Goal: Transaction & Acquisition: Purchase product/service

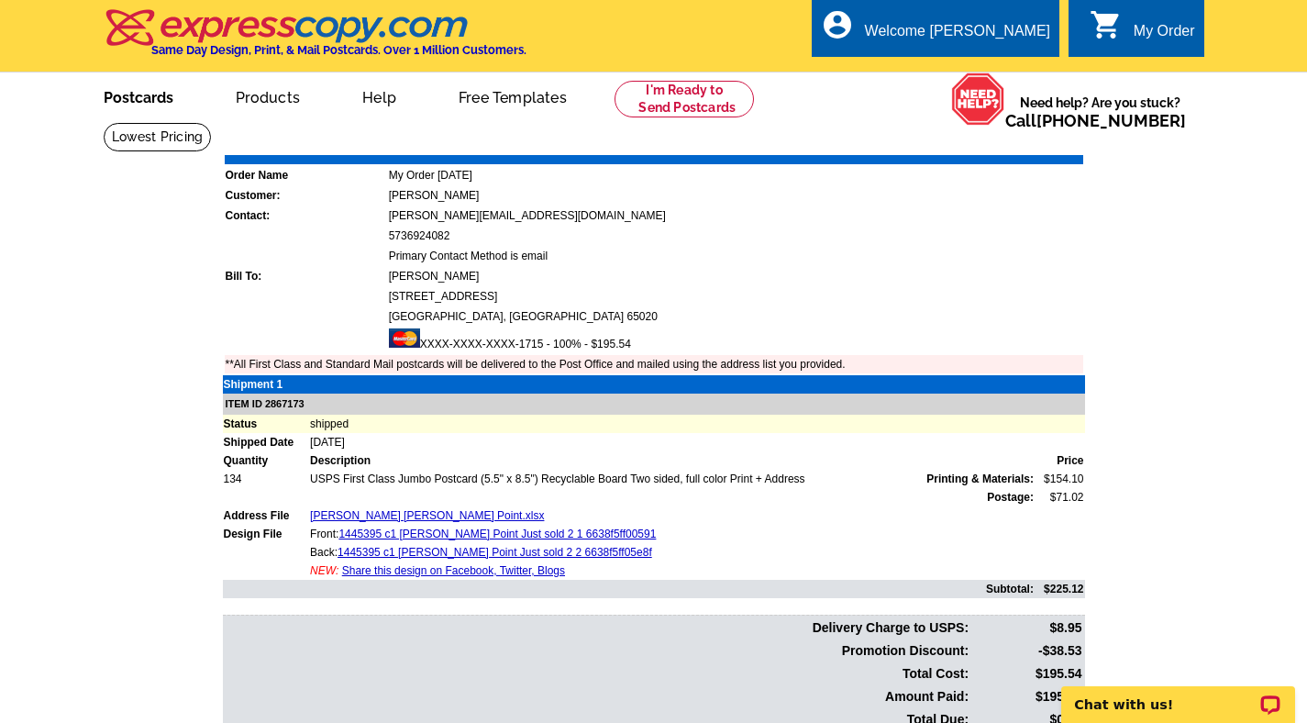
click at [166, 107] on link "Postcards" at bounding box center [138, 95] width 128 height 43
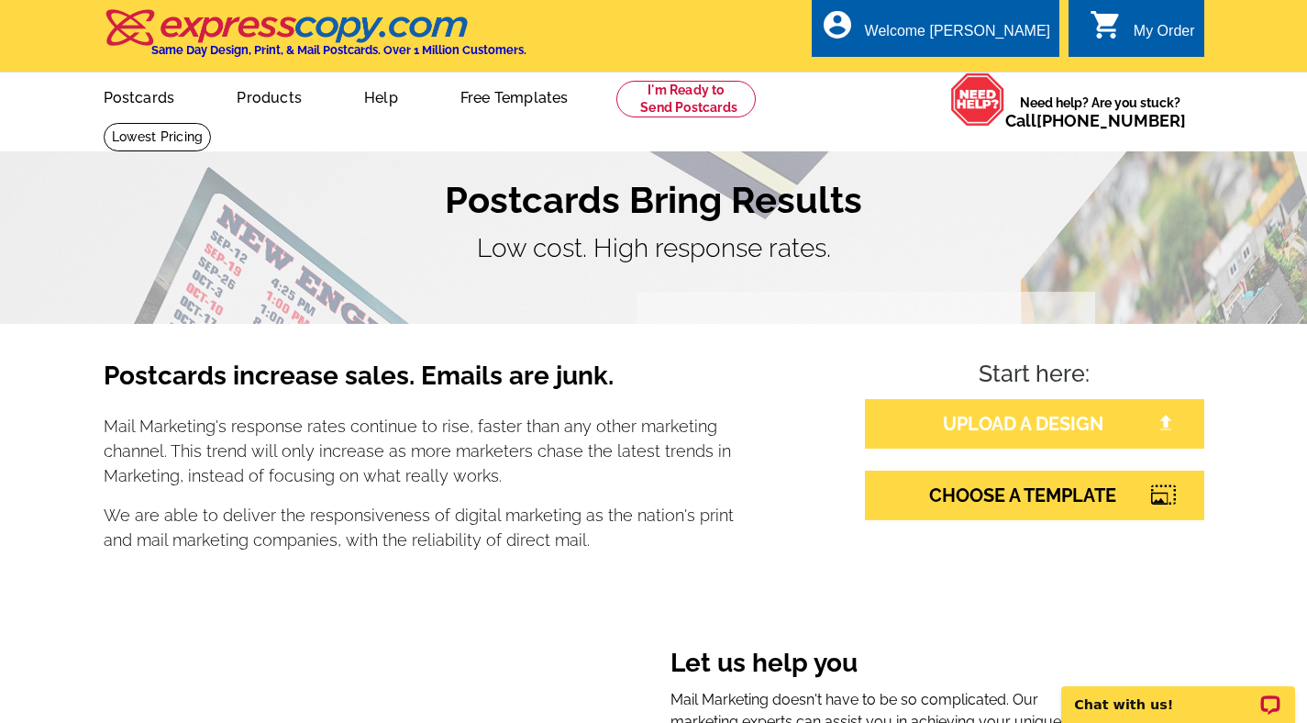
click at [1052, 434] on link "UPLOAD A DESIGN" at bounding box center [1034, 424] width 339 height 50
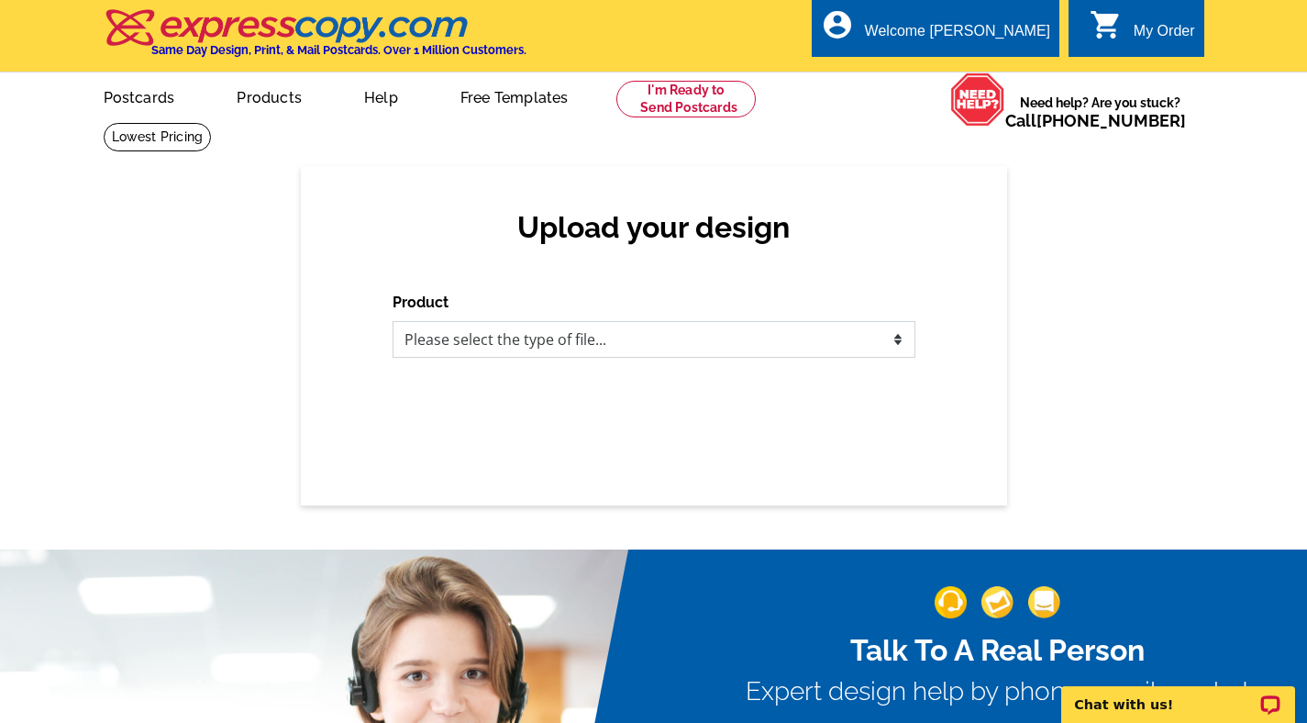
click at [703, 344] on select "Please select the type of file... Postcards Business Cards Letters and flyers G…" at bounding box center [654, 339] width 523 height 37
select select "1"
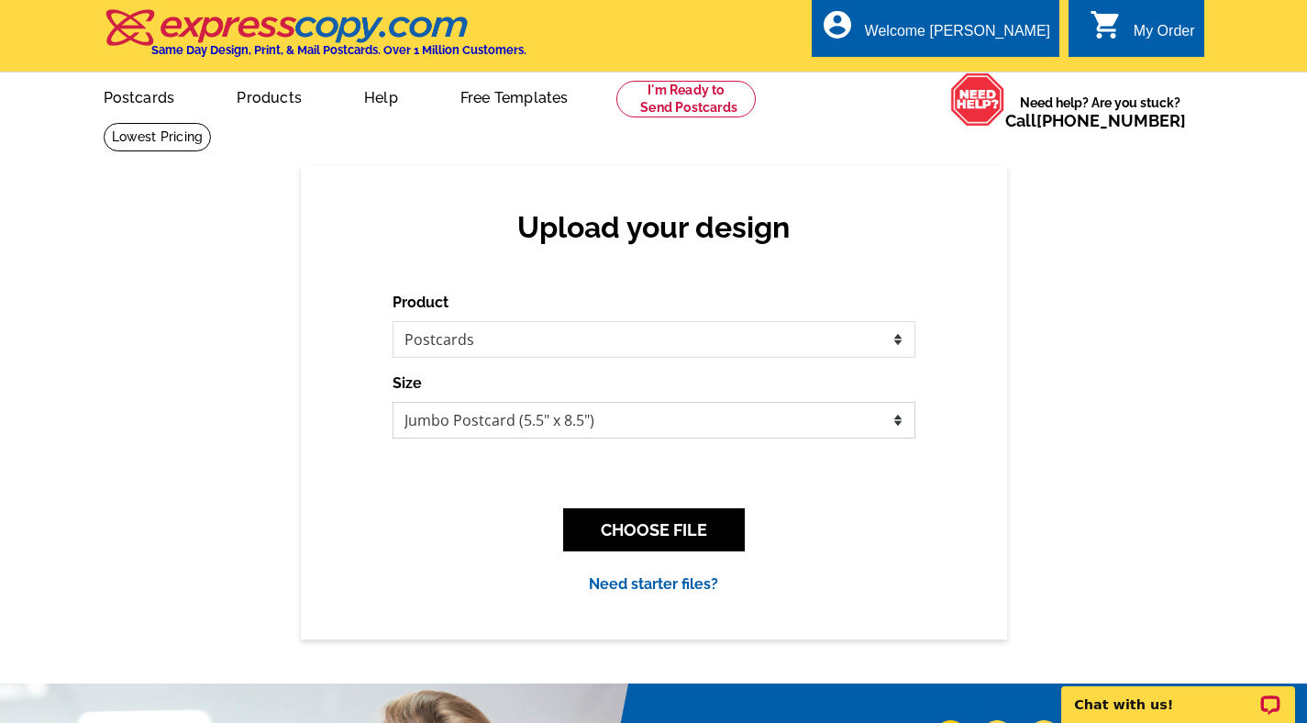
click at [593, 431] on select "Jumbo Postcard (5.5" x 8.5") Regular Postcard (4.25" x 5.6") Panoramic Postcard…" at bounding box center [654, 420] width 523 height 37
select select "1"
click at [611, 519] on button "CHOOSE FILE" at bounding box center [654, 529] width 182 height 43
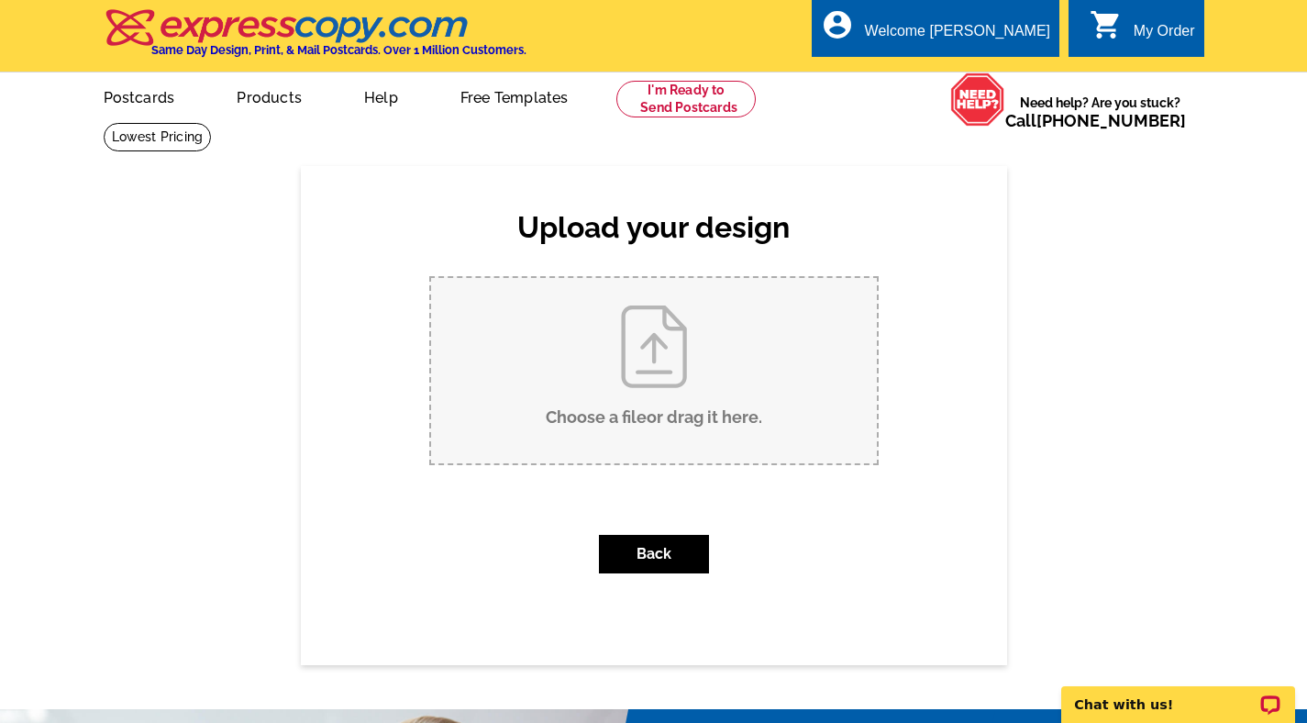
click at [600, 372] on input "Choose a file or drag it here ." at bounding box center [654, 370] width 446 height 185
type input "C:\fakepath\Just Sold 855 ginger.pdf"
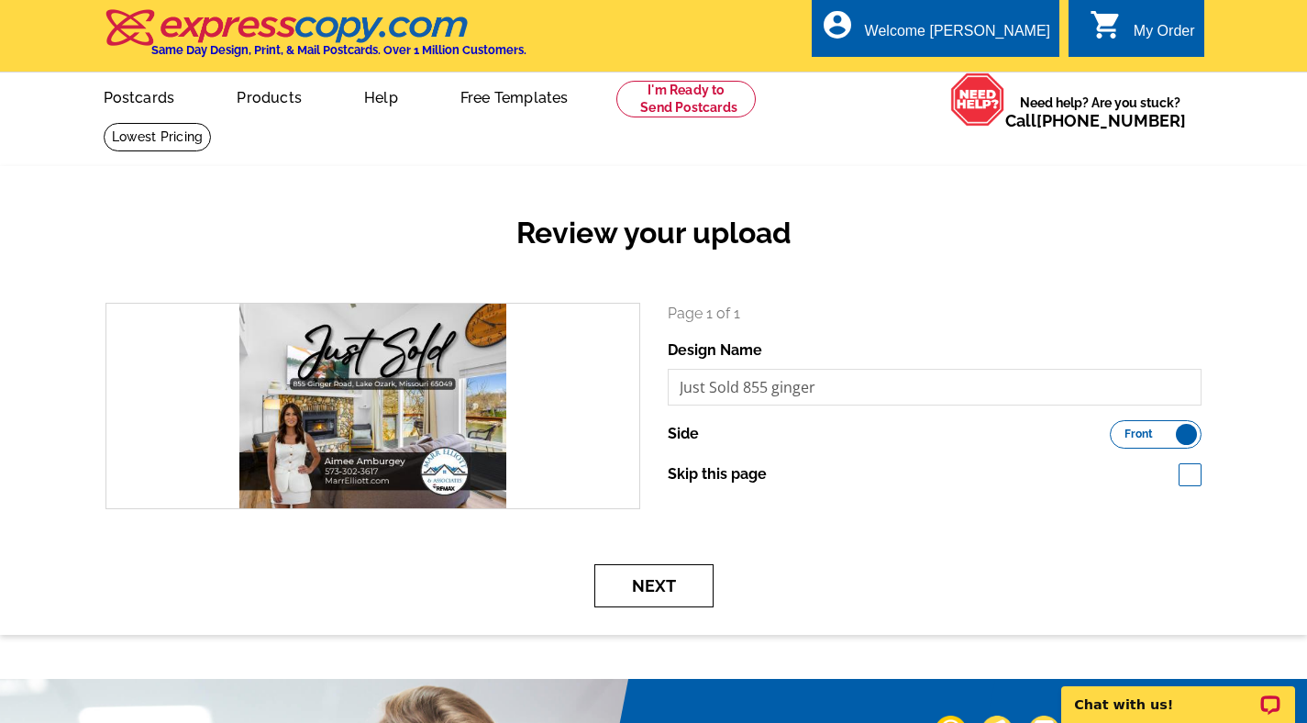
click at [614, 567] on button "Next" at bounding box center [653, 585] width 119 height 43
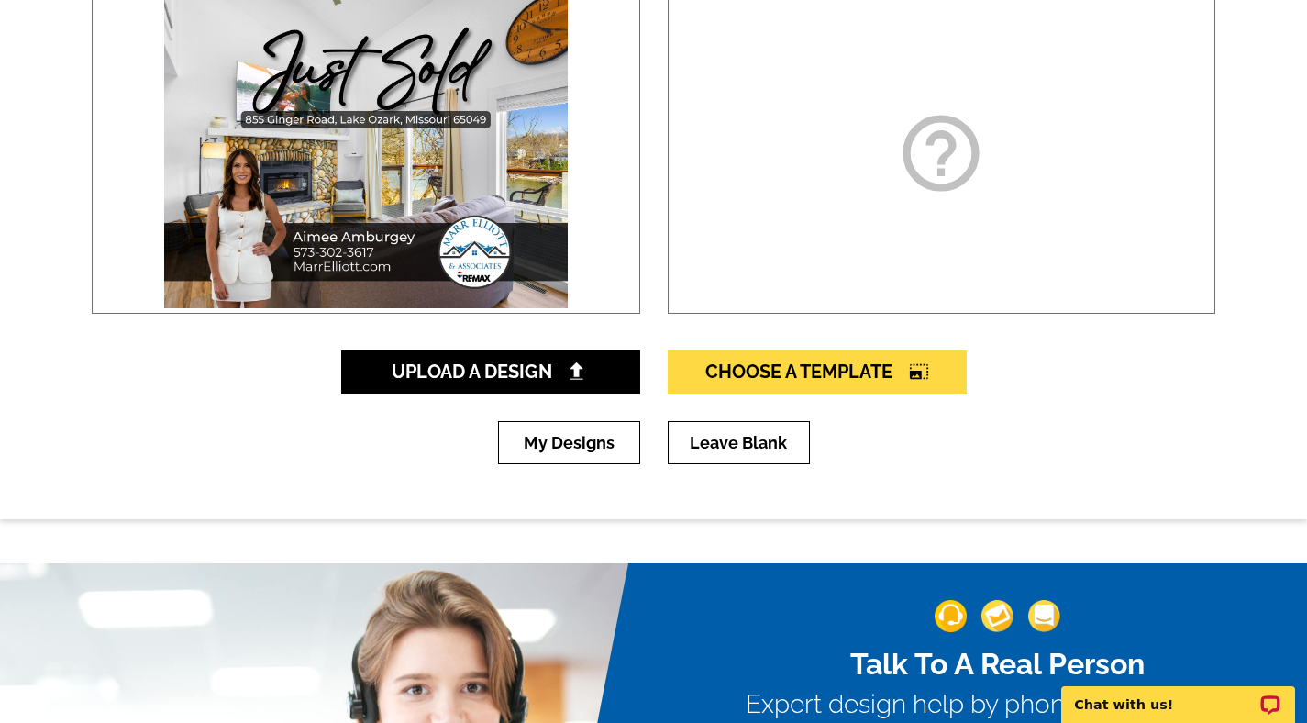
scroll to position [392, 0]
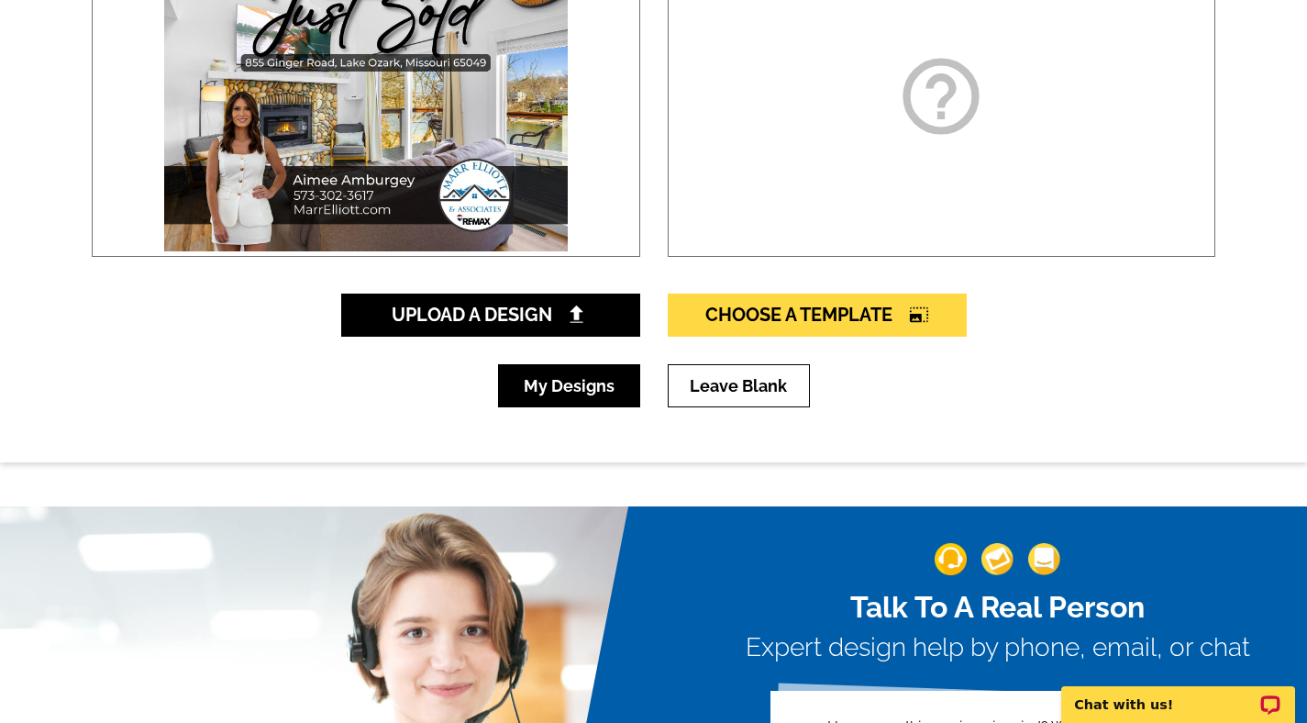
click at [579, 391] on link "My Designs" at bounding box center [569, 385] width 142 height 43
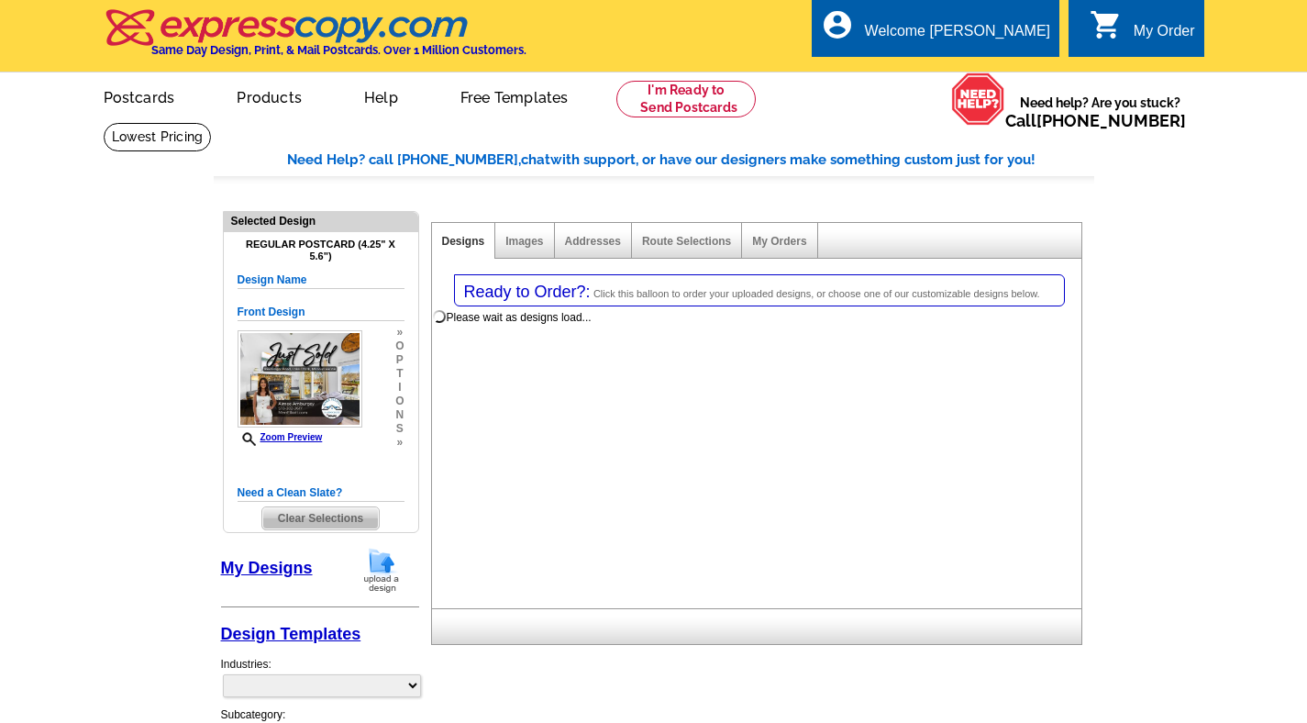
select select "1"
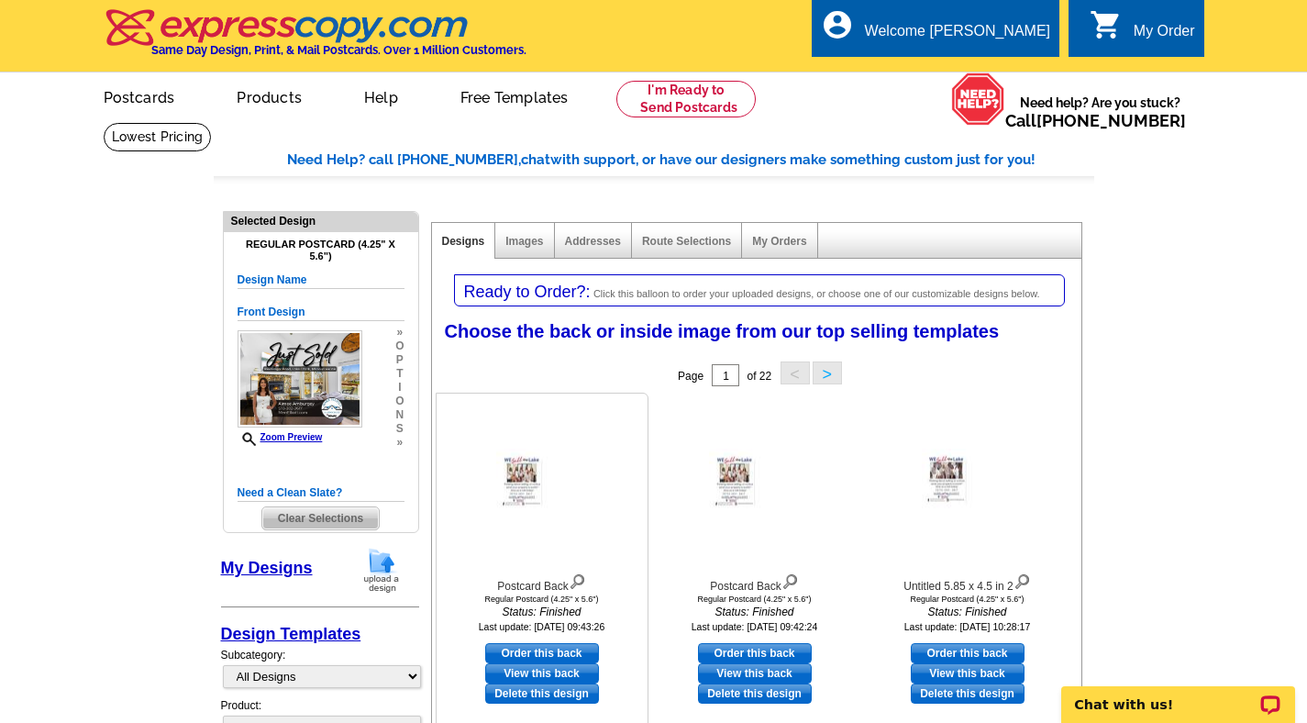
click at [518, 652] on link "Order this back" at bounding box center [542, 653] width 114 height 20
select select "front"
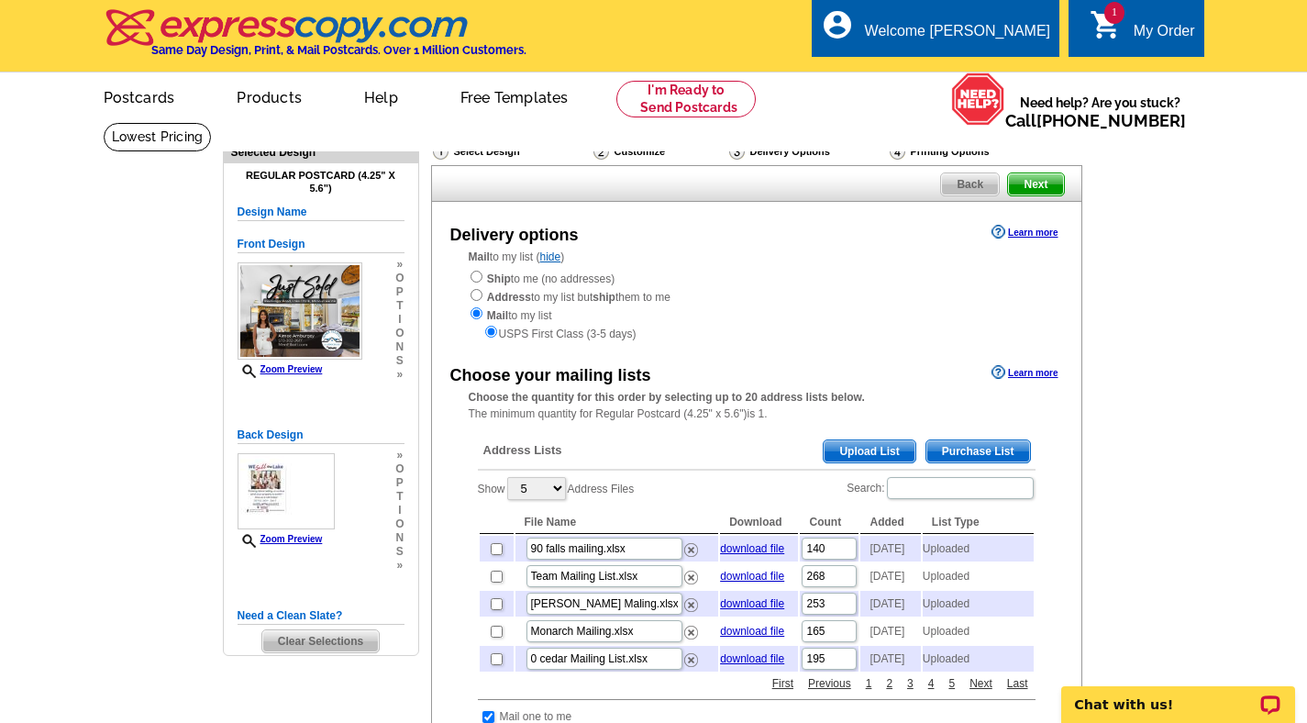
click at [872, 448] on span "Upload List" at bounding box center [869, 451] width 91 height 22
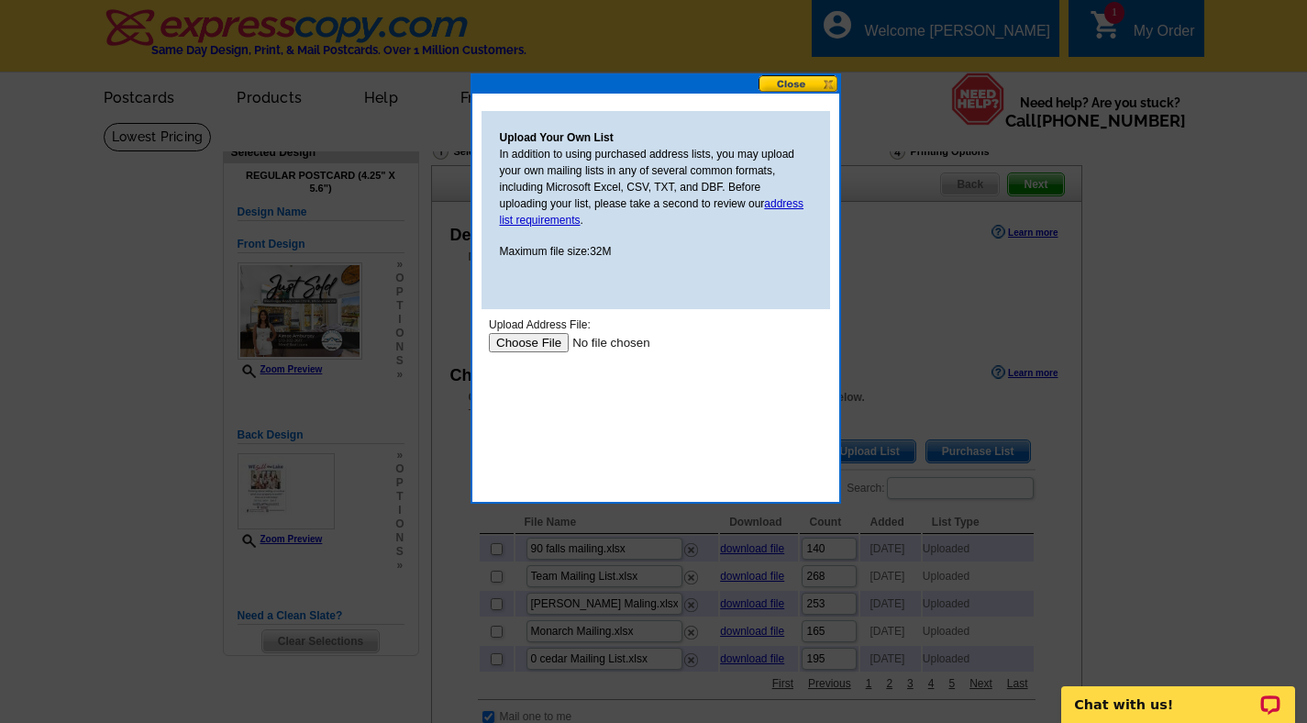
click at [545, 344] on input "file" at bounding box center [604, 342] width 232 height 19
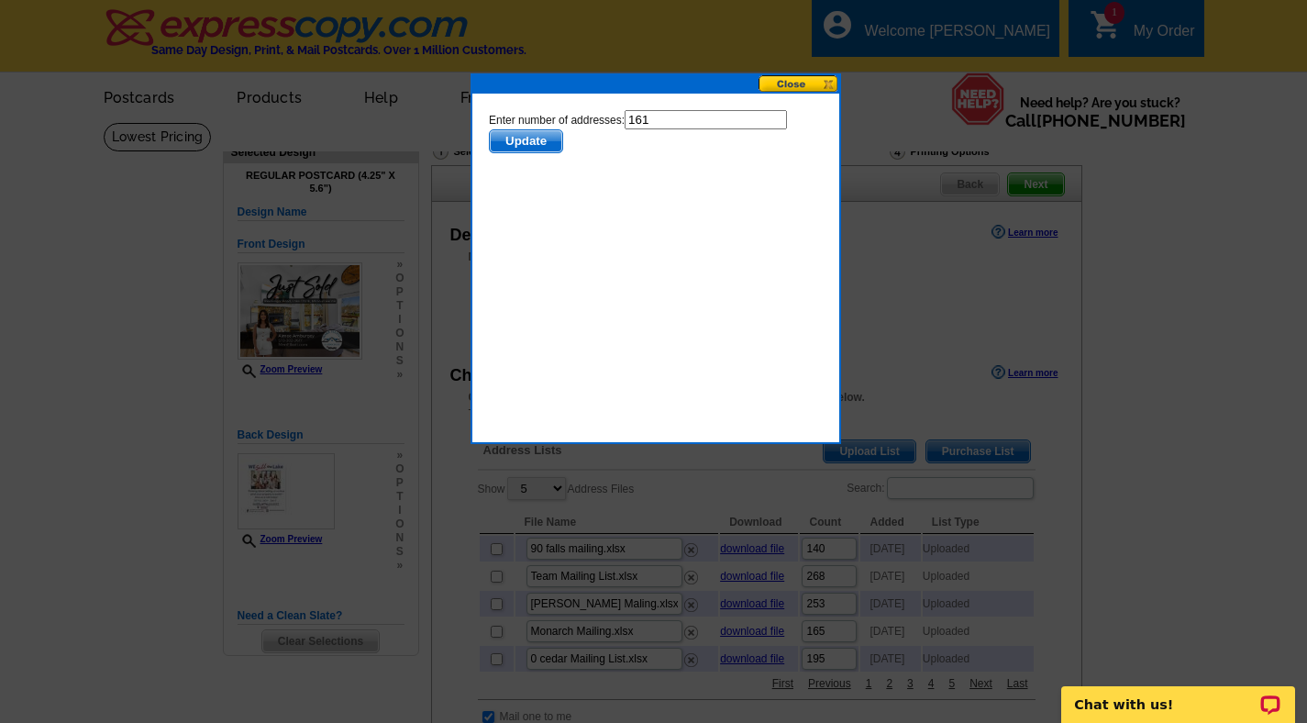
click at [526, 143] on span "Update" at bounding box center [525, 141] width 72 height 22
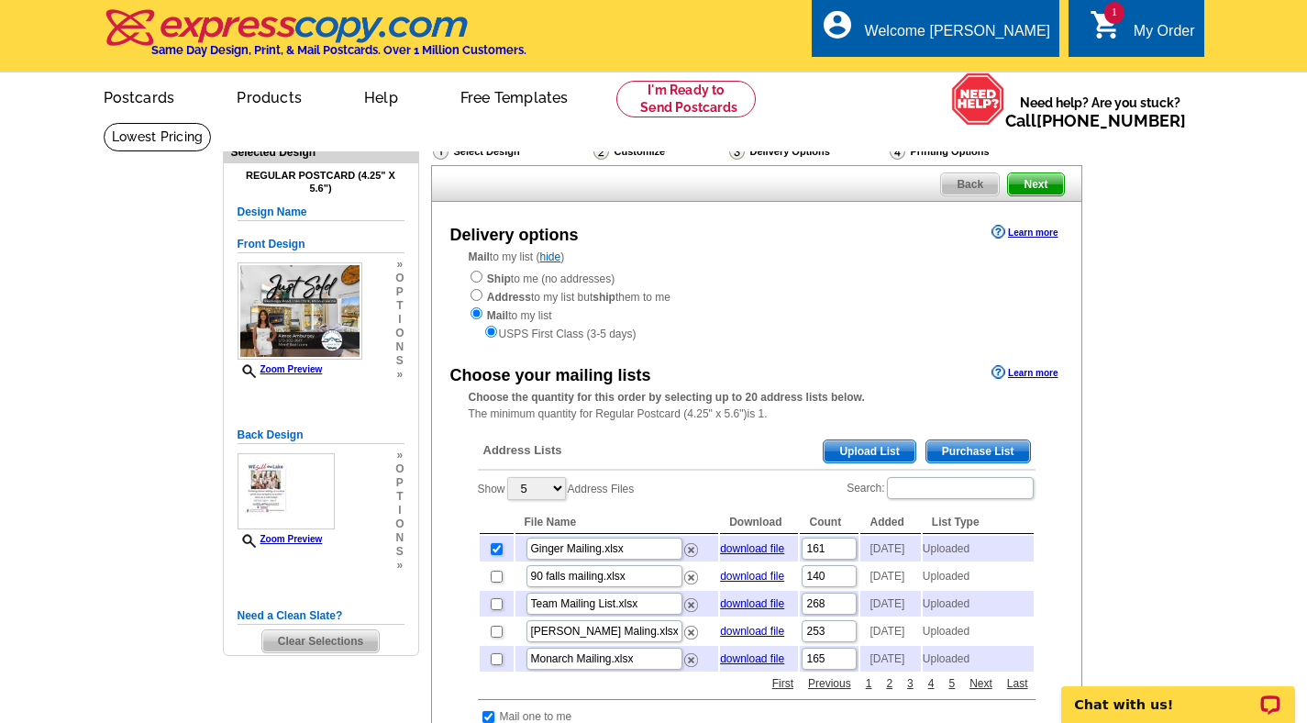
click at [1054, 176] on span "Next" at bounding box center [1035, 184] width 55 height 22
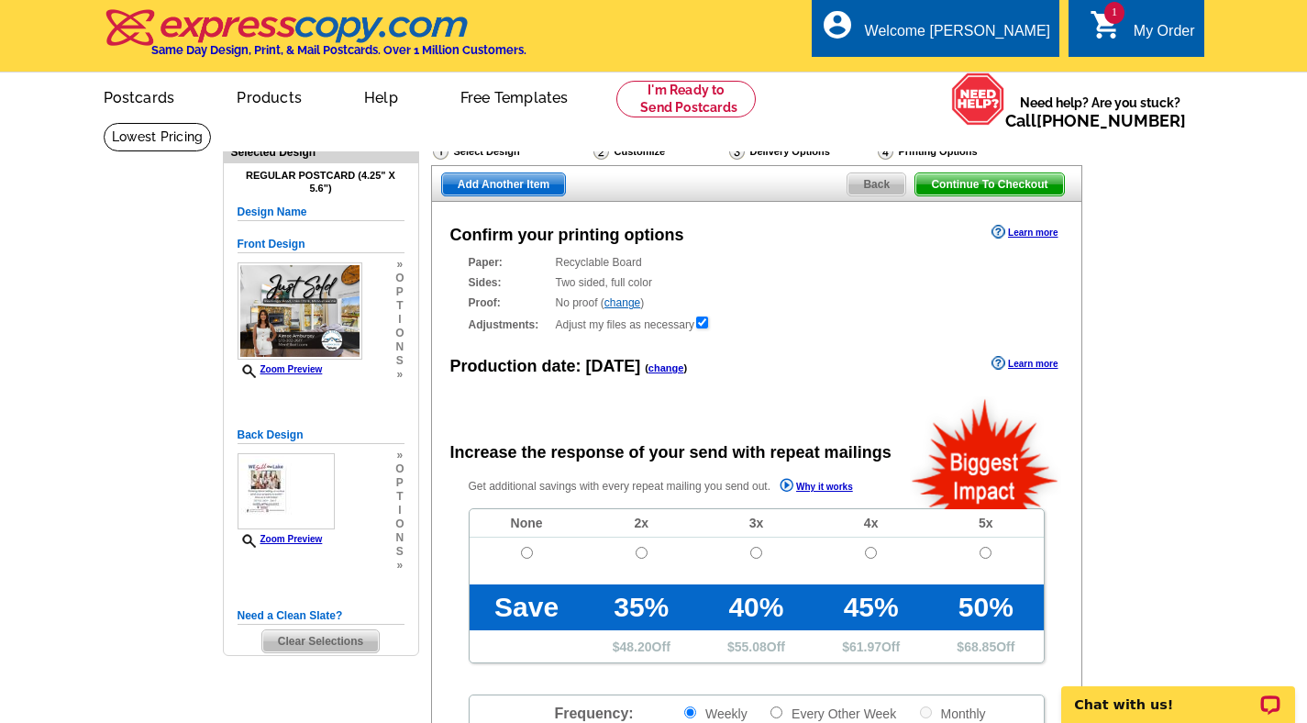
radio input "false"
click at [487, 176] on span "Add Another Item" at bounding box center [503, 184] width 123 height 22
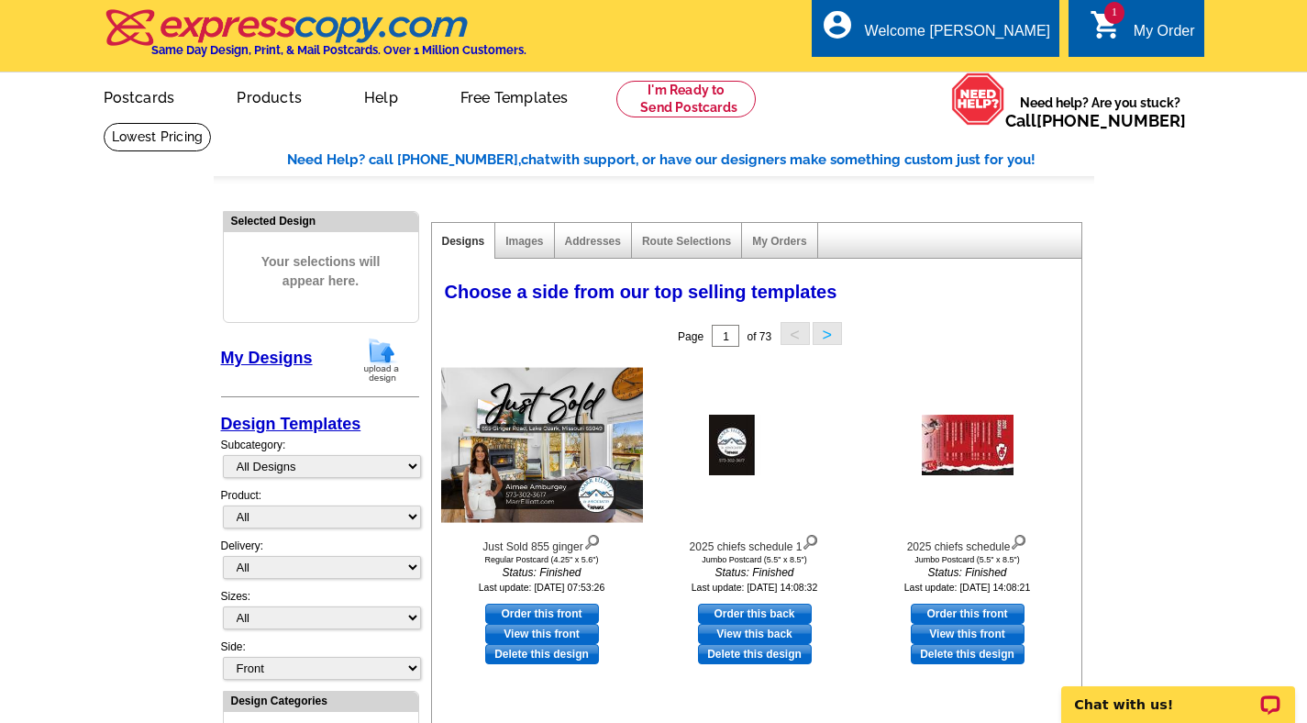
click at [376, 351] on img at bounding box center [382, 360] width 48 height 47
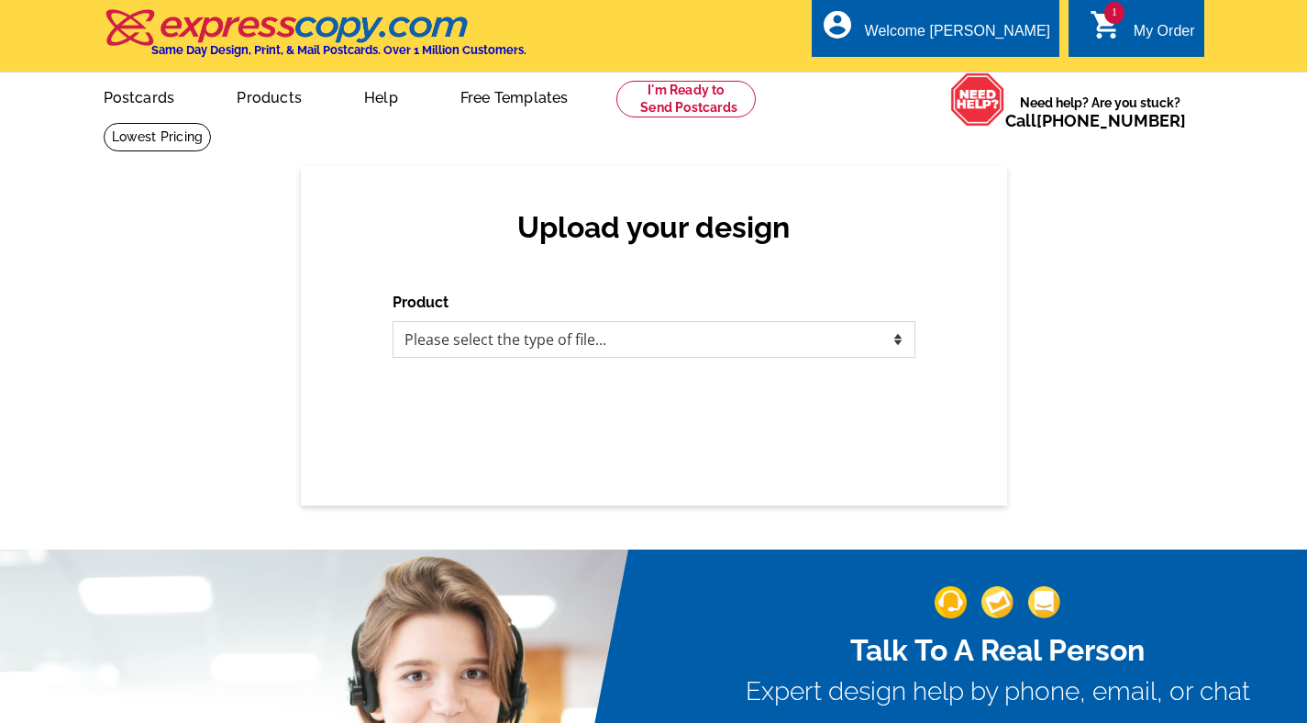
click at [449, 346] on select "Please select the type of file... Postcards Business Cards Letters and flyers G…" at bounding box center [654, 339] width 523 height 37
select select "1"
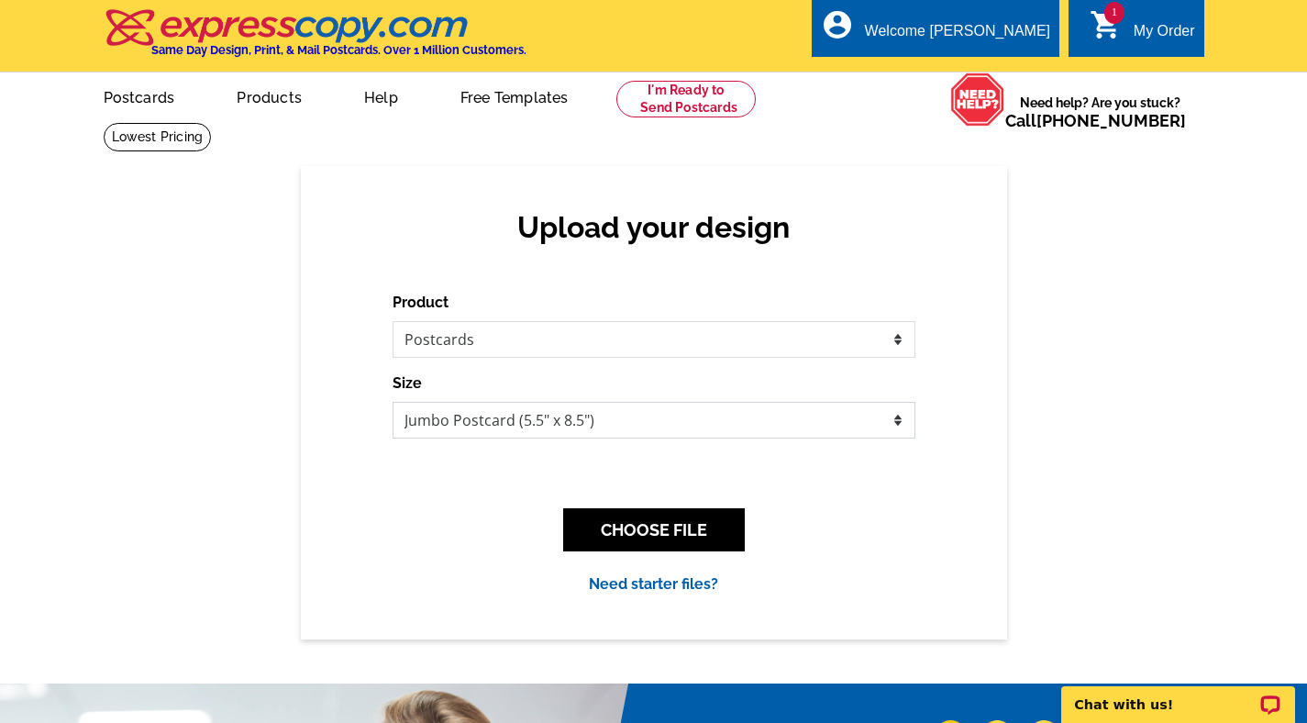
click at [450, 417] on select "Jumbo Postcard (5.5" x 8.5") Regular Postcard (4.25" x 5.6") Panoramic Postcard…" at bounding box center [654, 420] width 523 height 37
select select "1"
click at [570, 522] on button "CHOOSE FILE" at bounding box center [654, 529] width 182 height 43
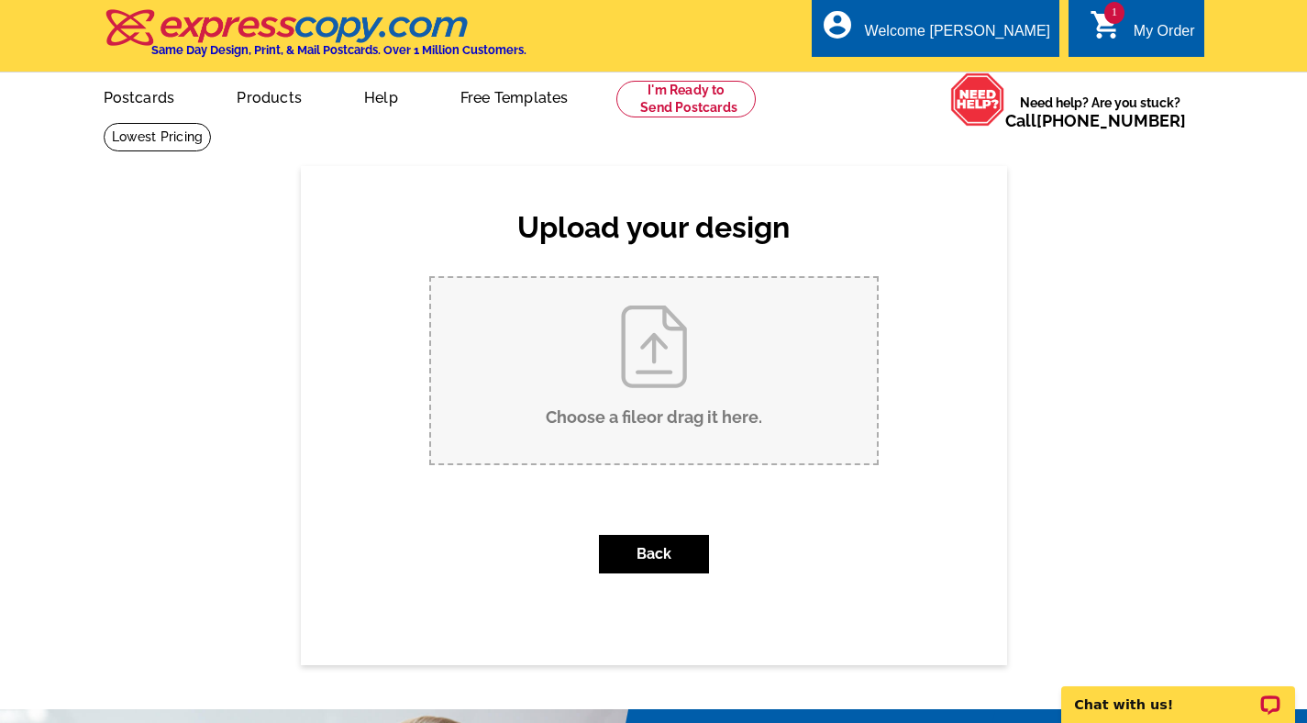
click at [607, 382] on input "Choose a file or drag it here ." at bounding box center [654, 370] width 446 height 185
type input "C:\fakepath\Just Sold Bay Point (1).pdf"
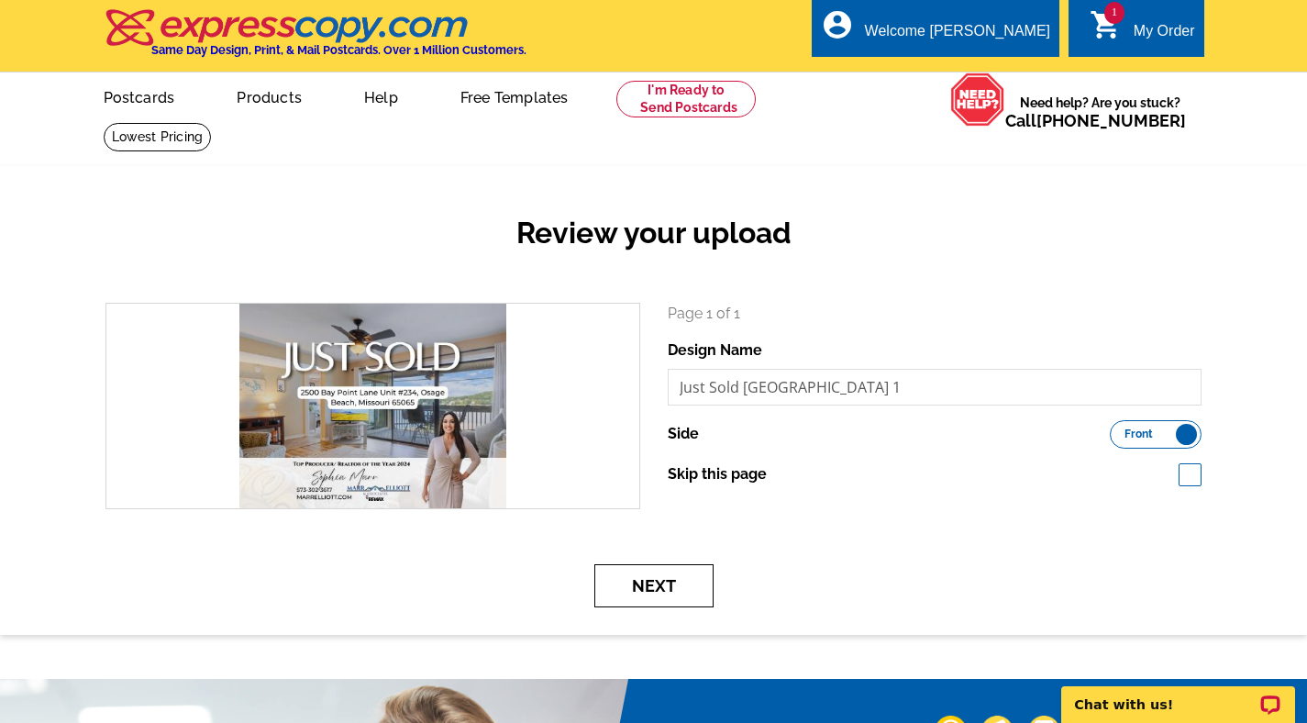
click at [711, 595] on button "Next" at bounding box center [653, 585] width 119 height 43
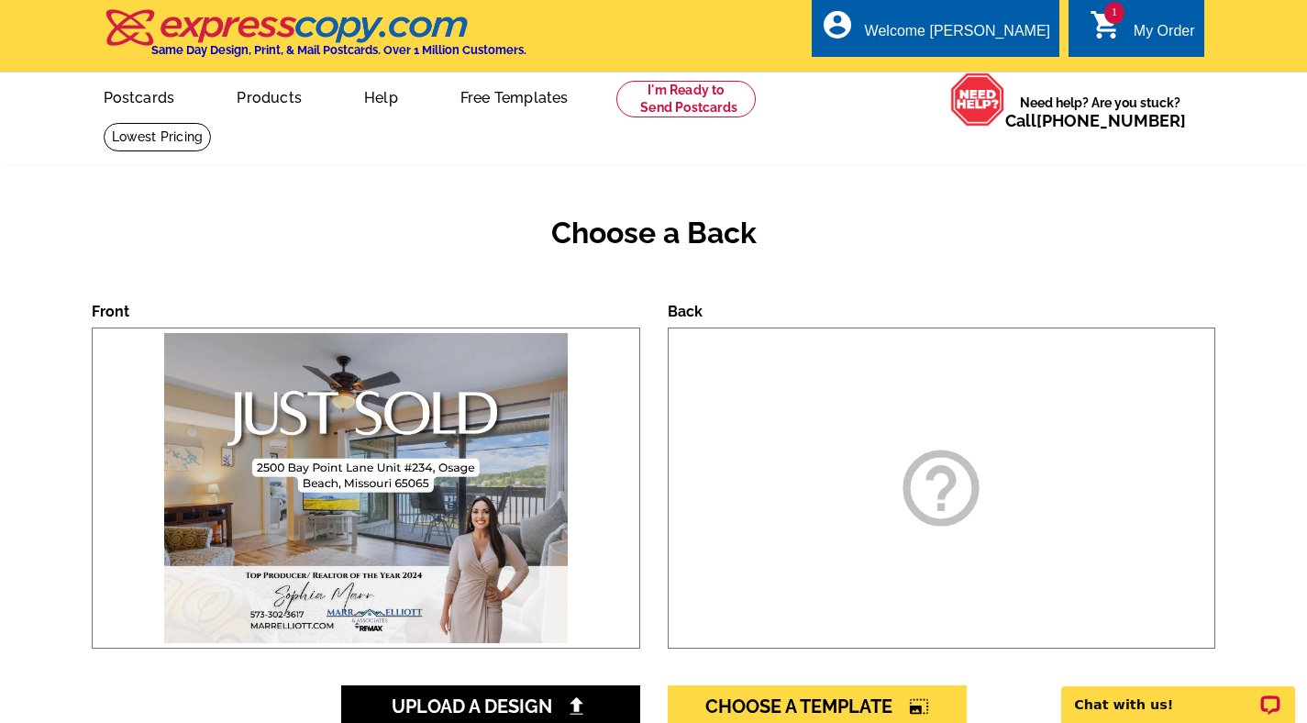
scroll to position [210, 0]
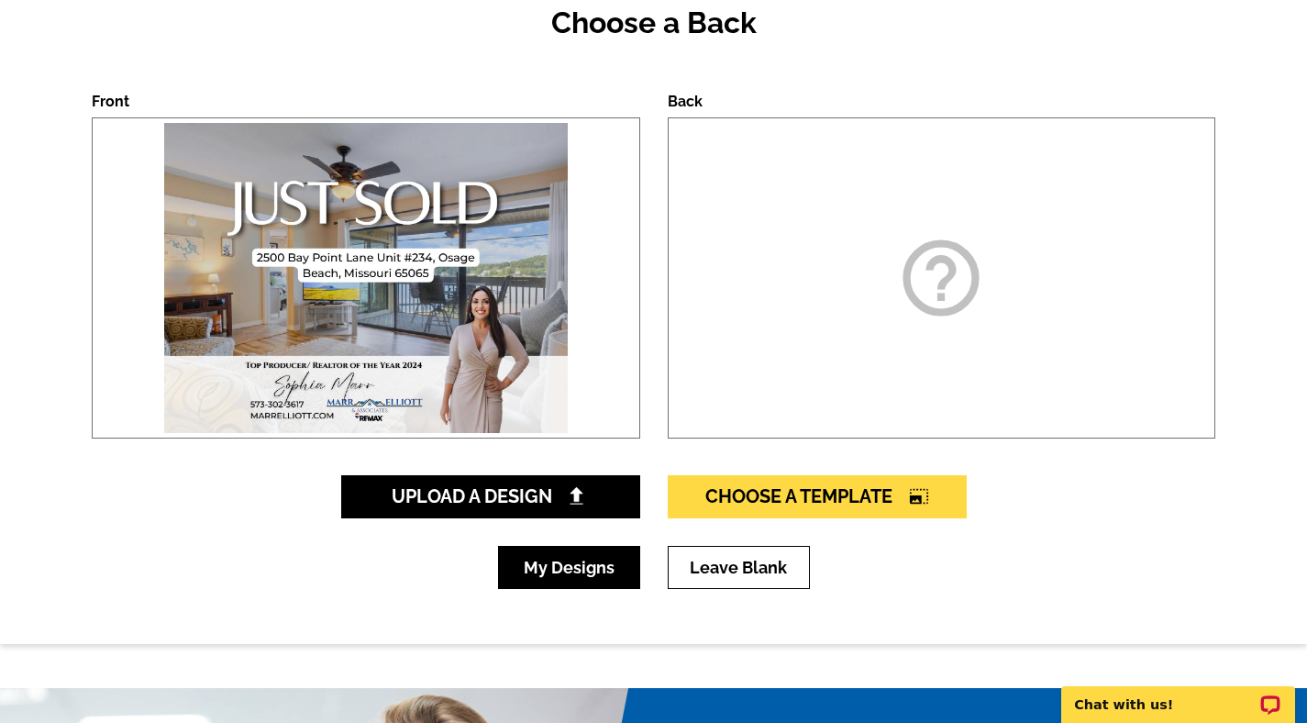
click at [591, 585] on link "My Designs" at bounding box center [569, 567] width 142 height 43
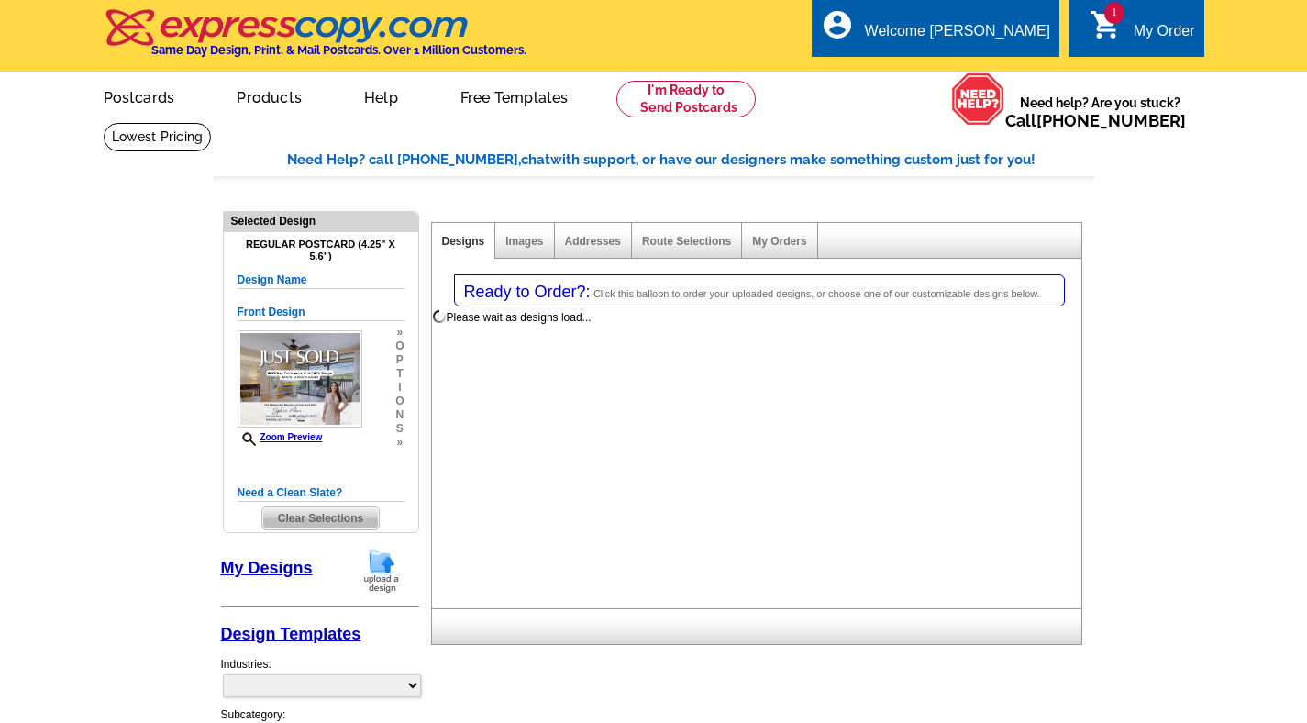
select select "1"
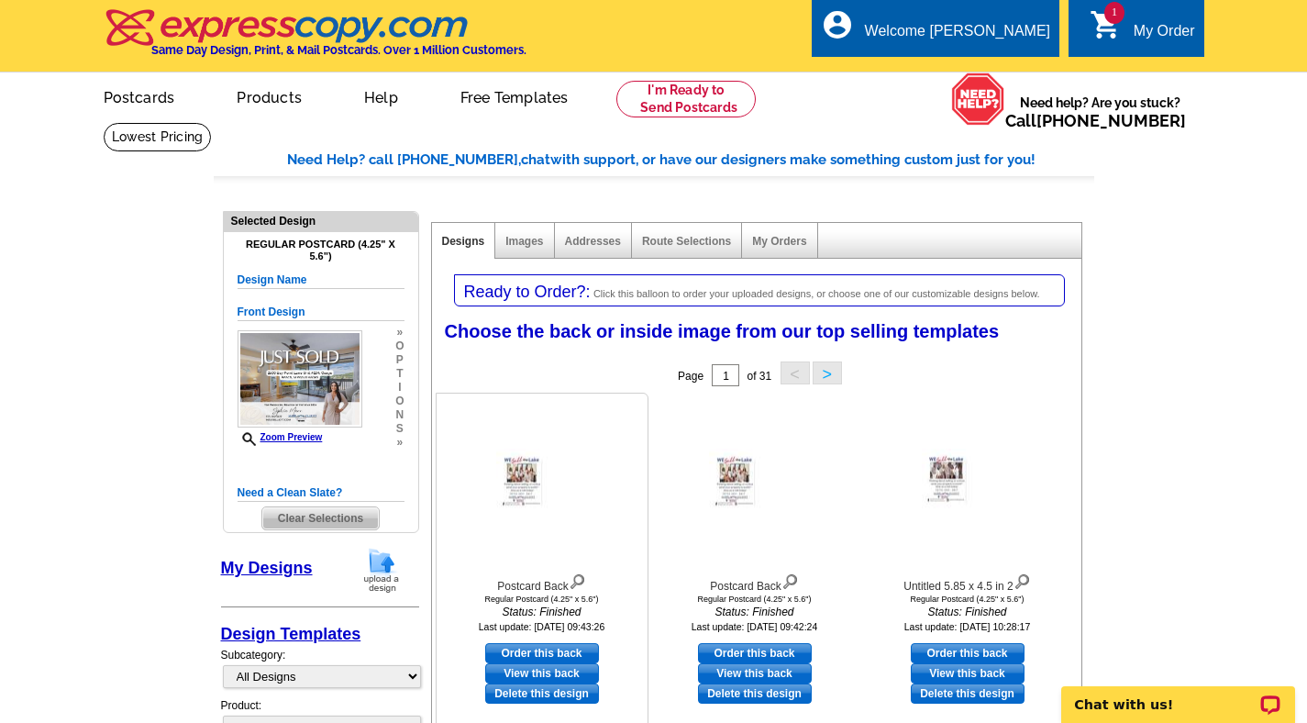
click at [564, 648] on link "Order this back" at bounding box center [542, 653] width 114 height 20
select select "front"
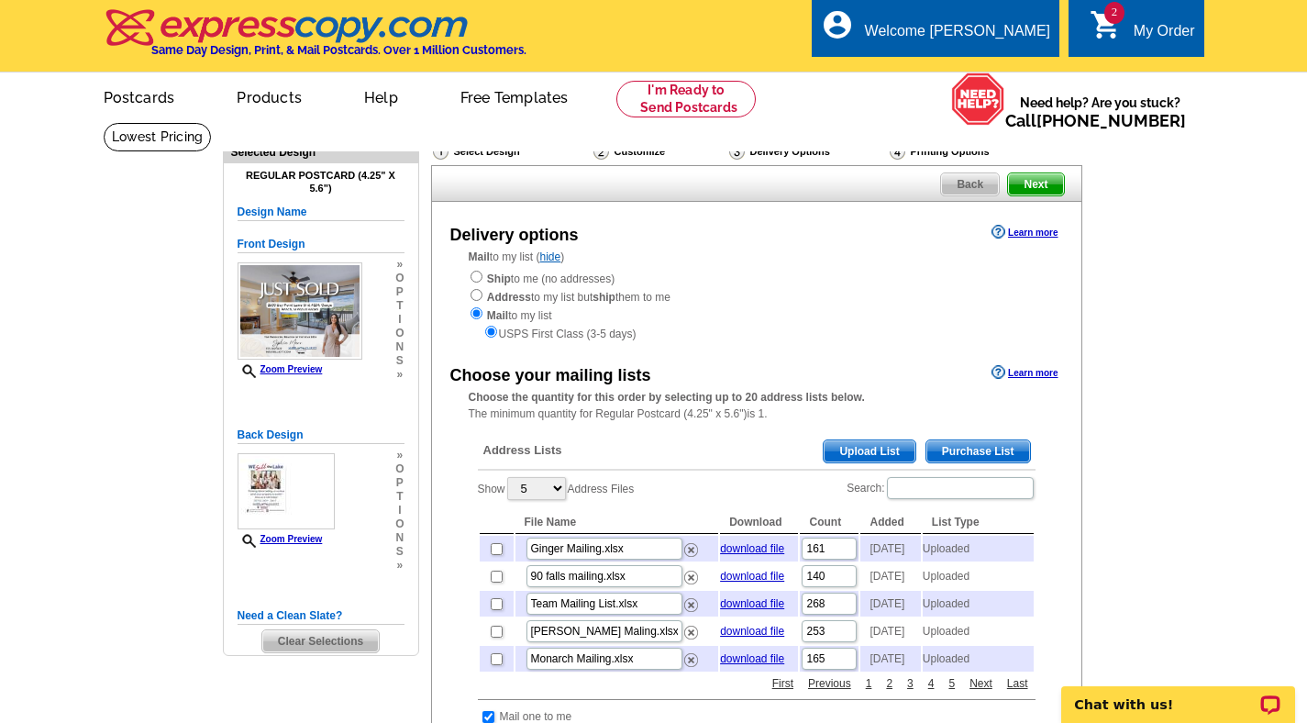
click at [875, 456] on span "Upload List" at bounding box center [869, 451] width 91 height 22
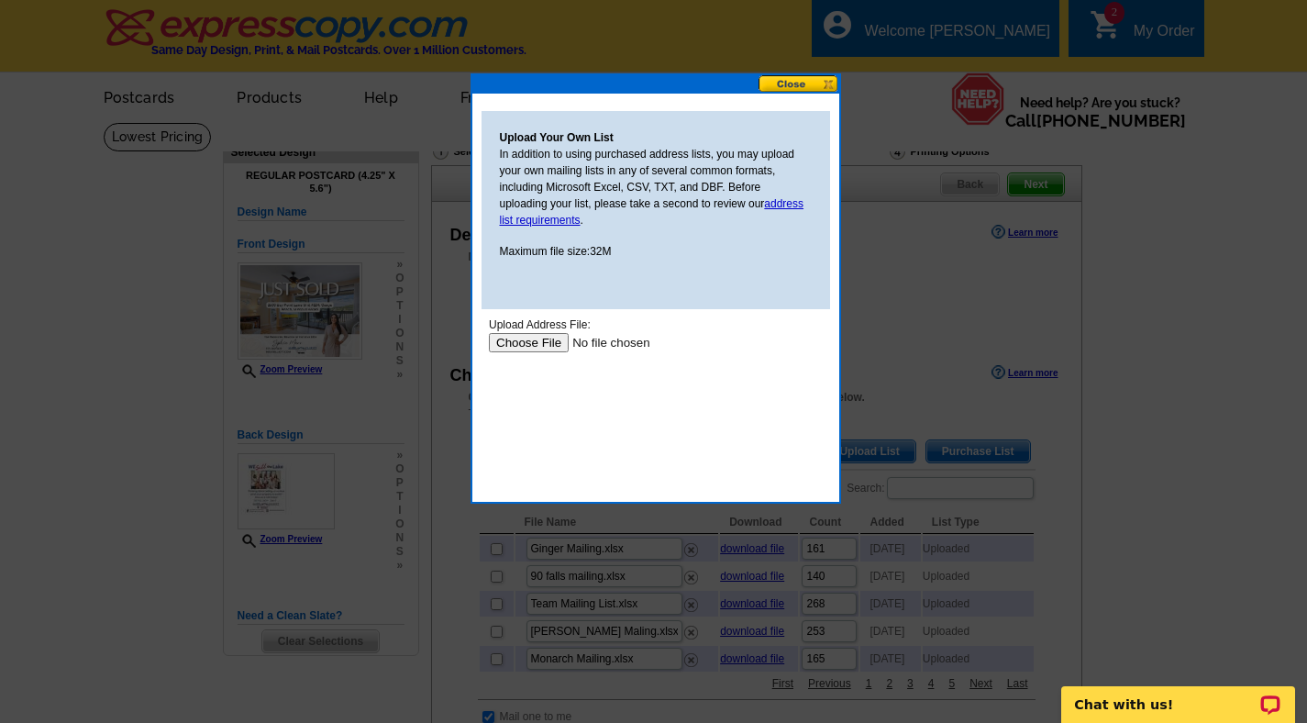
click at [550, 344] on input "file" at bounding box center [604, 342] width 232 height 19
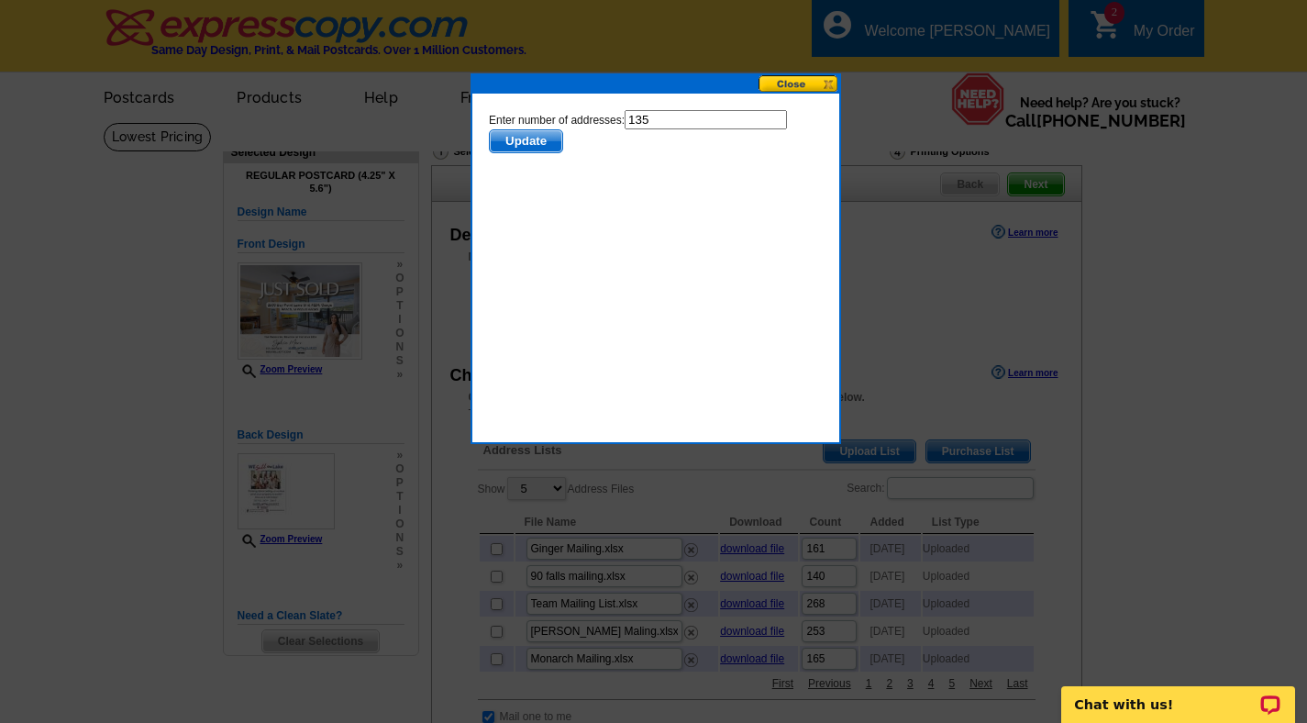
click at [532, 142] on span "Update" at bounding box center [525, 141] width 72 height 22
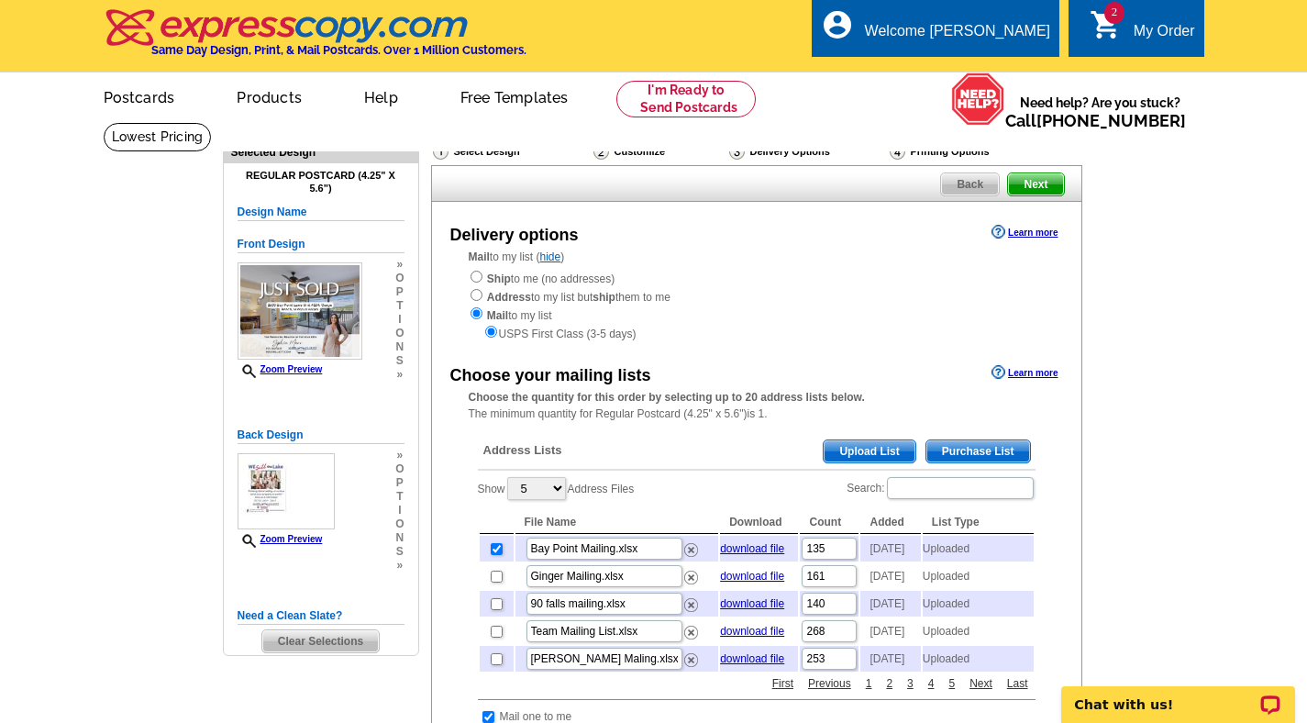
click at [1032, 190] on span "Next" at bounding box center [1035, 184] width 55 height 22
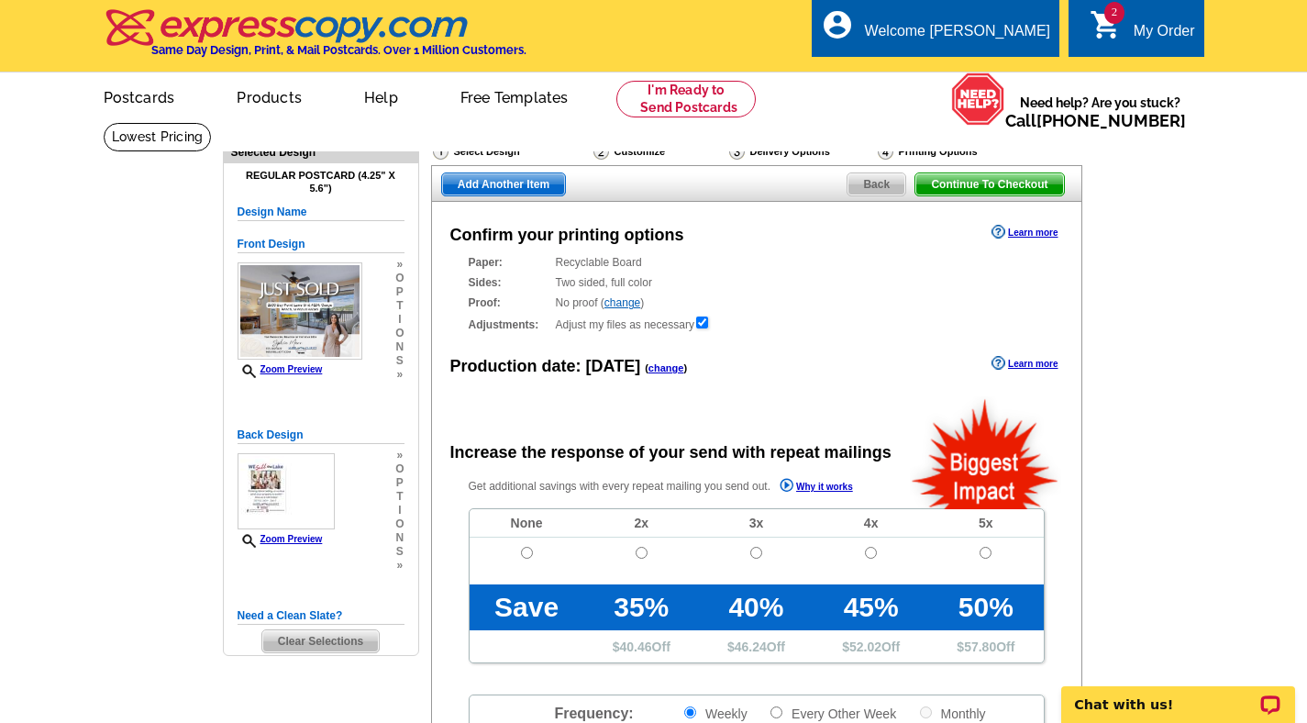
radio input "false"
click at [557, 182] on span "Add Another Item" at bounding box center [503, 184] width 123 height 22
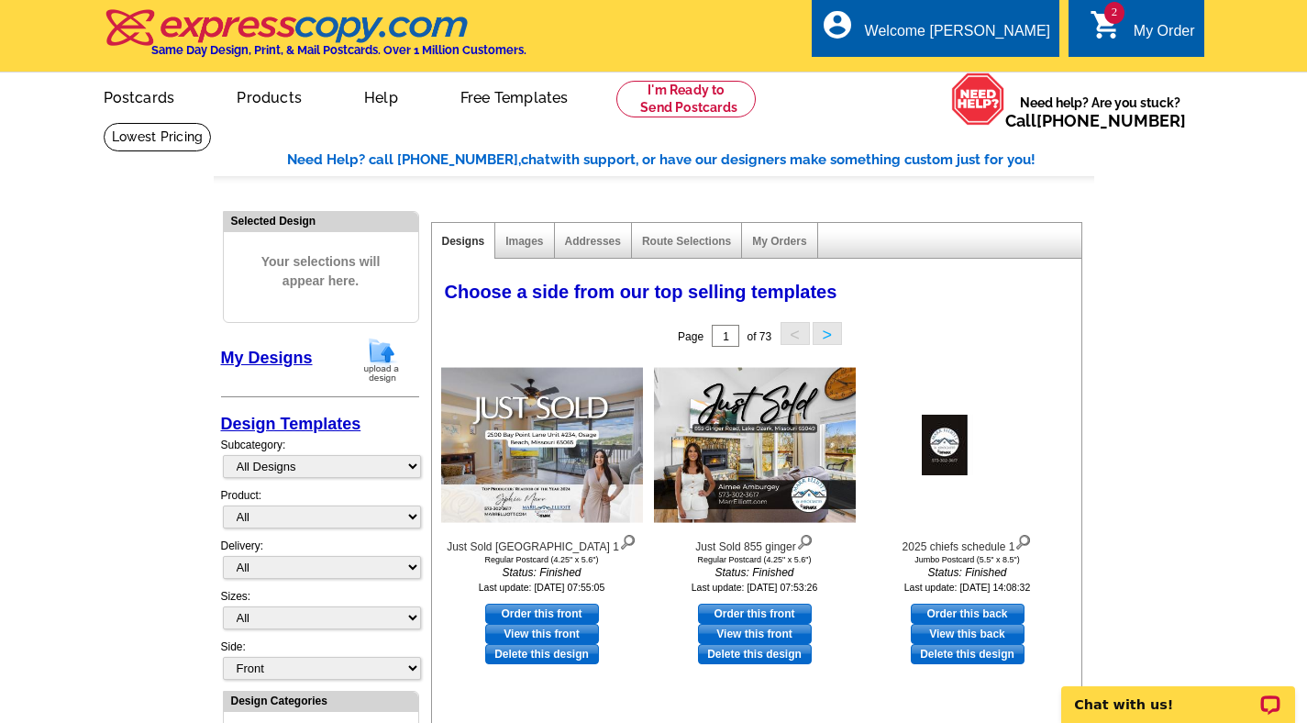
click at [392, 348] on img at bounding box center [382, 360] width 48 height 47
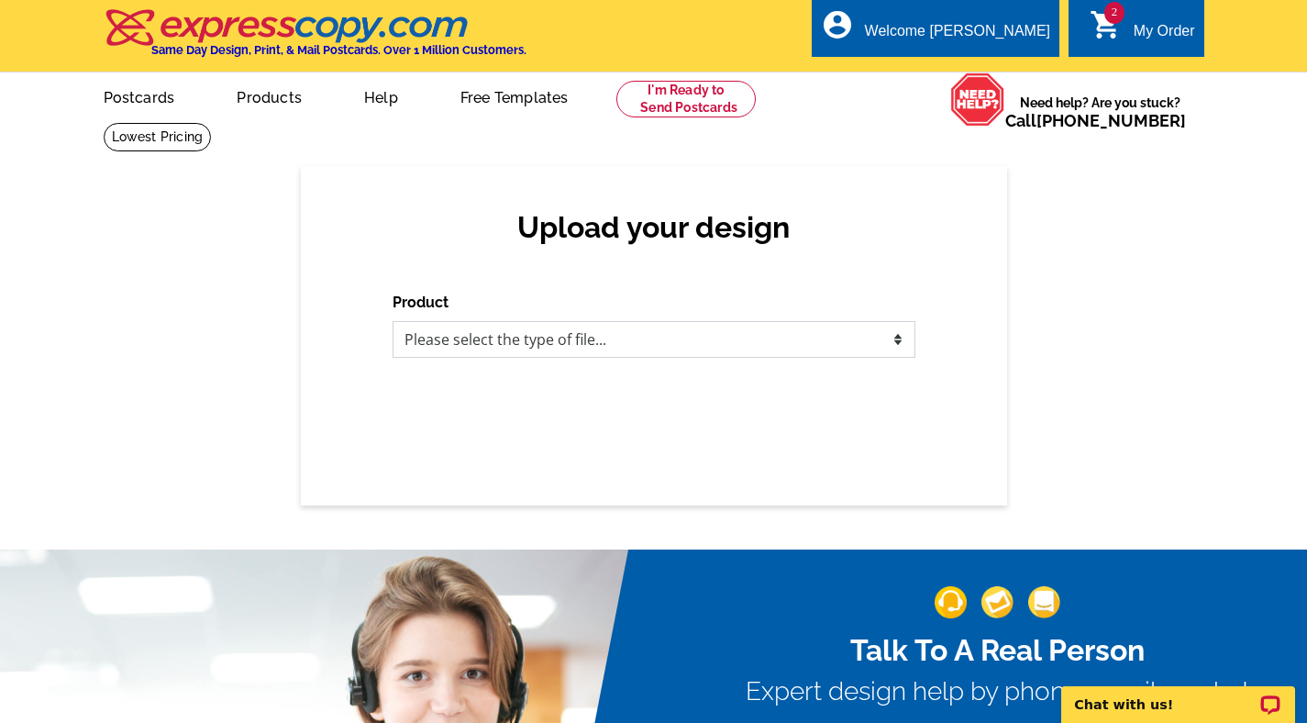
click at [713, 321] on select "Please select the type of file... Postcards Business Cards Letters and flyers G…" at bounding box center [654, 339] width 523 height 37
select select "1"
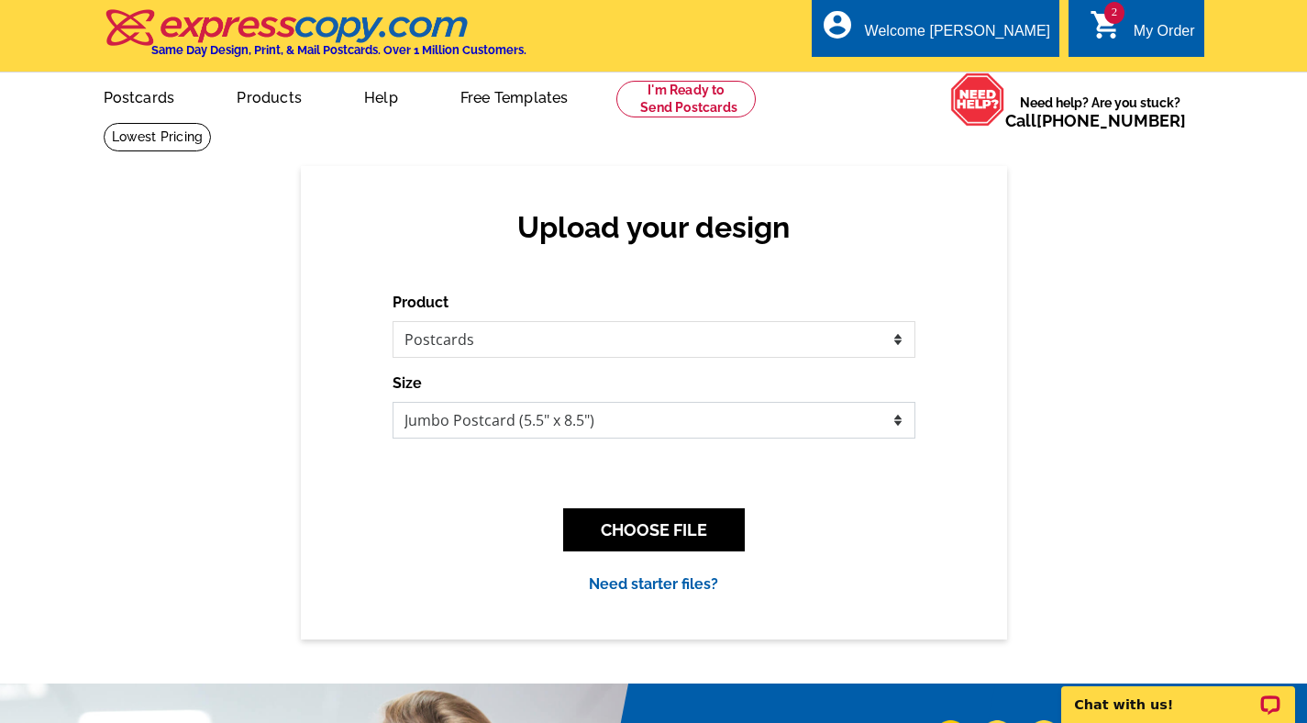
click at [511, 414] on select "Jumbo Postcard (5.5" x 8.5") Regular Postcard (4.25" x 5.6") Panoramic Postcard…" at bounding box center [654, 420] width 523 height 37
select select "1"
click at [632, 515] on button "CHOOSE FILE" at bounding box center [654, 529] width 182 height 43
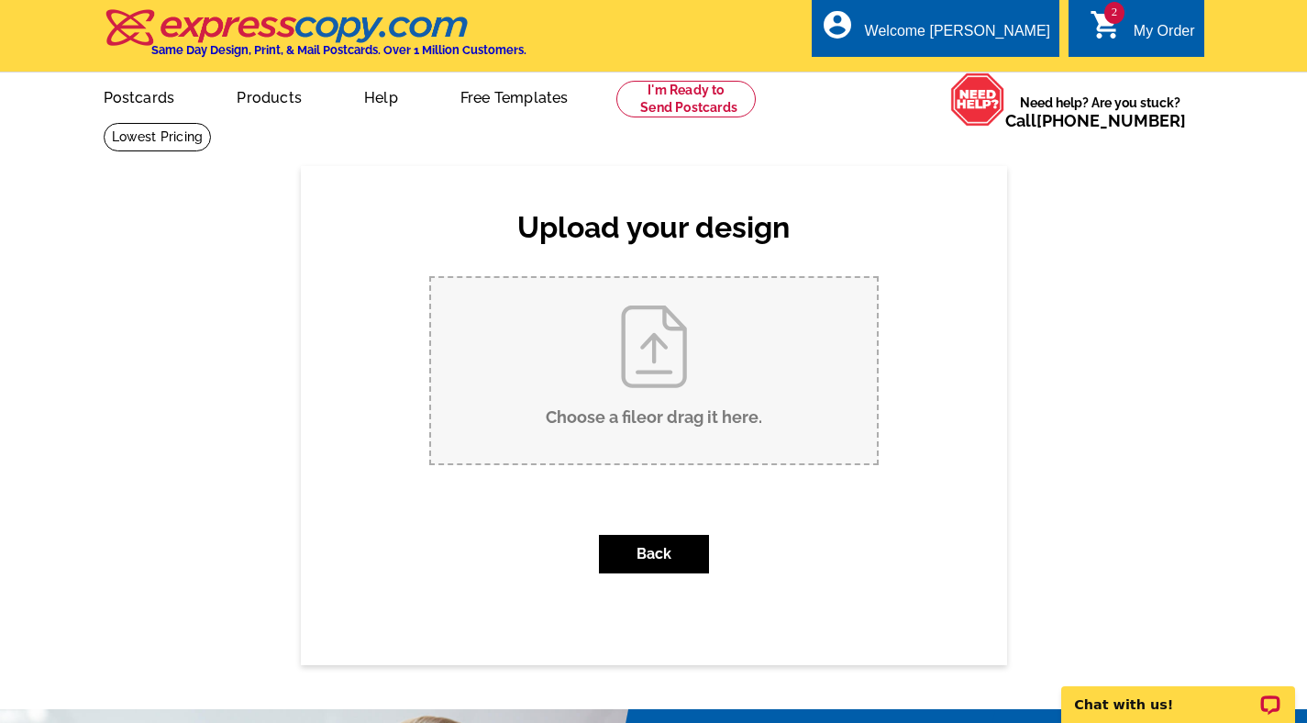
click at [569, 313] on input "Choose a file or drag it here ." at bounding box center [654, 370] width 446 height 185
type input "C:\fakepath\Just Sold Boot Circle (2).pdf"
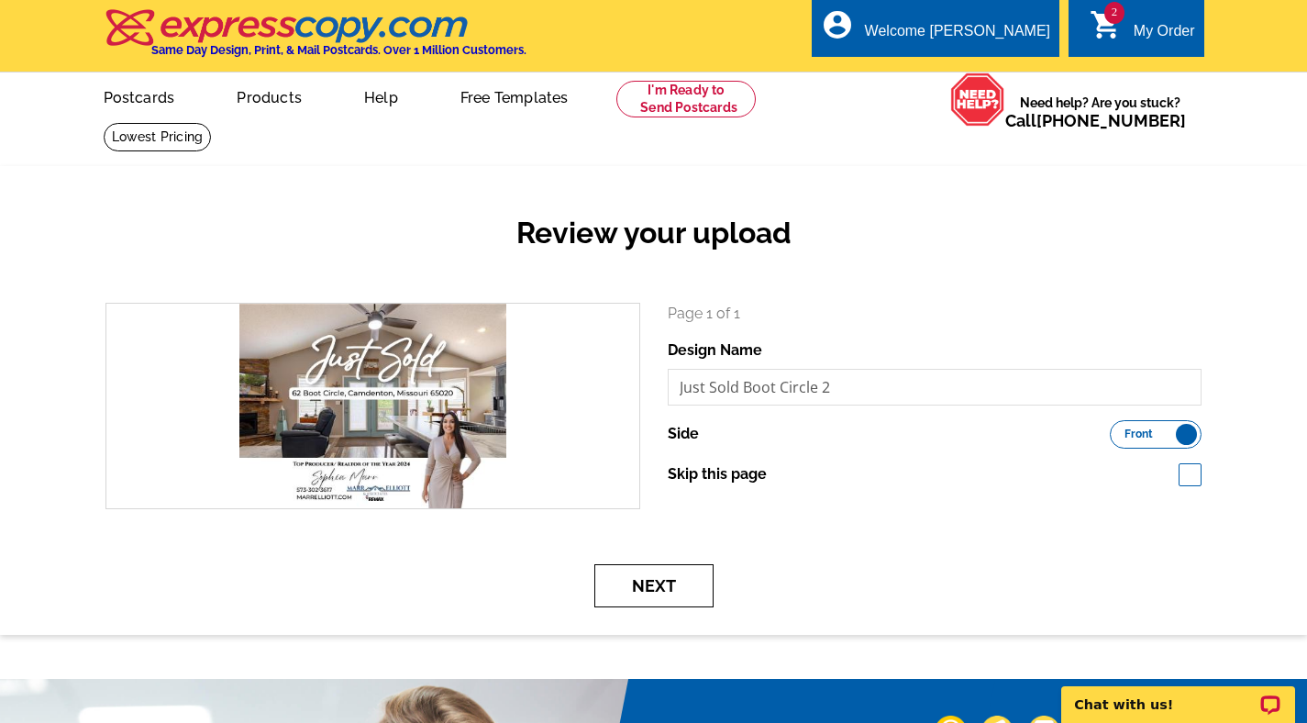
click at [614, 591] on button "Next" at bounding box center [653, 585] width 119 height 43
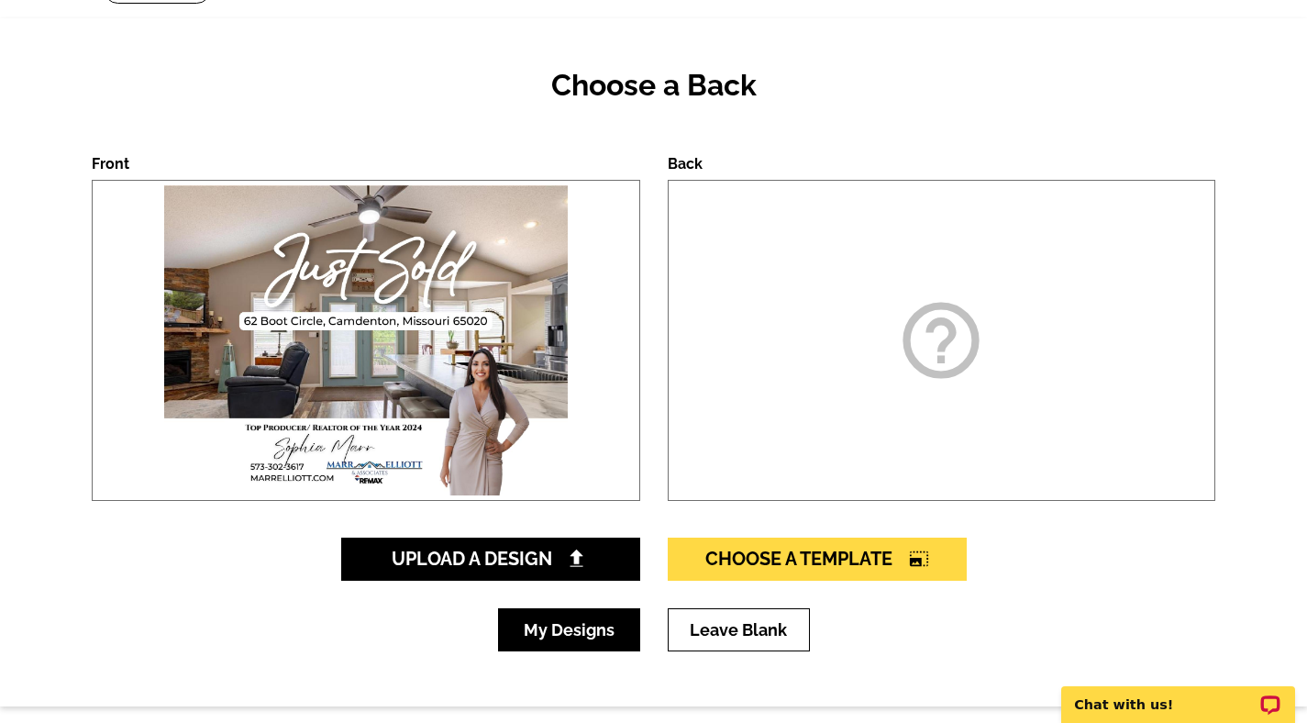
scroll to position [250, 0]
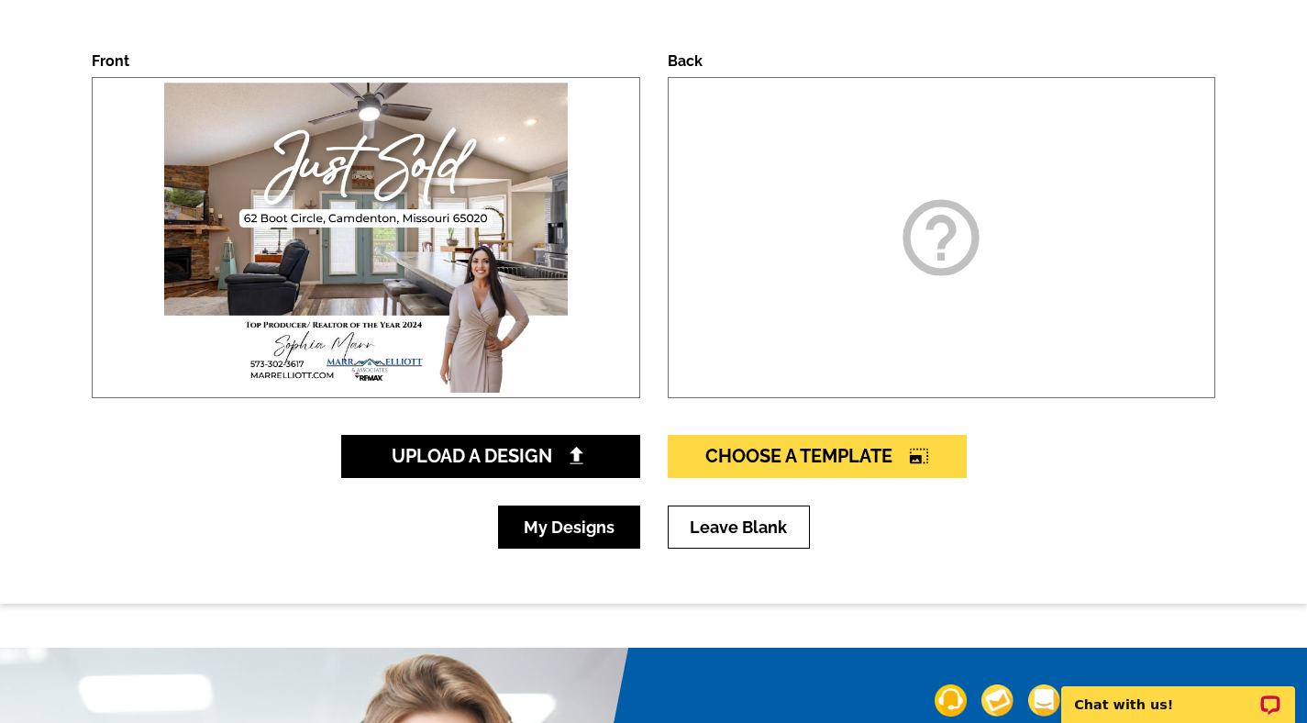
click at [603, 540] on link "My Designs" at bounding box center [569, 526] width 142 height 43
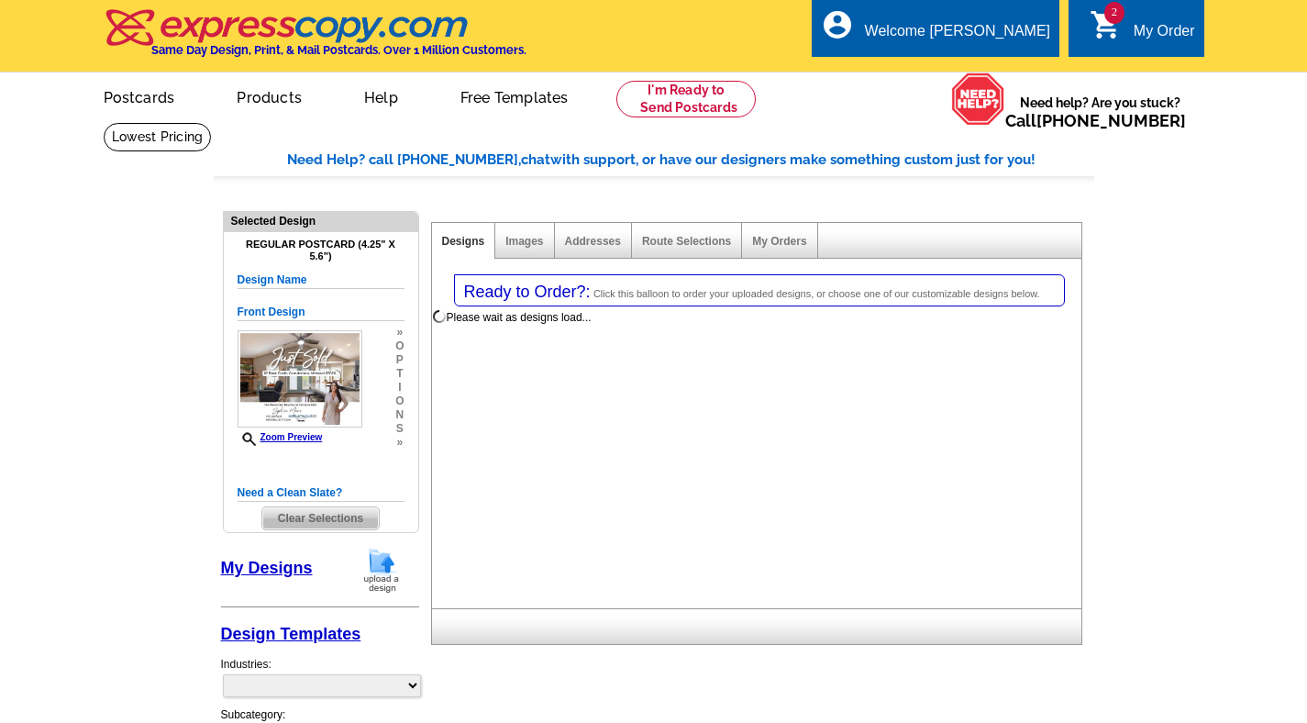
select select "1"
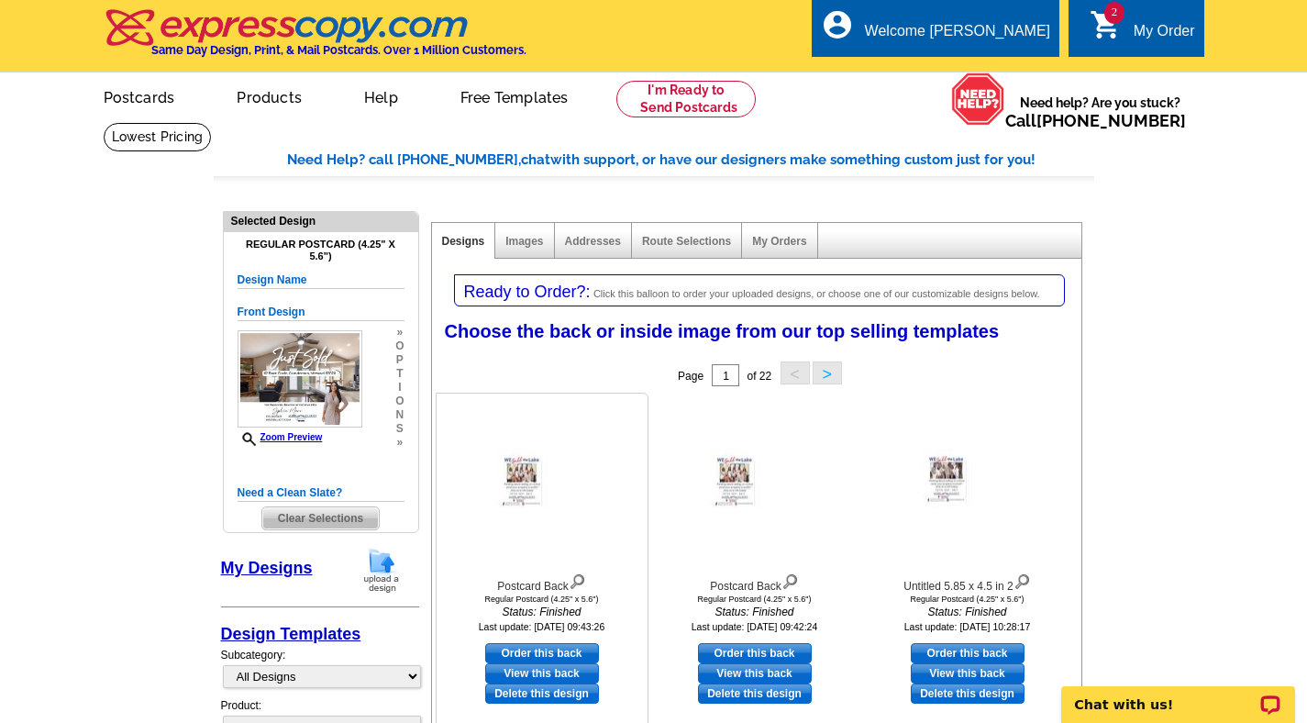
click at [550, 647] on link "Order this back" at bounding box center [542, 653] width 114 height 20
select select "front"
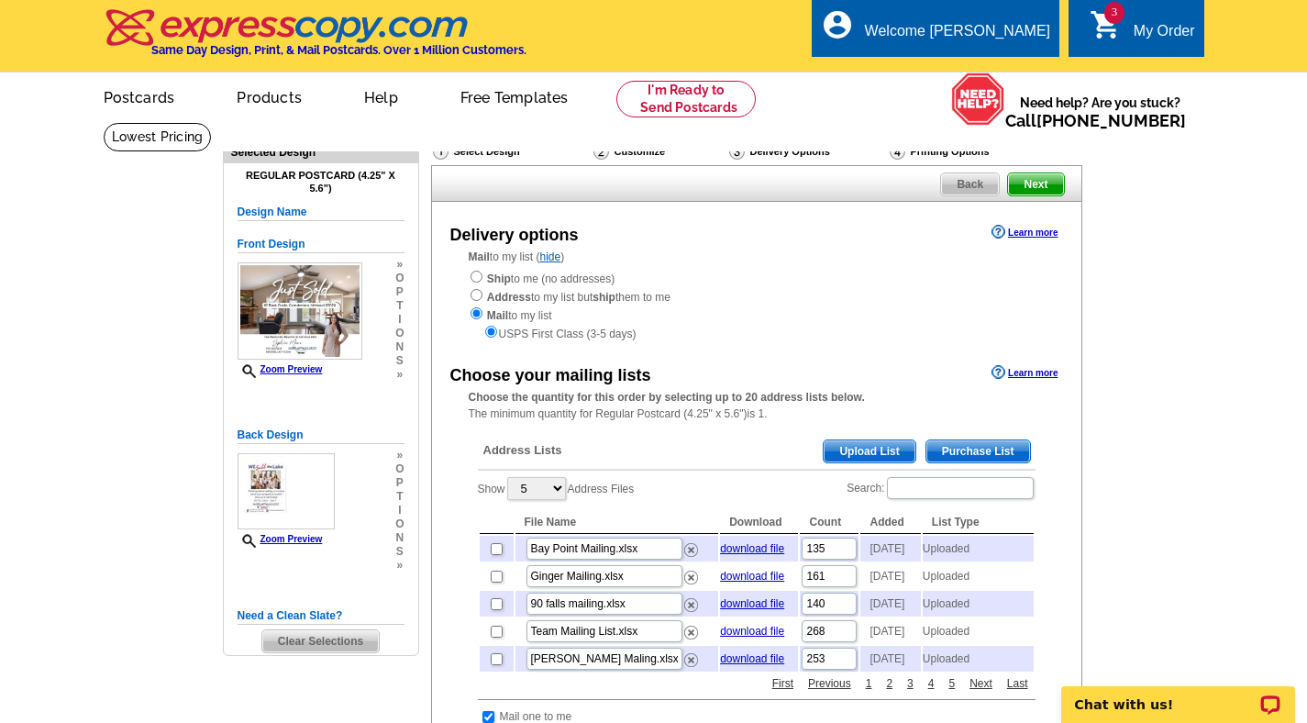
click at [874, 448] on span "Upload List" at bounding box center [869, 451] width 91 height 22
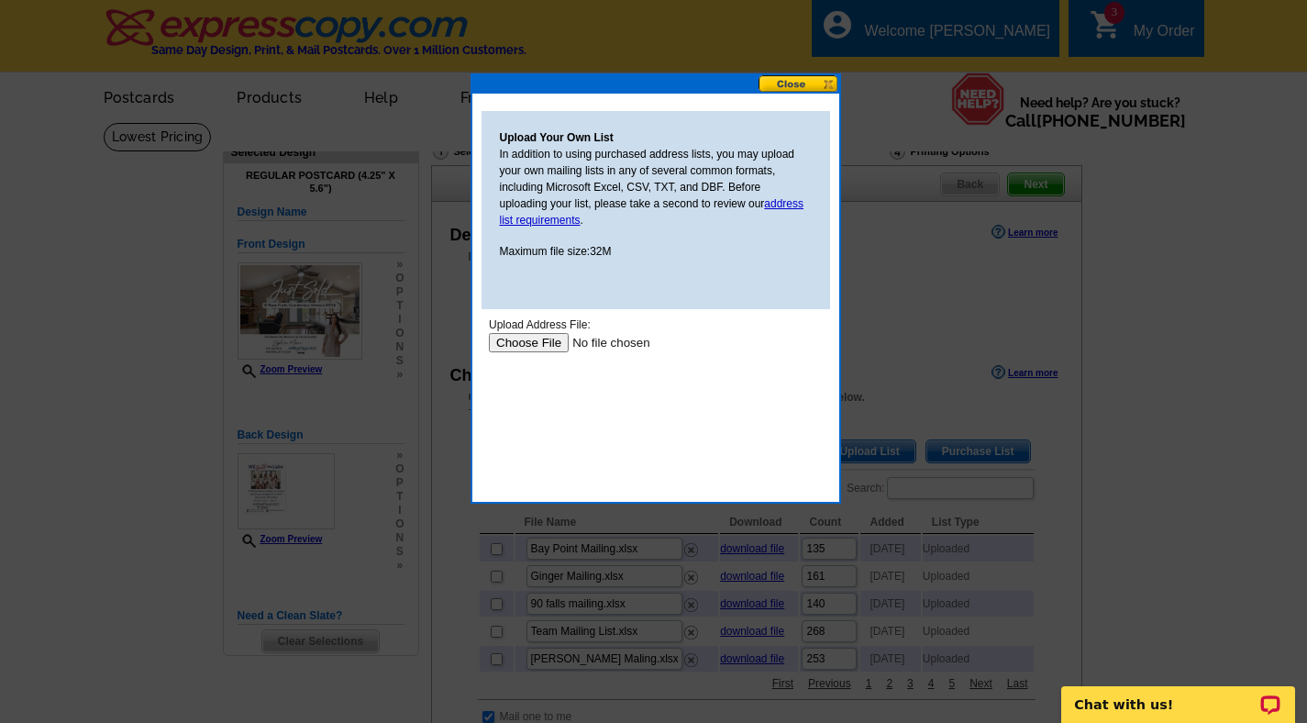
click at [507, 349] on input "file" at bounding box center [604, 342] width 232 height 19
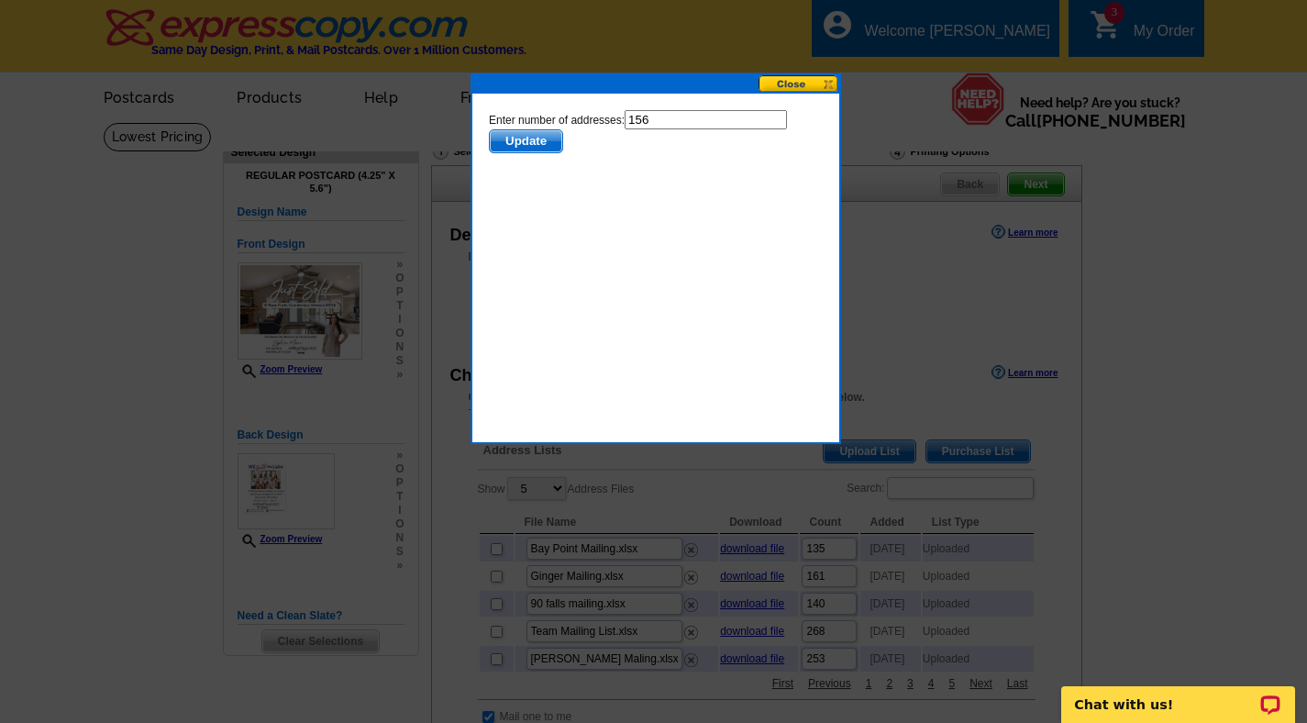
click at [533, 138] on span "Update" at bounding box center [525, 141] width 72 height 22
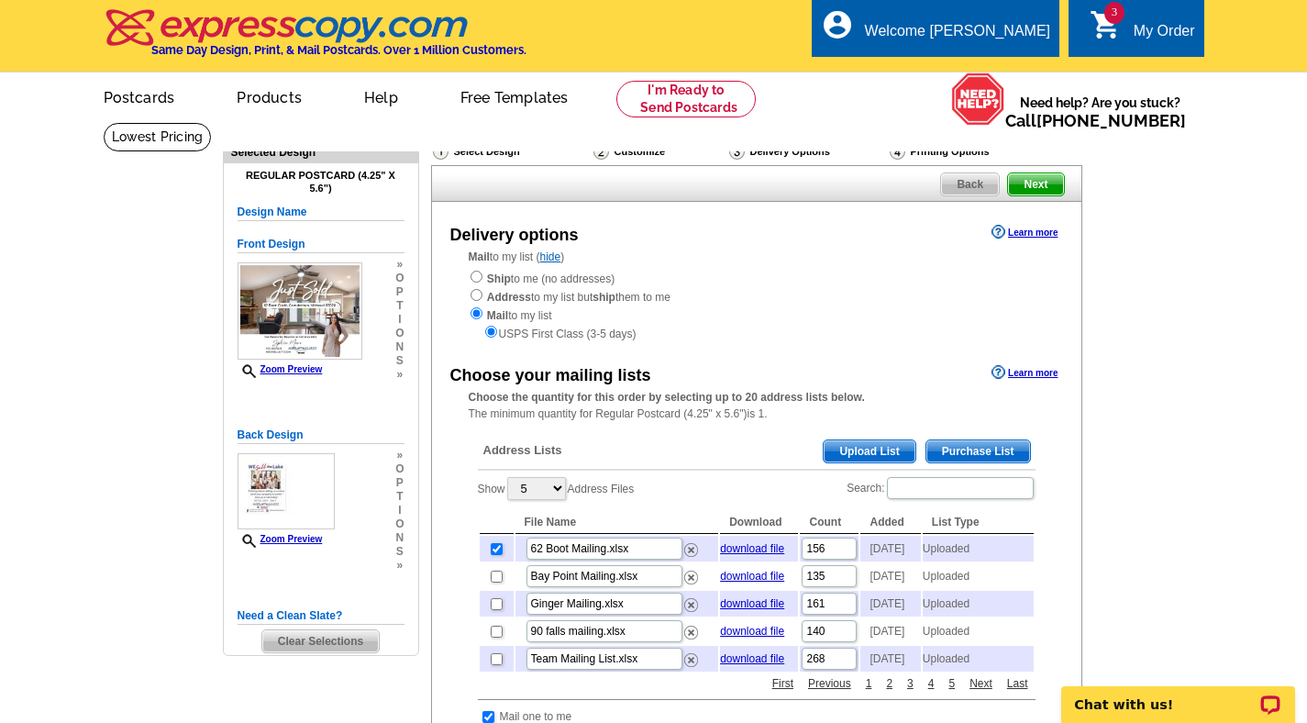
click at [1036, 179] on span "Next" at bounding box center [1035, 184] width 55 height 22
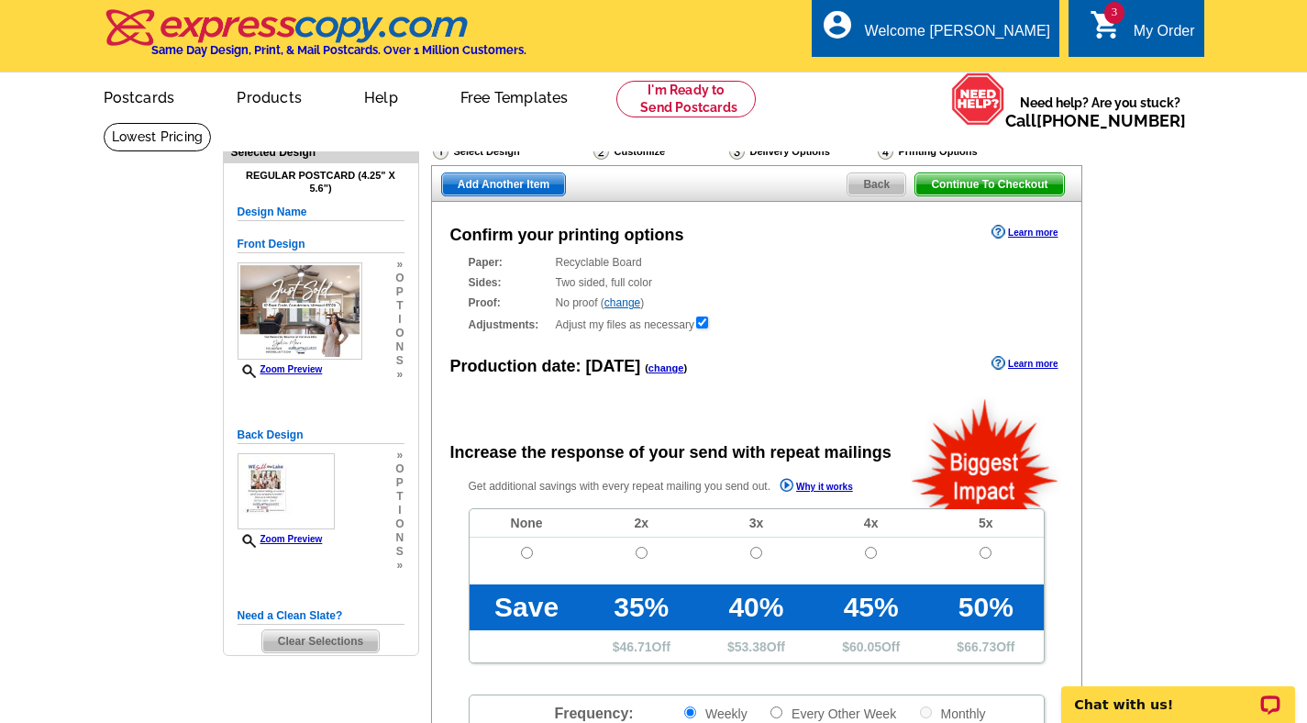
radio input "false"
click at [492, 182] on span "Add Another Item" at bounding box center [503, 184] width 123 height 22
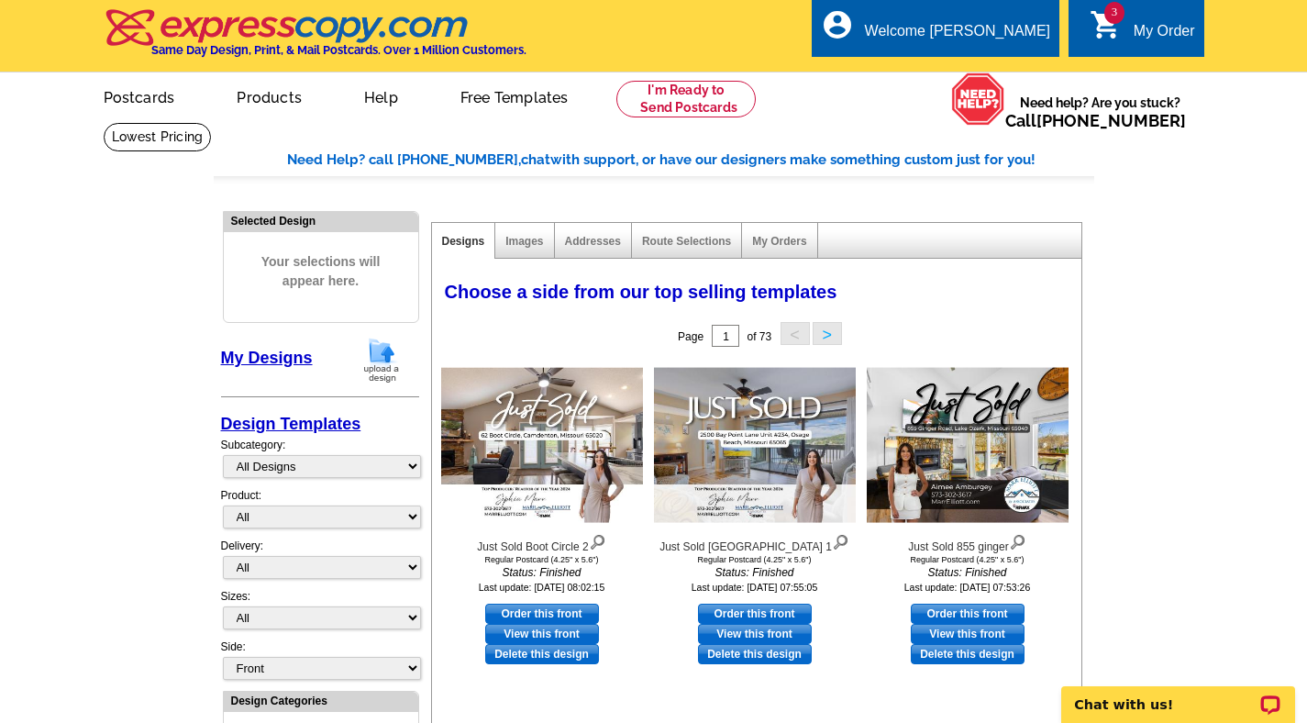
click at [377, 345] on img at bounding box center [382, 360] width 48 height 47
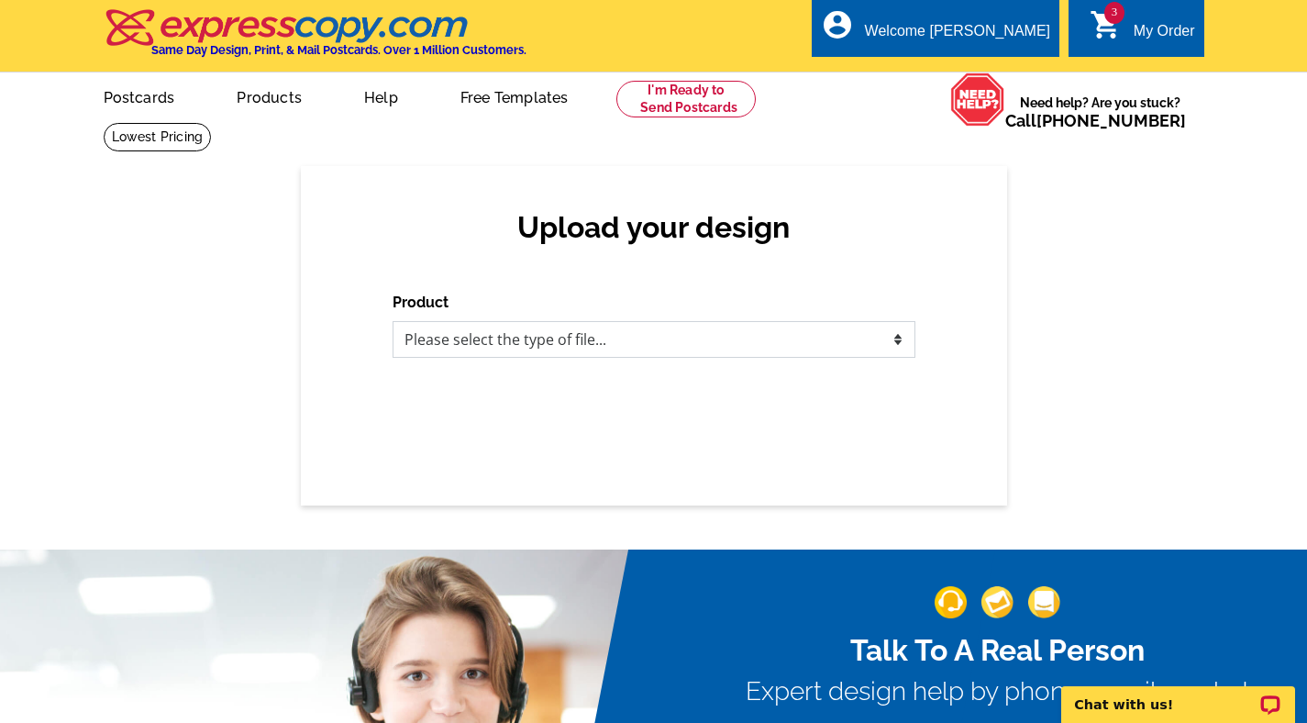
click at [437, 335] on select "Please select the type of file... Postcards Business Cards Letters and flyers G…" at bounding box center [654, 339] width 523 height 37
select select "1"
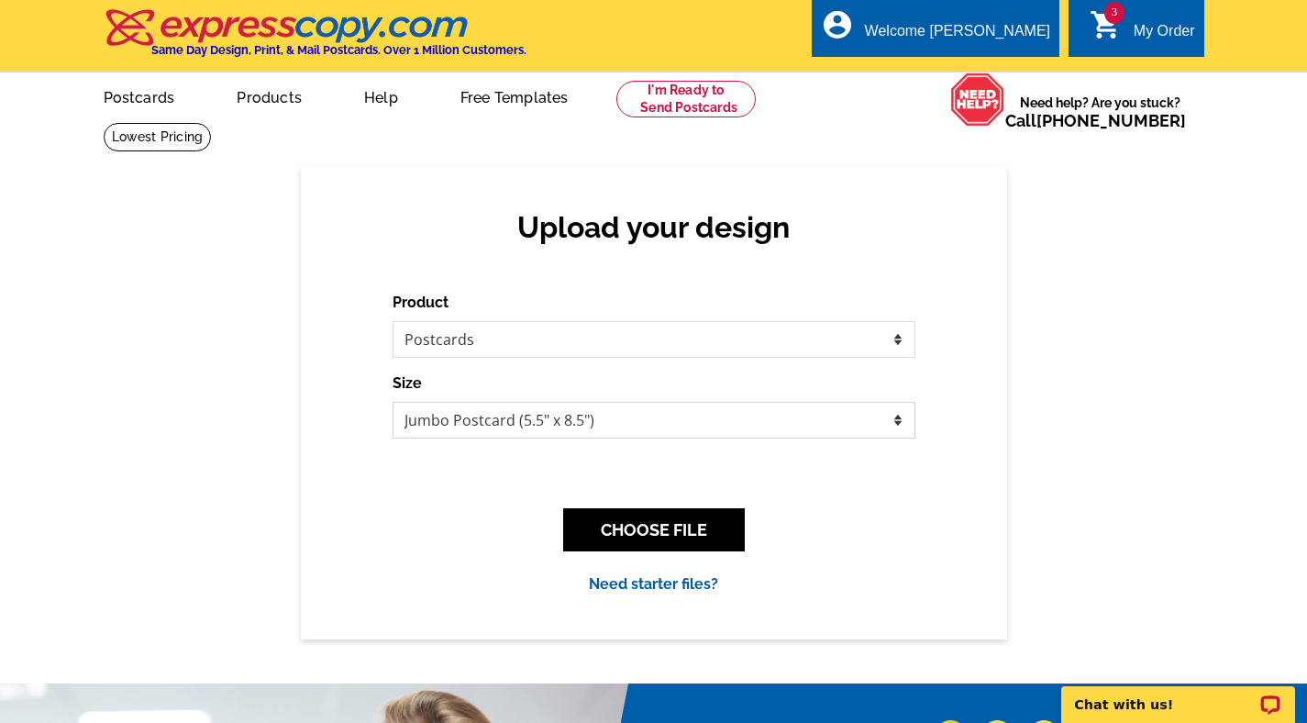
click at [472, 419] on select "Jumbo Postcard (5.5" x 8.5") Regular Postcard (4.25" x 5.6") Panoramic Postcard…" at bounding box center [654, 420] width 523 height 37
select select "1"
click at [629, 526] on button "CHOOSE FILE" at bounding box center [654, 529] width 182 height 43
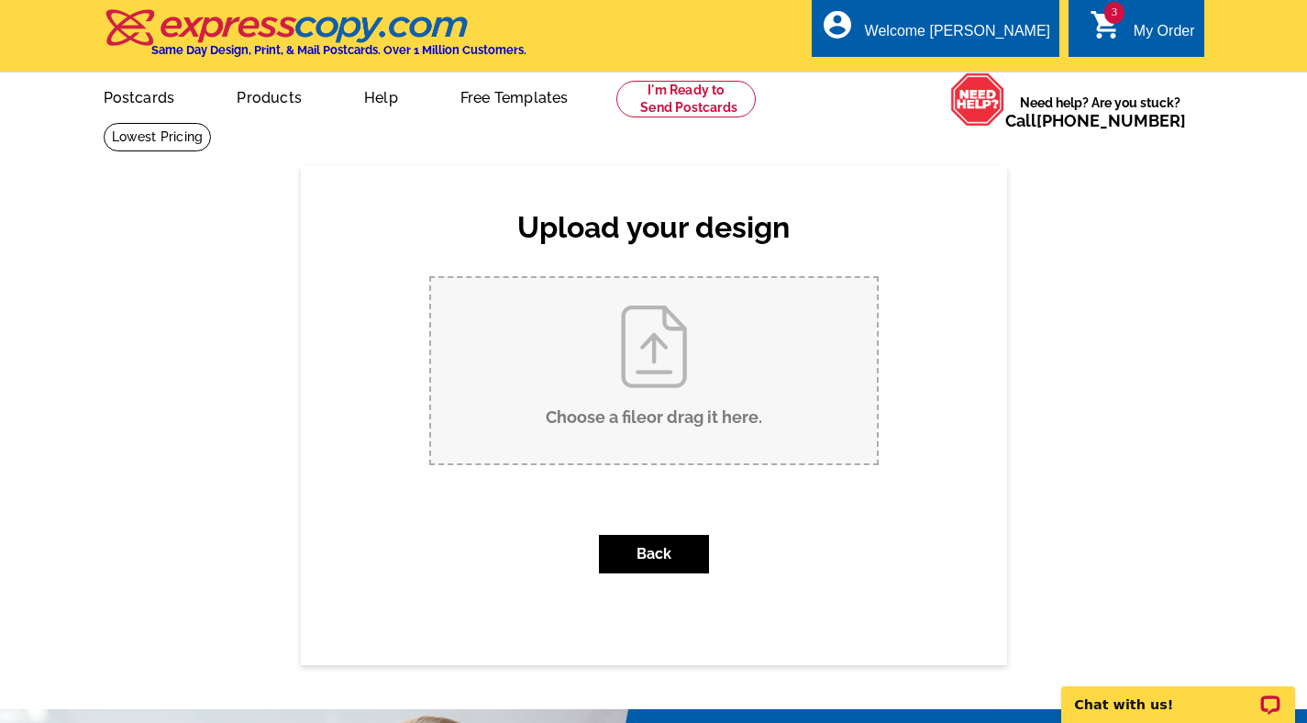
click at [574, 423] on input "Choose a file or drag it here ." at bounding box center [654, 370] width 446 height 185
type input "C:\fakepath\Just Sold [PERSON_NAME] (1).pdf"
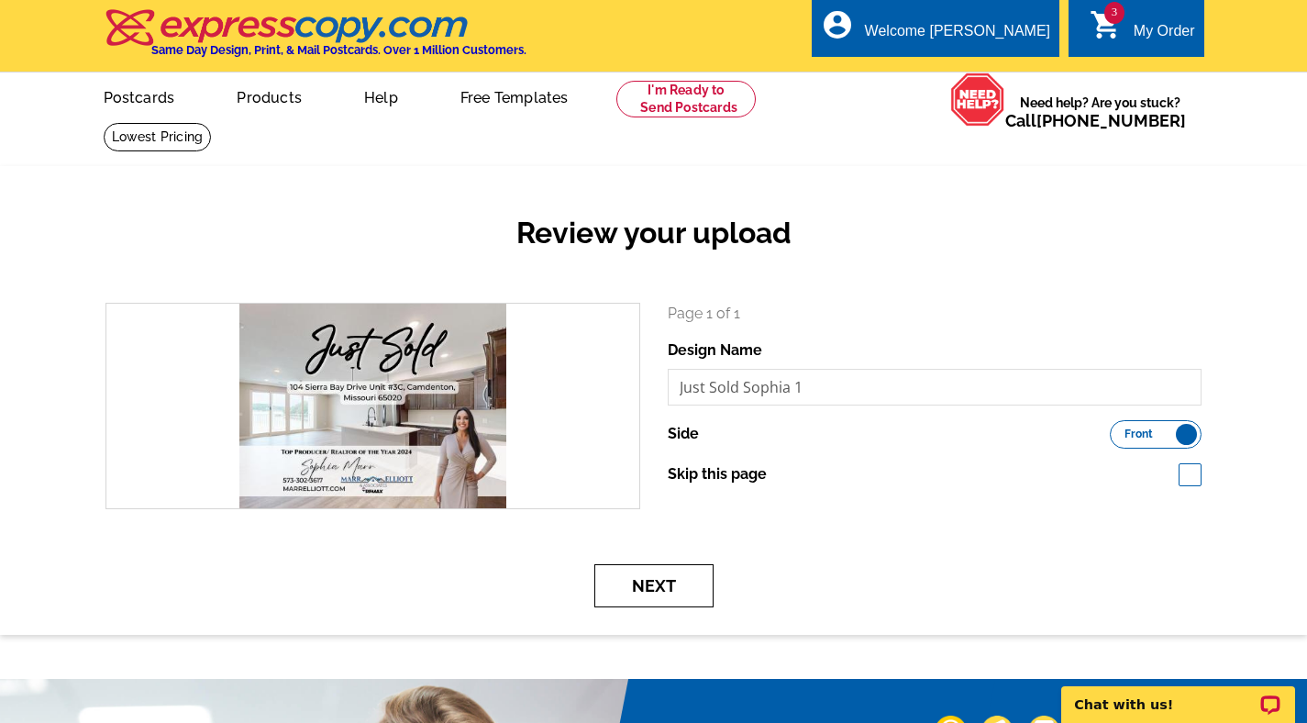
click at [683, 571] on button "Next" at bounding box center [653, 585] width 119 height 43
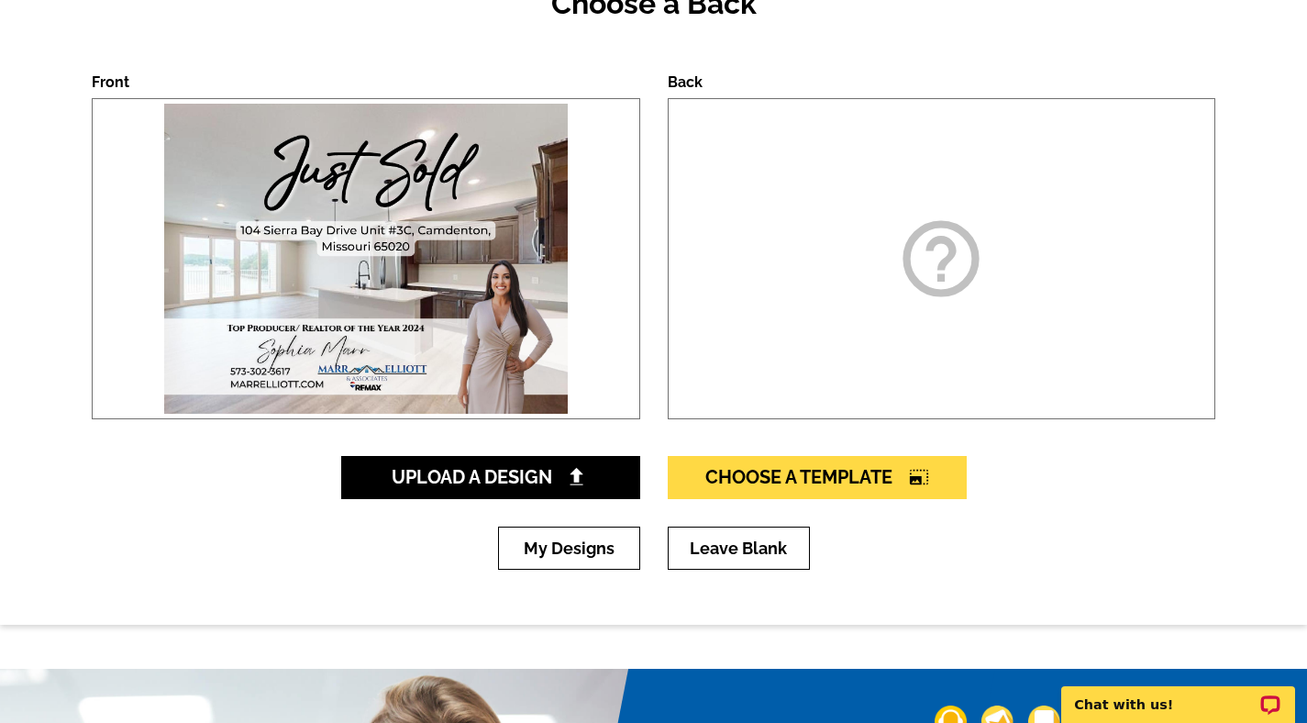
scroll to position [274, 0]
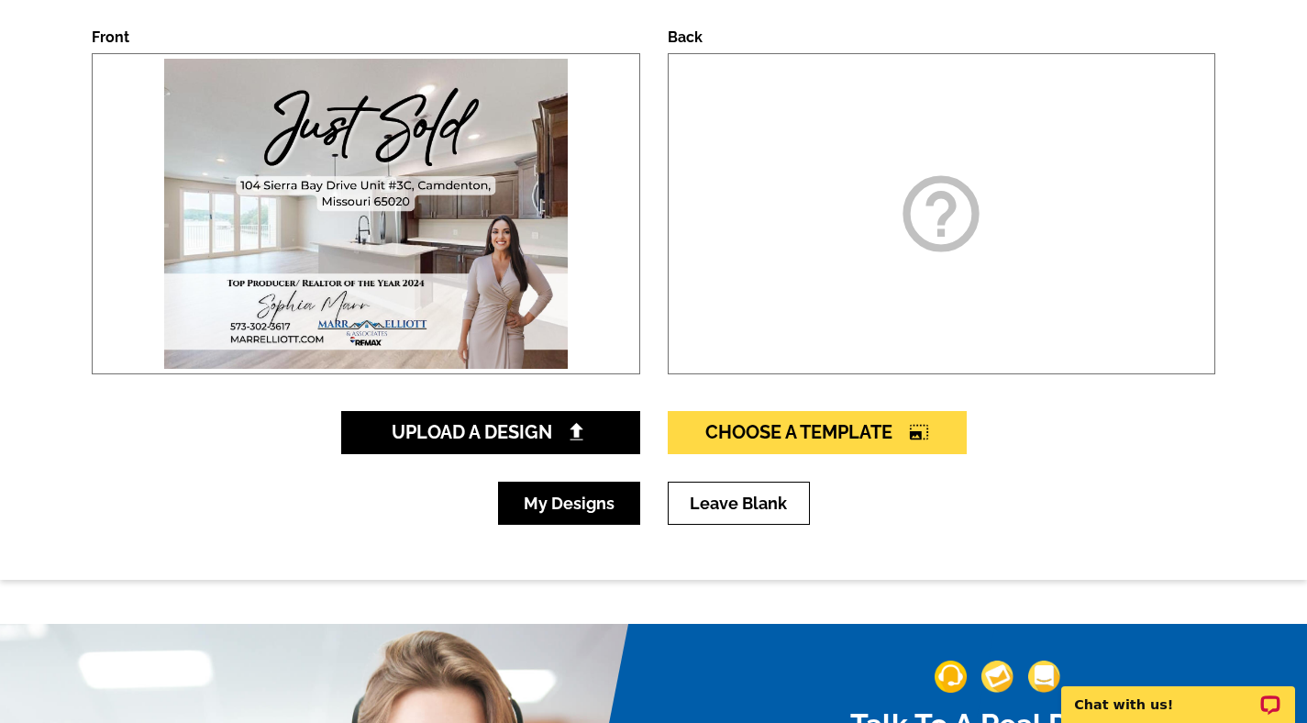
click at [578, 513] on link "My Designs" at bounding box center [569, 502] width 142 height 43
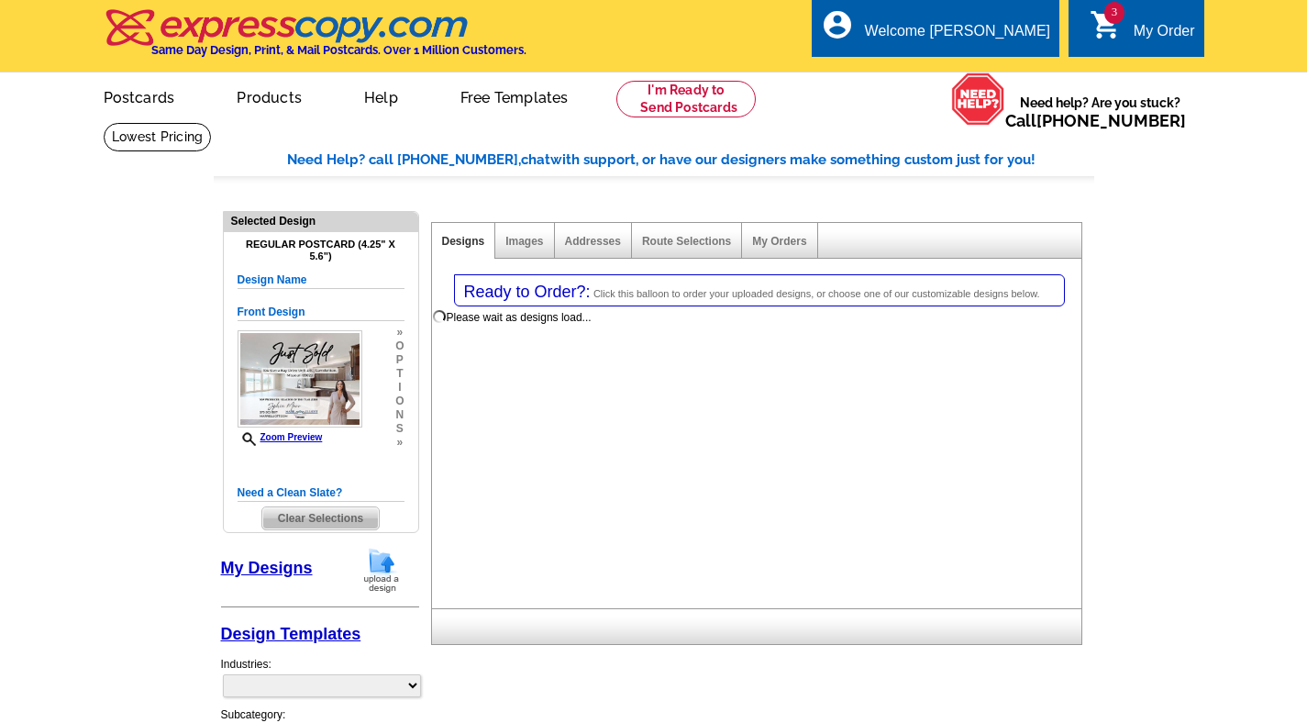
select select "1"
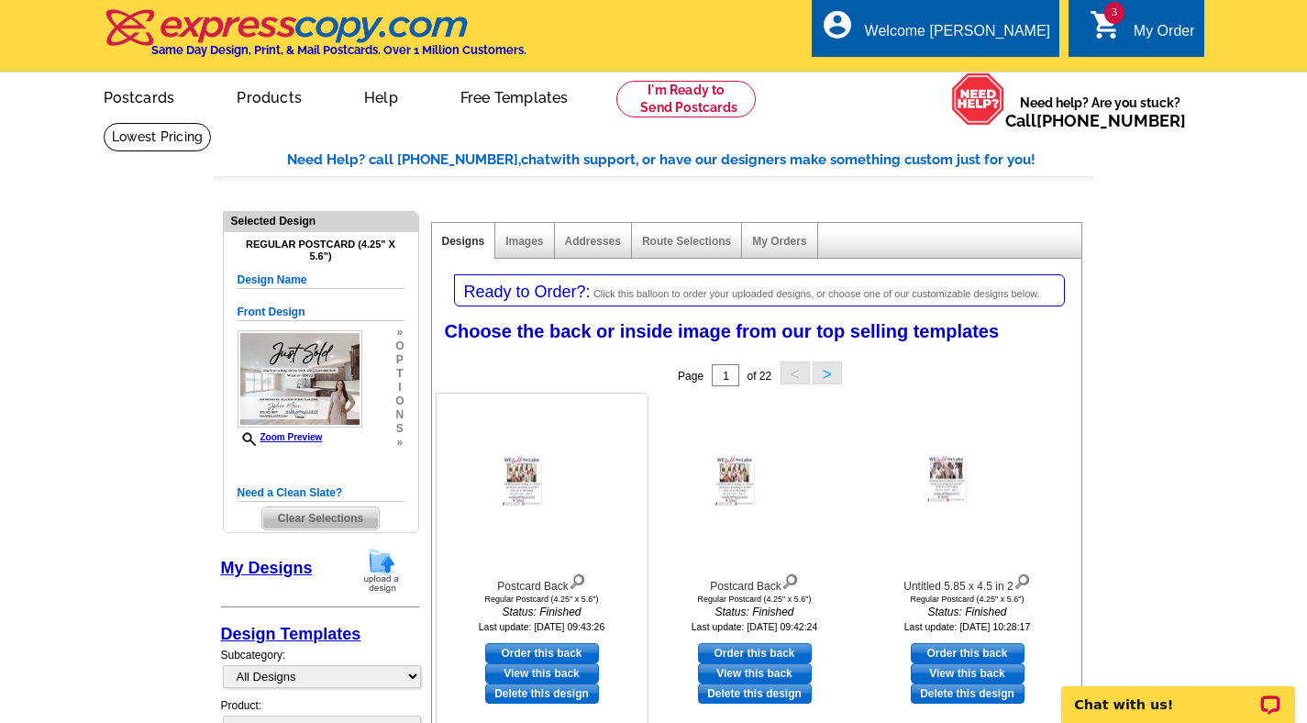
click at [537, 651] on link "Order this back" at bounding box center [542, 653] width 114 height 20
select select "front"
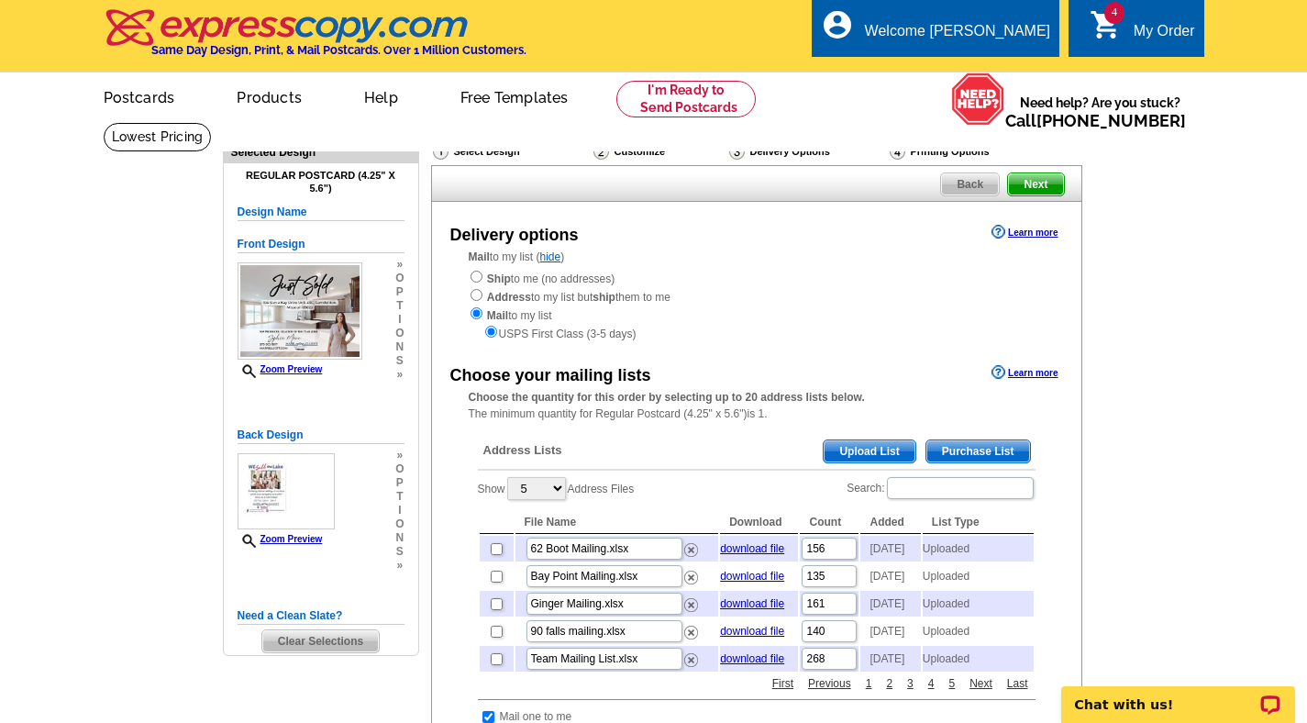
click at [883, 445] on span "Upload List" at bounding box center [869, 451] width 91 height 22
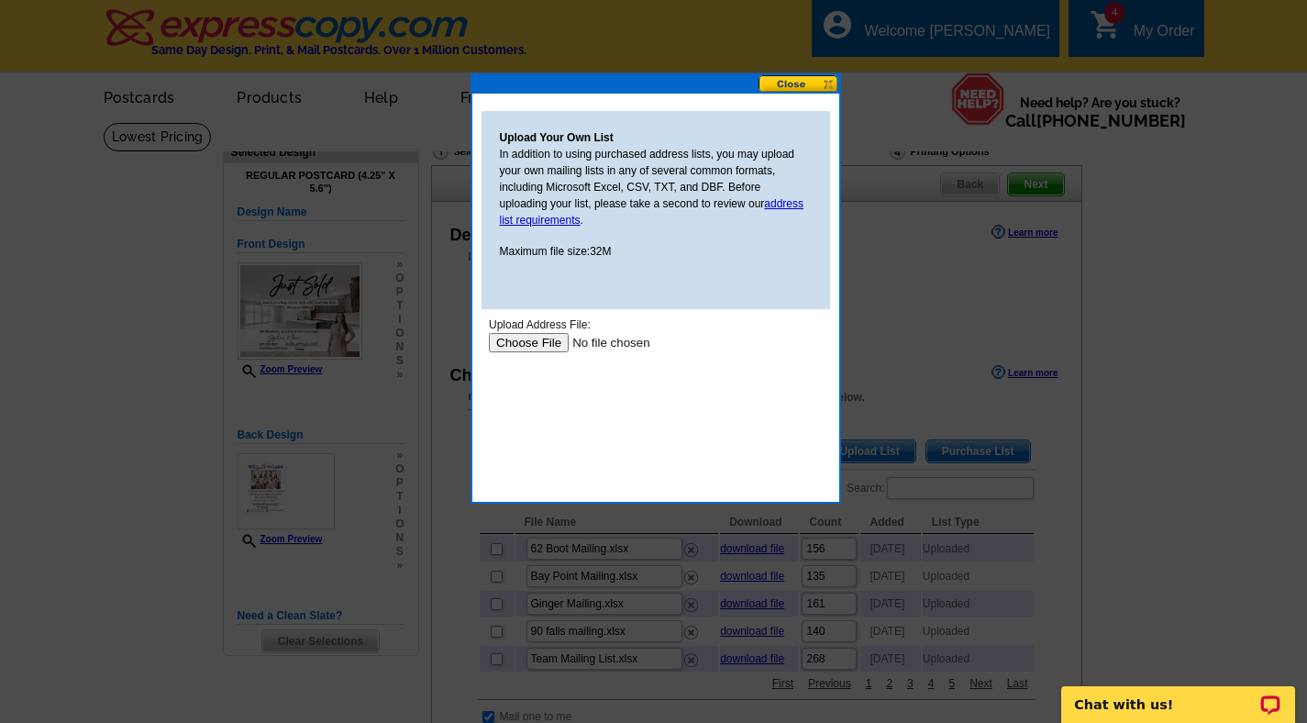
click at [553, 346] on input "file" at bounding box center [604, 342] width 232 height 19
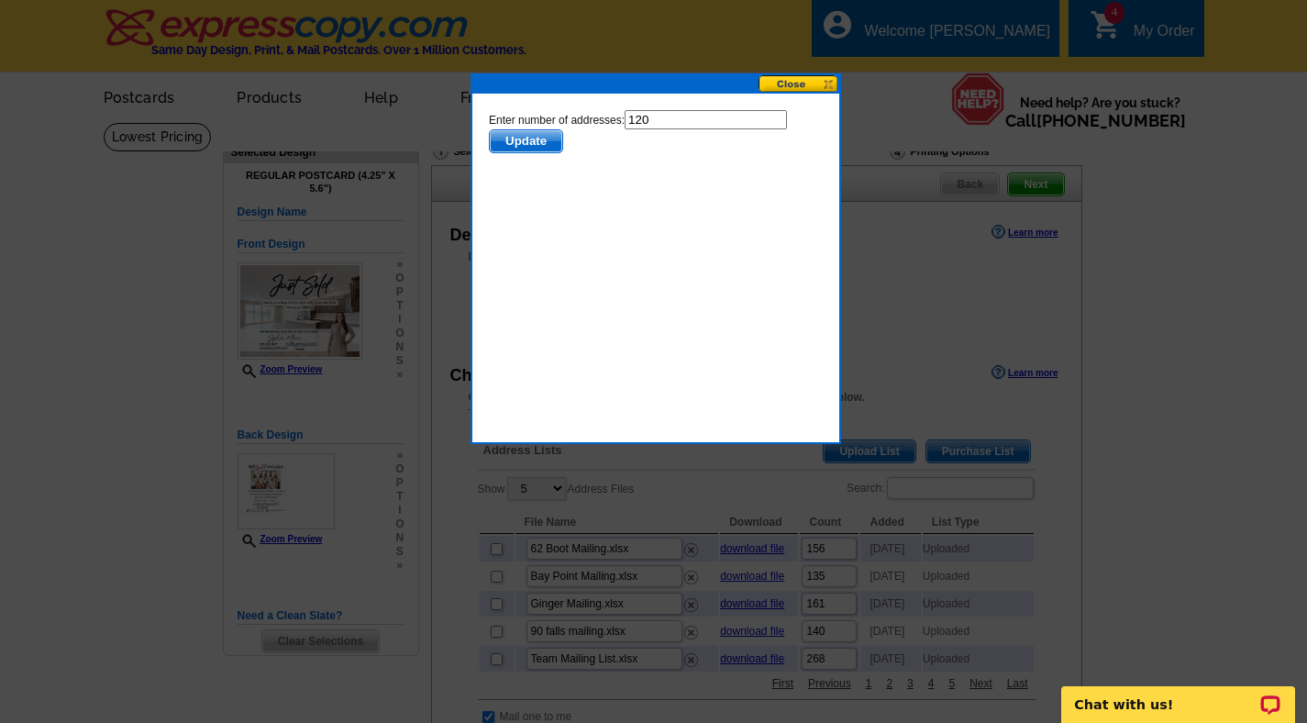
click at [524, 138] on span "Update" at bounding box center [525, 141] width 72 height 22
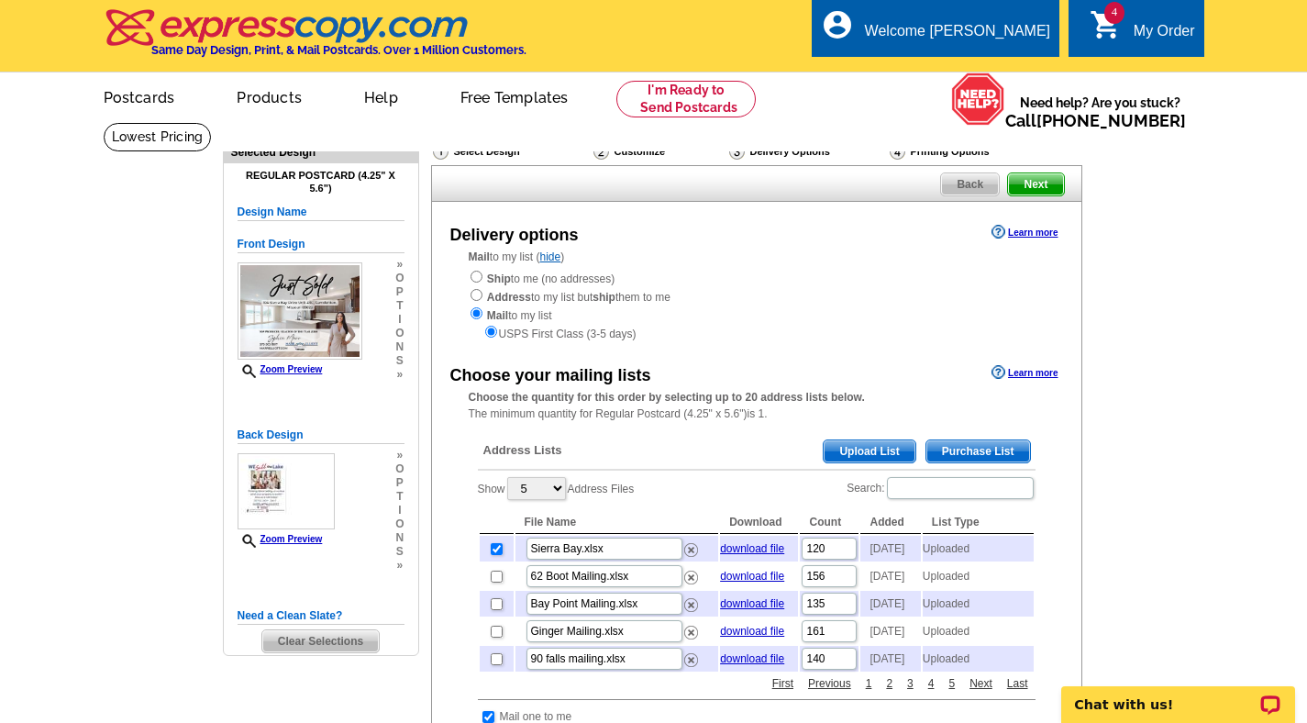
click at [1024, 191] on span "Next" at bounding box center [1035, 184] width 55 height 22
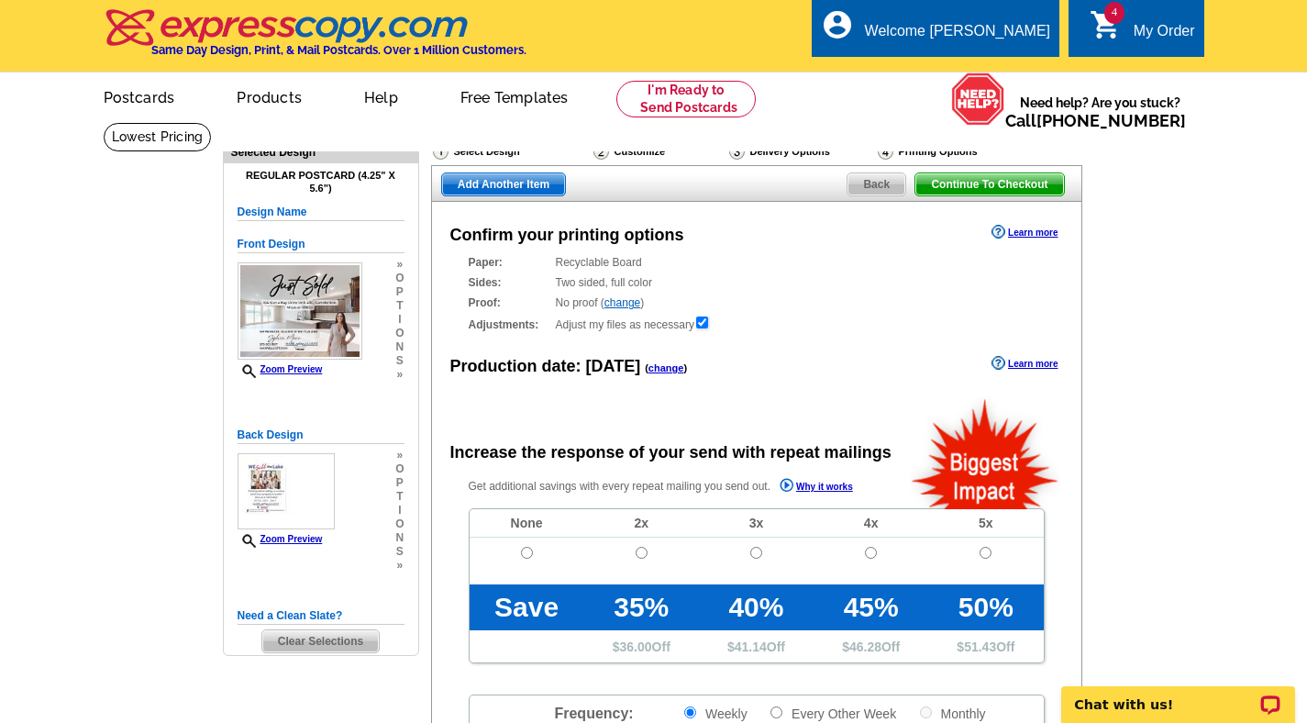
radio input "false"
click at [490, 177] on span "Add Another Item" at bounding box center [503, 184] width 123 height 22
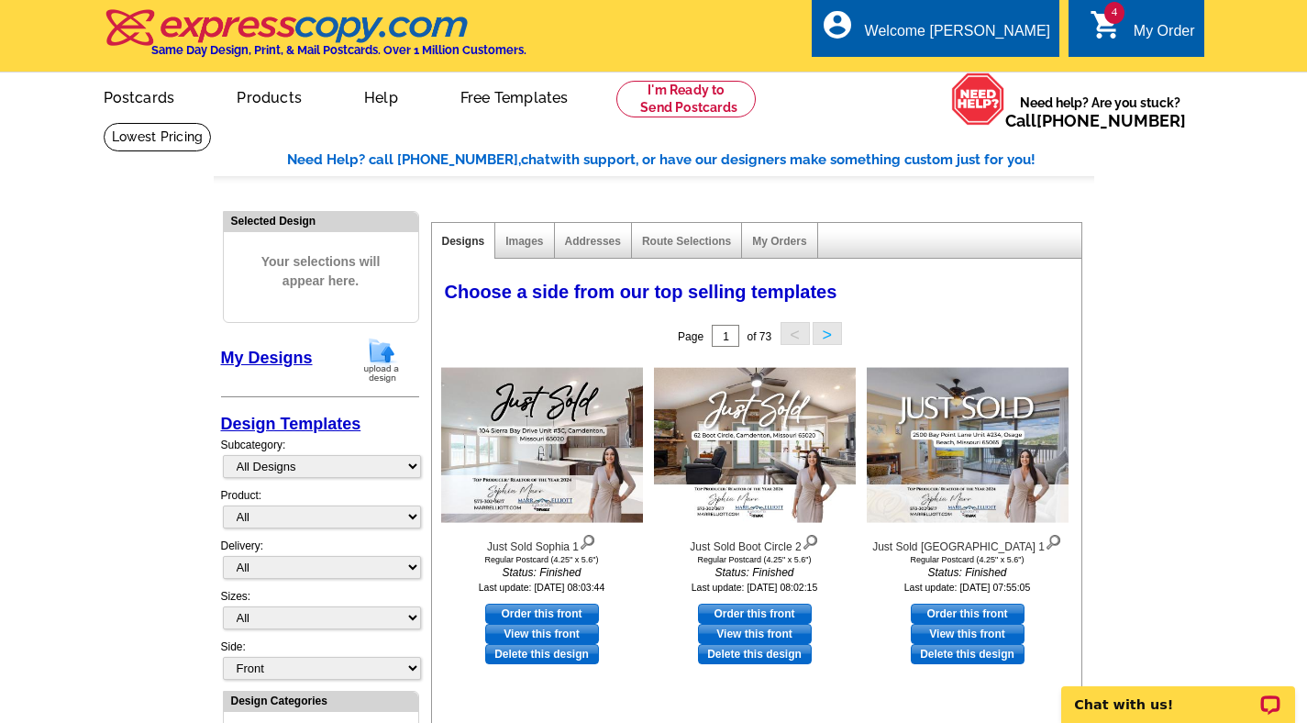
click at [382, 351] on img at bounding box center [382, 360] width 48 height 47
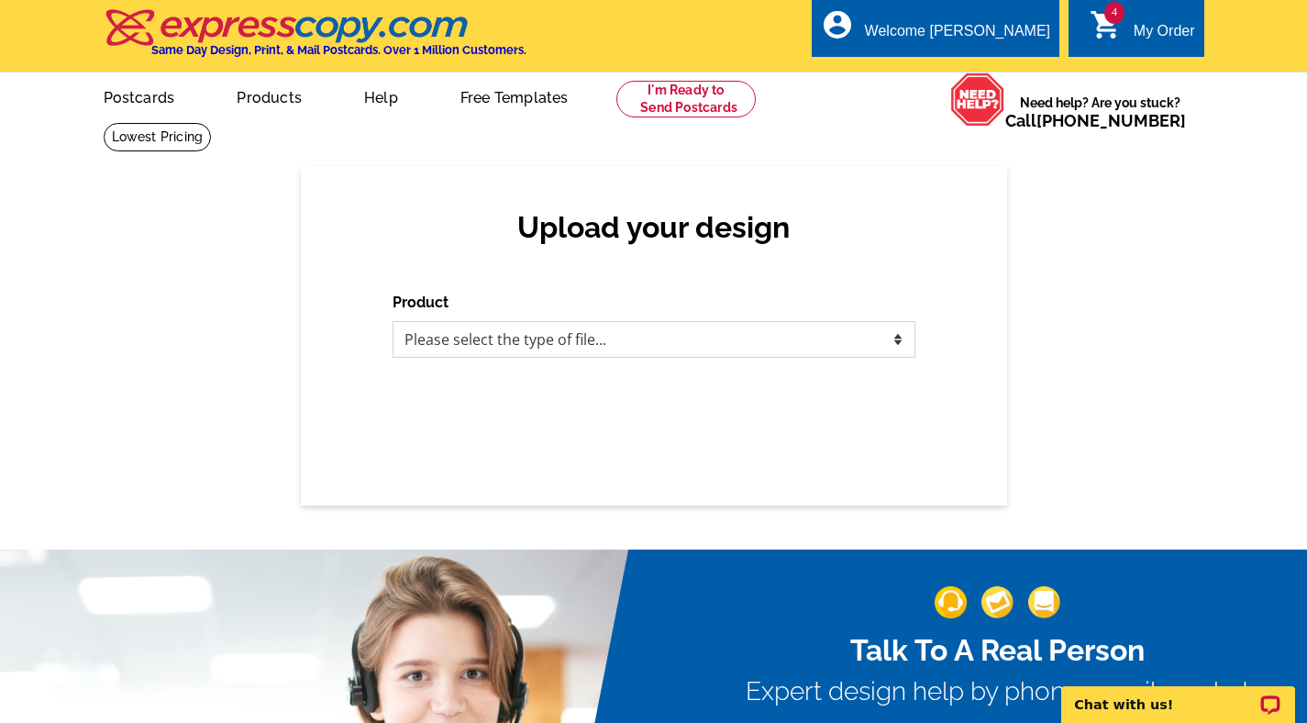
click at [451, 335] on select "Please select the type of file... Postcards Business Cards Letters and flyers G…" at bounding box center [654, 339] width 523 height 37
select select "1"
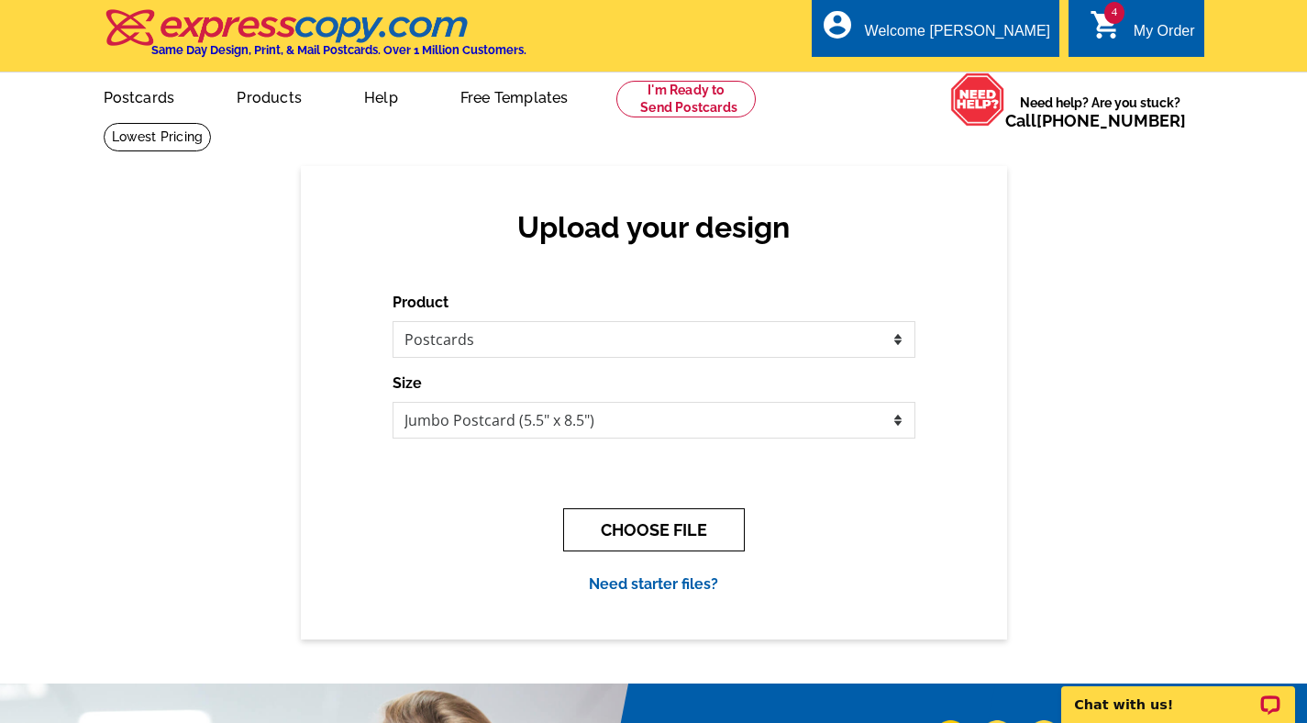
click at [644, 528] on button "CHOOSE FILE" at bounding box center [654, 529] width 182 height 43
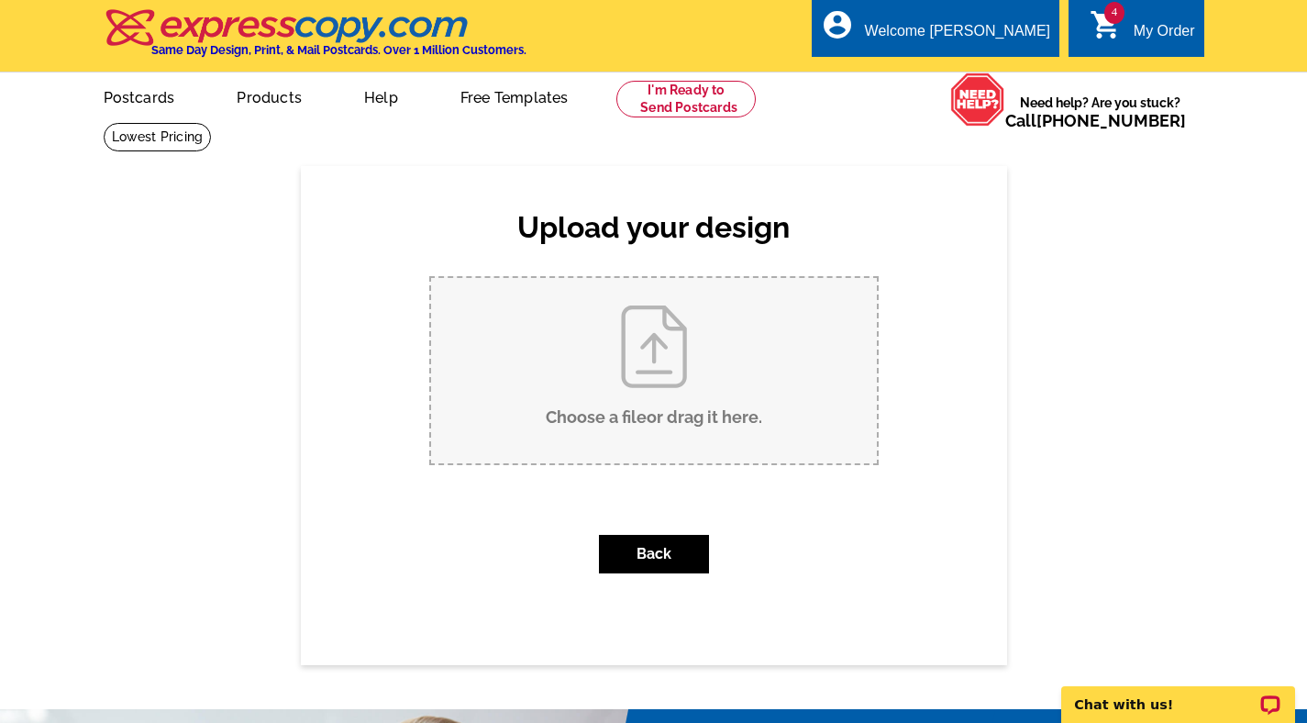
click at [626, 379] on input "Choose a file or drag it here ." at bounding box center [654, 370] width 446 height 185
type input "C:\fakepath\Via Cresta Postcard (1).pdf"
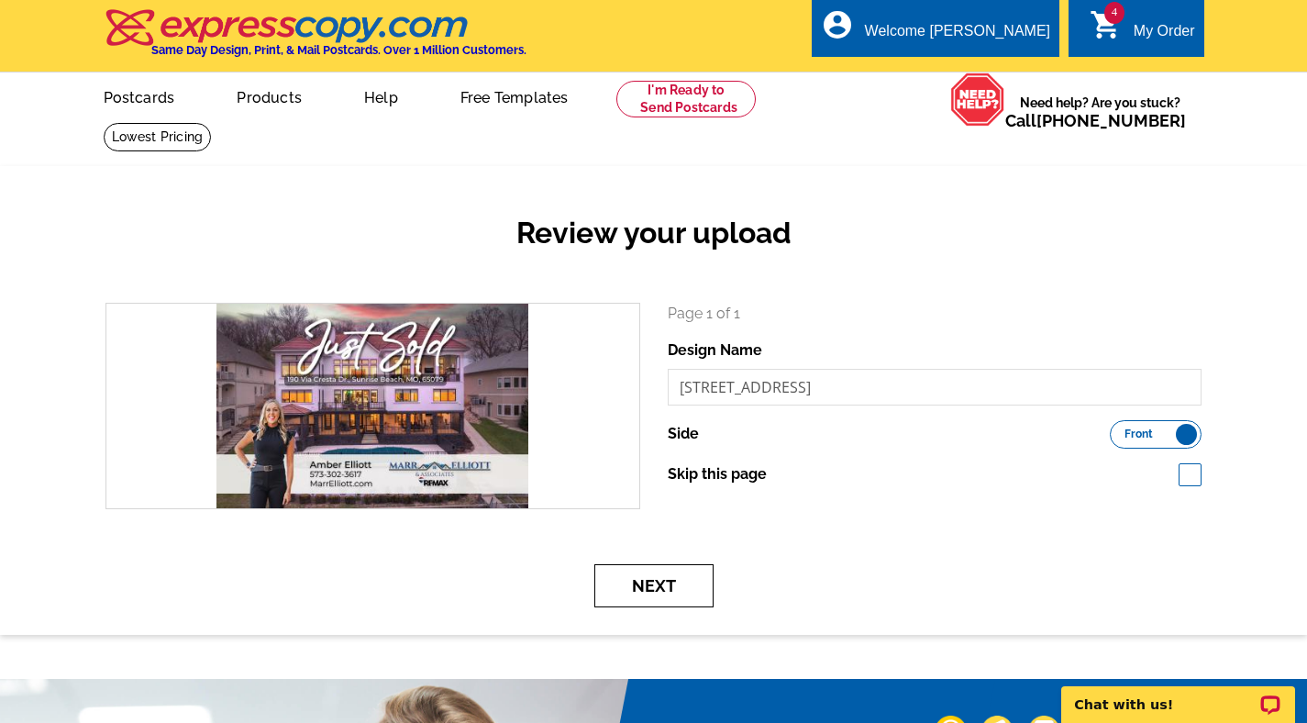
click at [639, 584] on button "Next" at bounding box center [653, 585] width 119 height 43
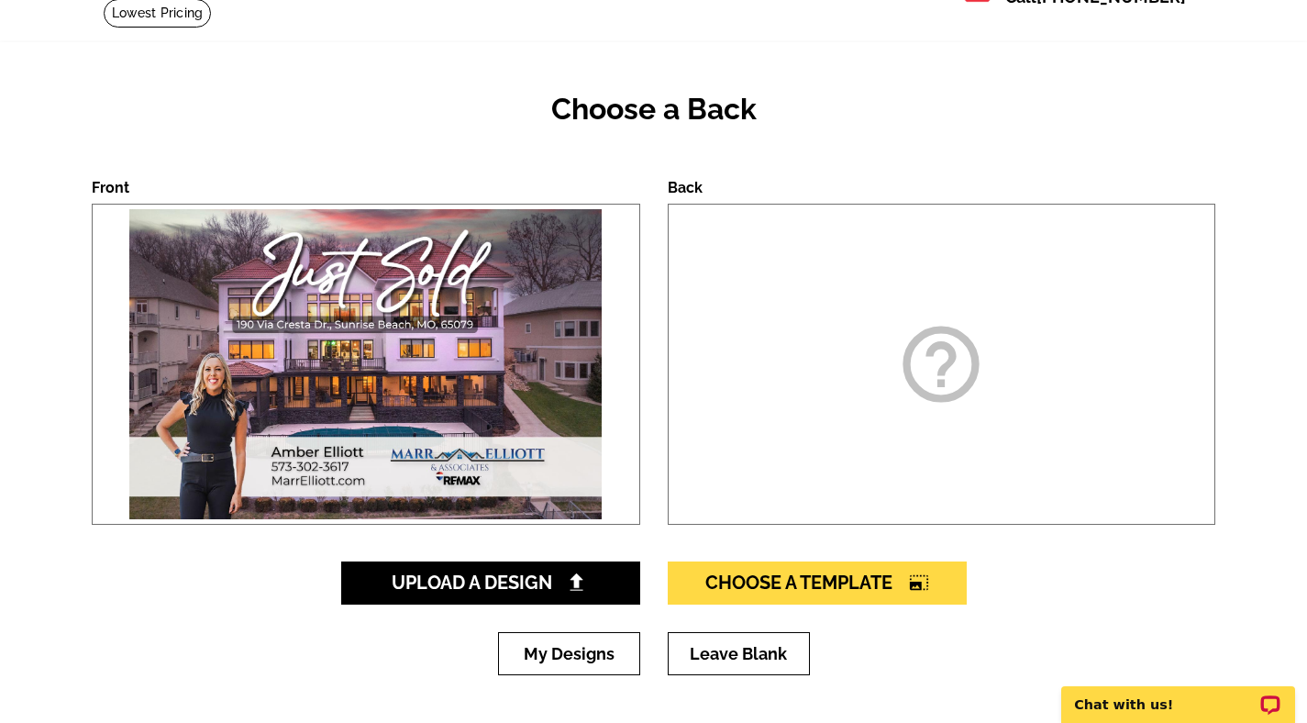
scroll to position [125, 0]
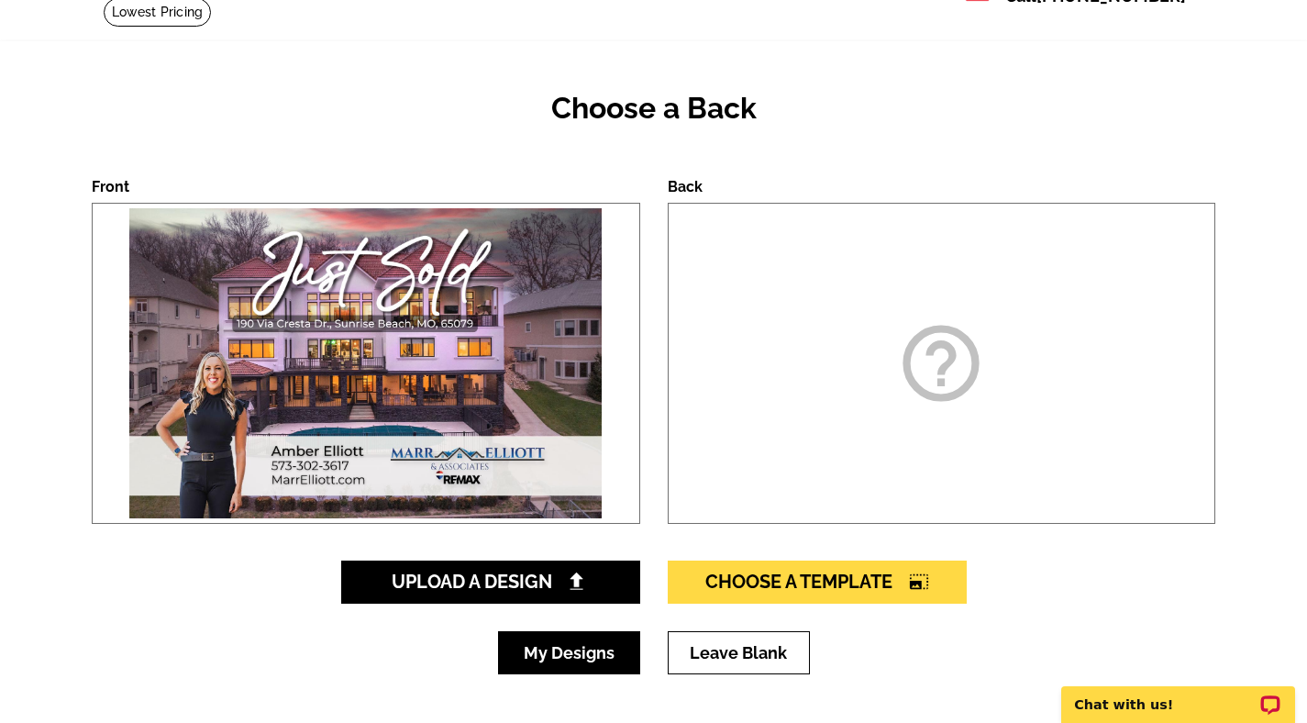
click at [603, 639] on link "My Designs" at bounding box center [569, 652] width 142 height 43
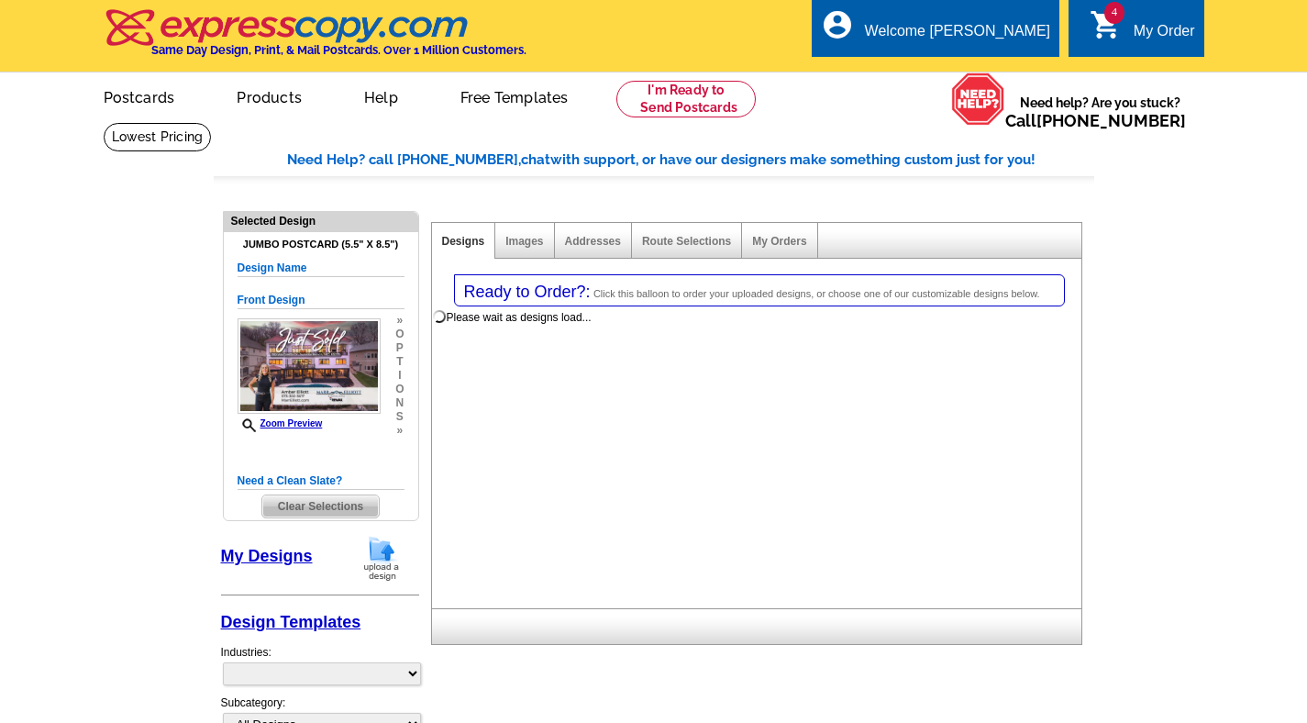
select select "1"
select select "2"
select select "back"
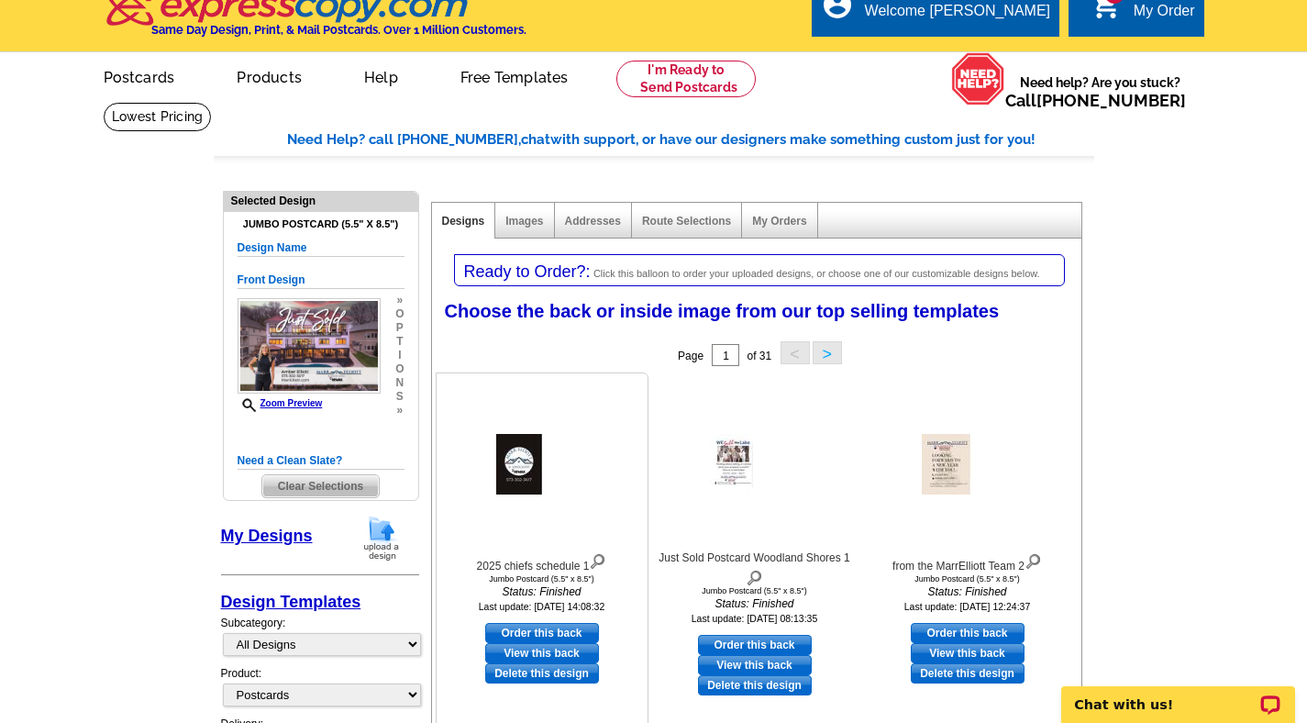
scroll to position [19, 0]
click at [379, 528] on img at bounding box center [382, 538] width 48 height 47
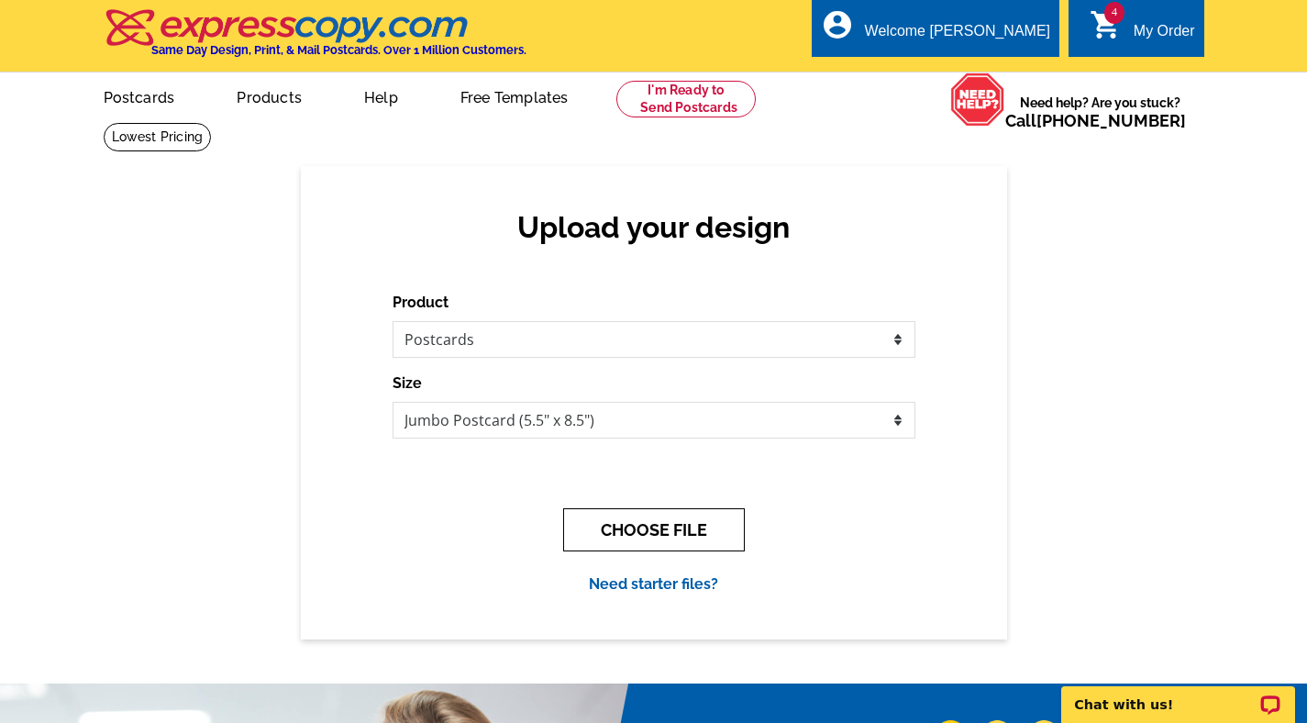
click at [614, 525] on button "CHOOSE FILE" at bounding box center [654, 529] width 182 height 43
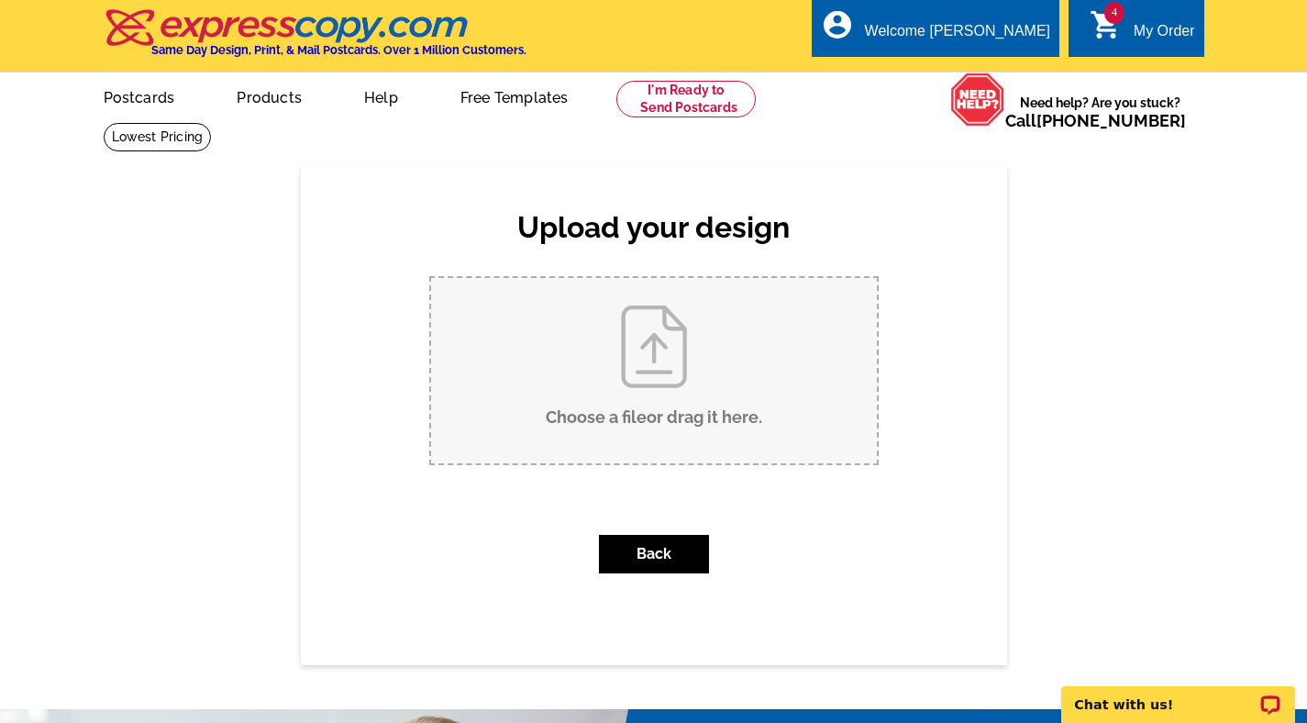
click at [545, 386] on input "Choose a file or drag it here ." at bounding box center [654, 370] width 446 height 185
type input "C:\fakepath\Via Cresta Postcard (1).pdf"
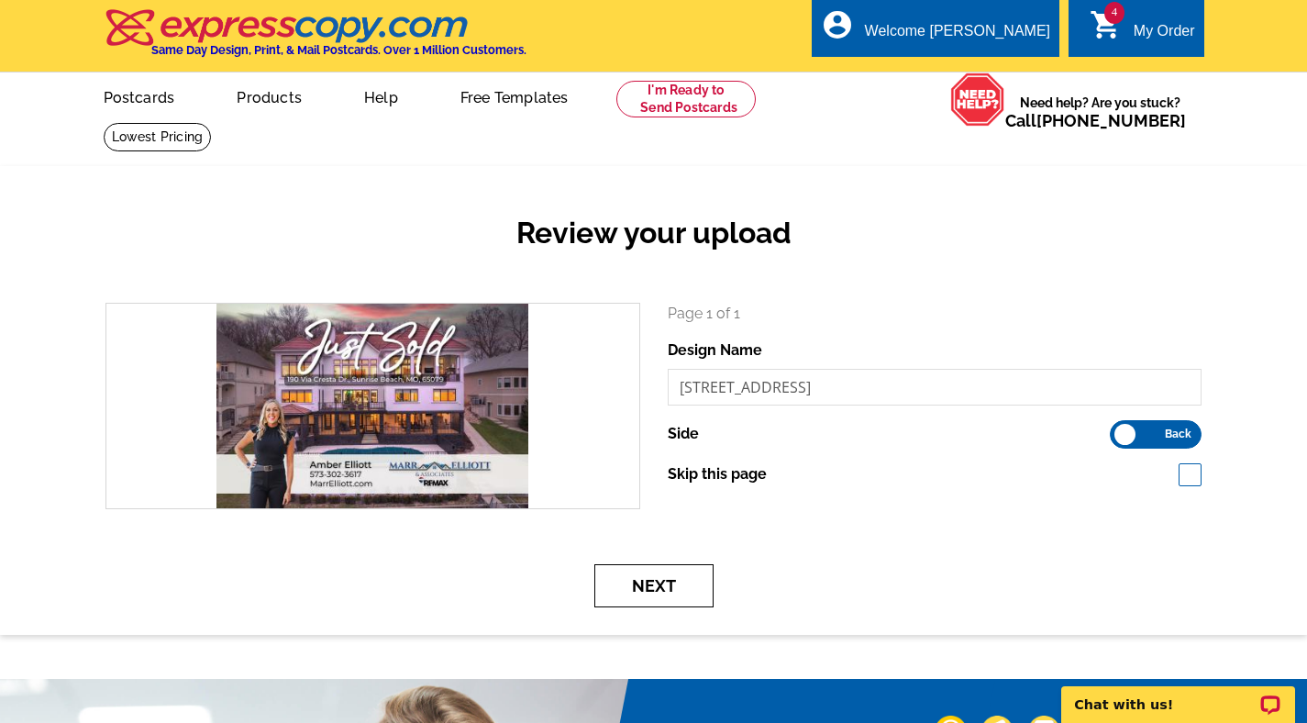
click at [683, 591] on button "Next" at bounding box center [653, 585] width 119 height 43
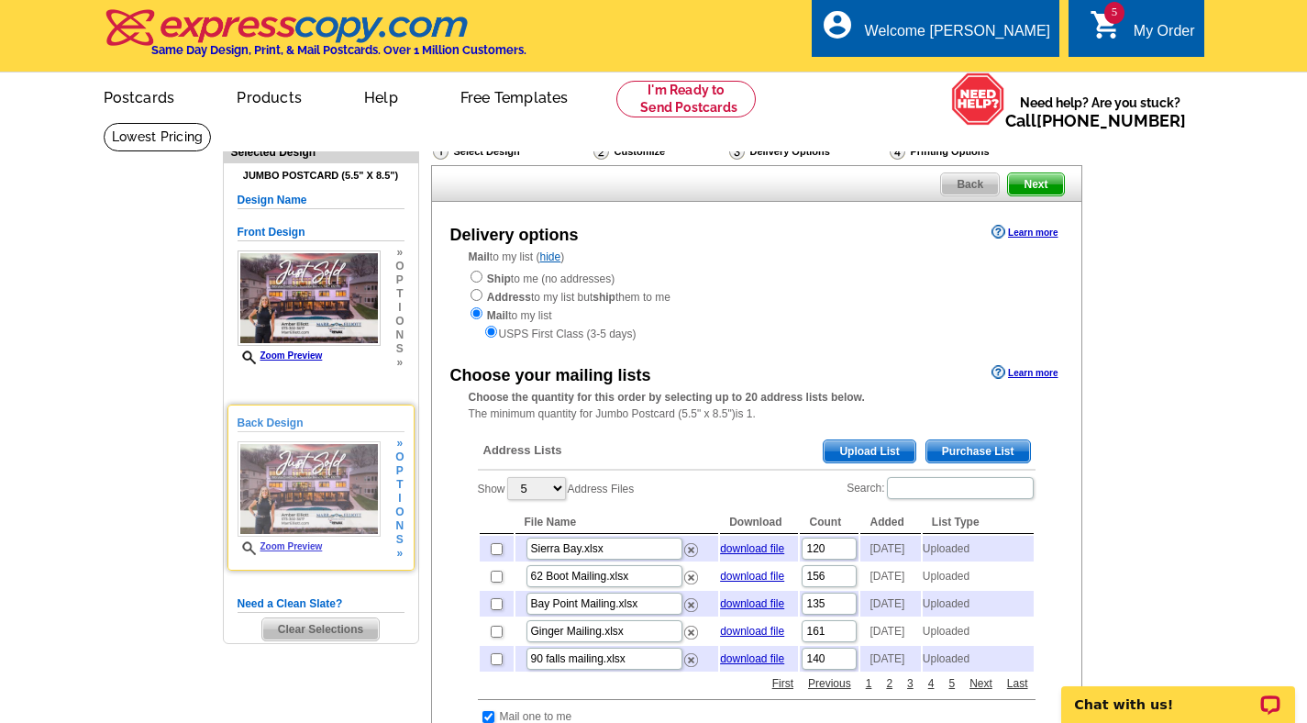
click at [282, 415] on h5 "Back Design" at bounding box center [321, 423] width 167 height 17
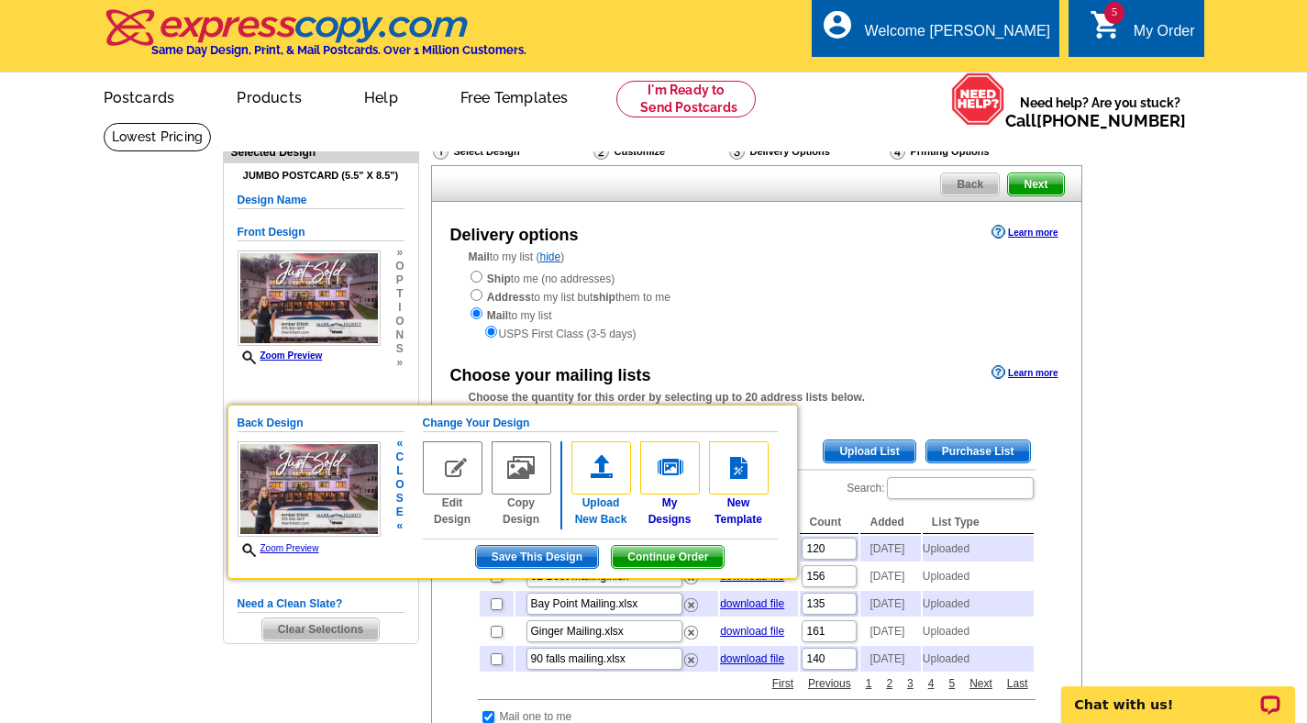
click at [615, 472] on img at bounding box center [601, 467] width 60 height 53
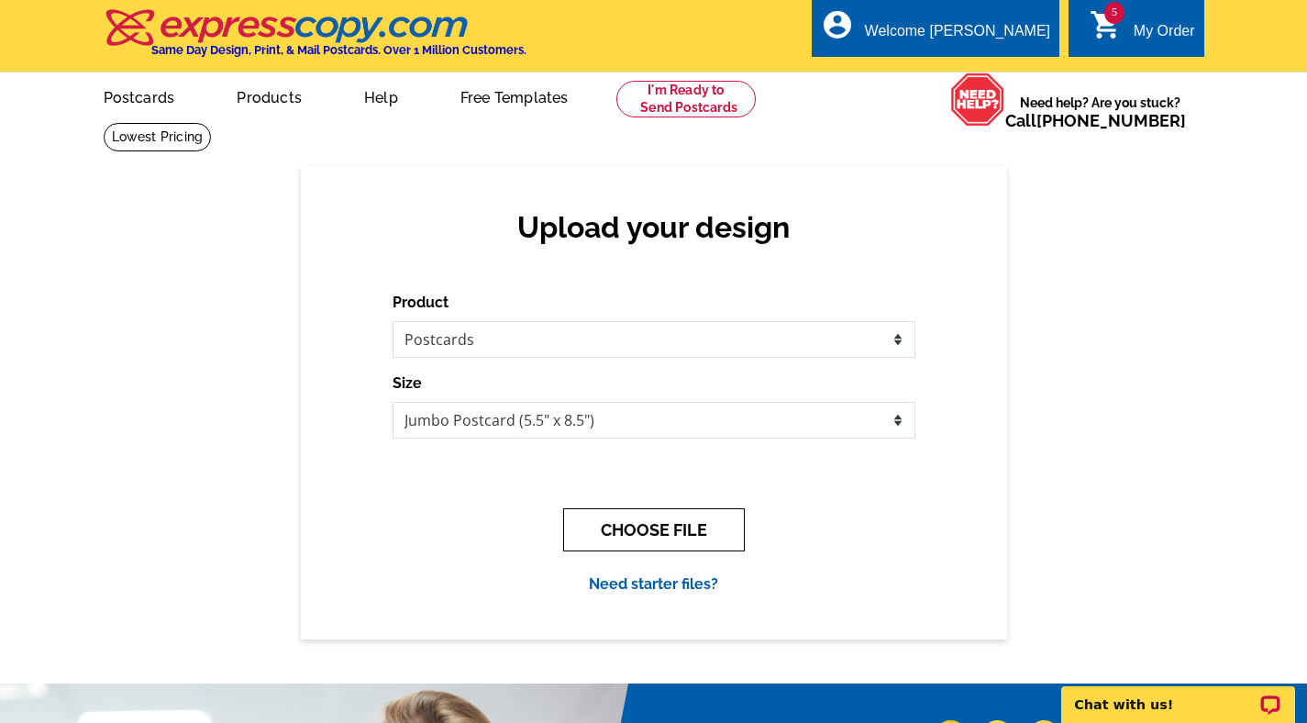
click at [605, 524] on button "CHOOSE FILE" at bounding box center [654, 529] width 182 height 43
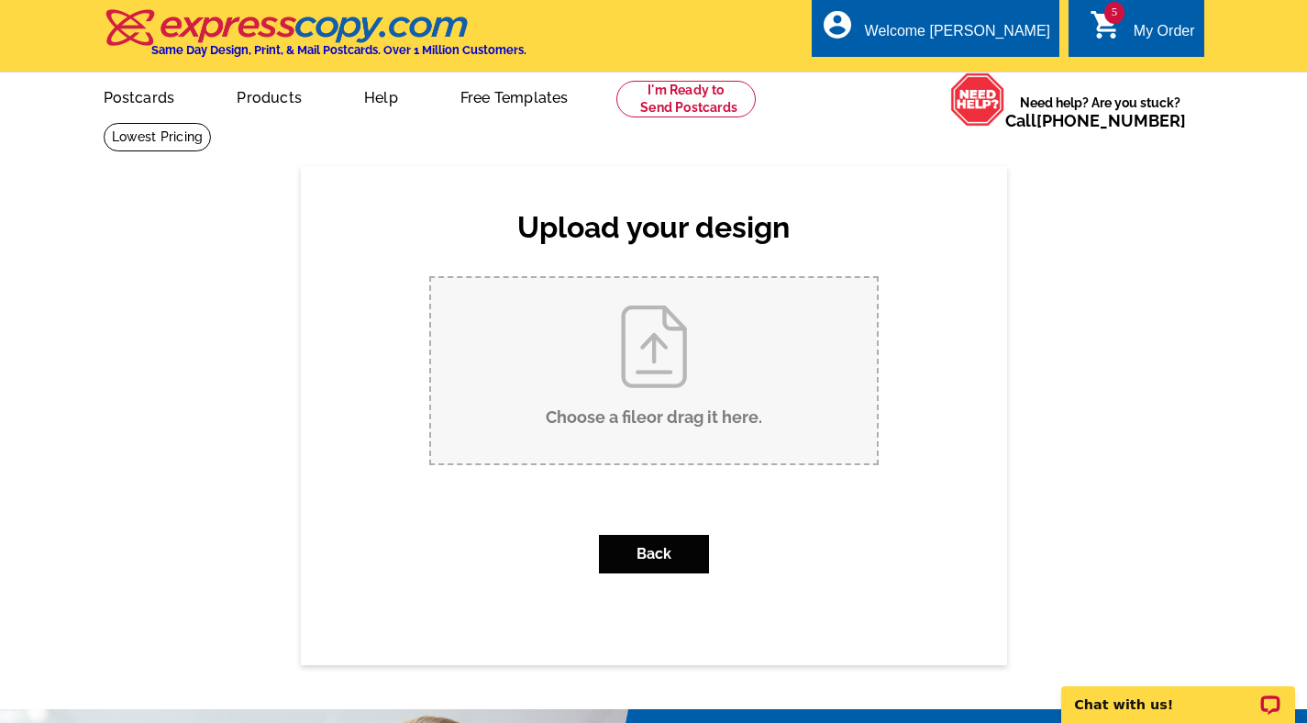
click at [597, 391] on input "Choose a file or drag it here ." at bounding box center [654, 370] width 446 height 185
type input "C:\fakepath\Via Cresta Postcardvv w back.pdf"
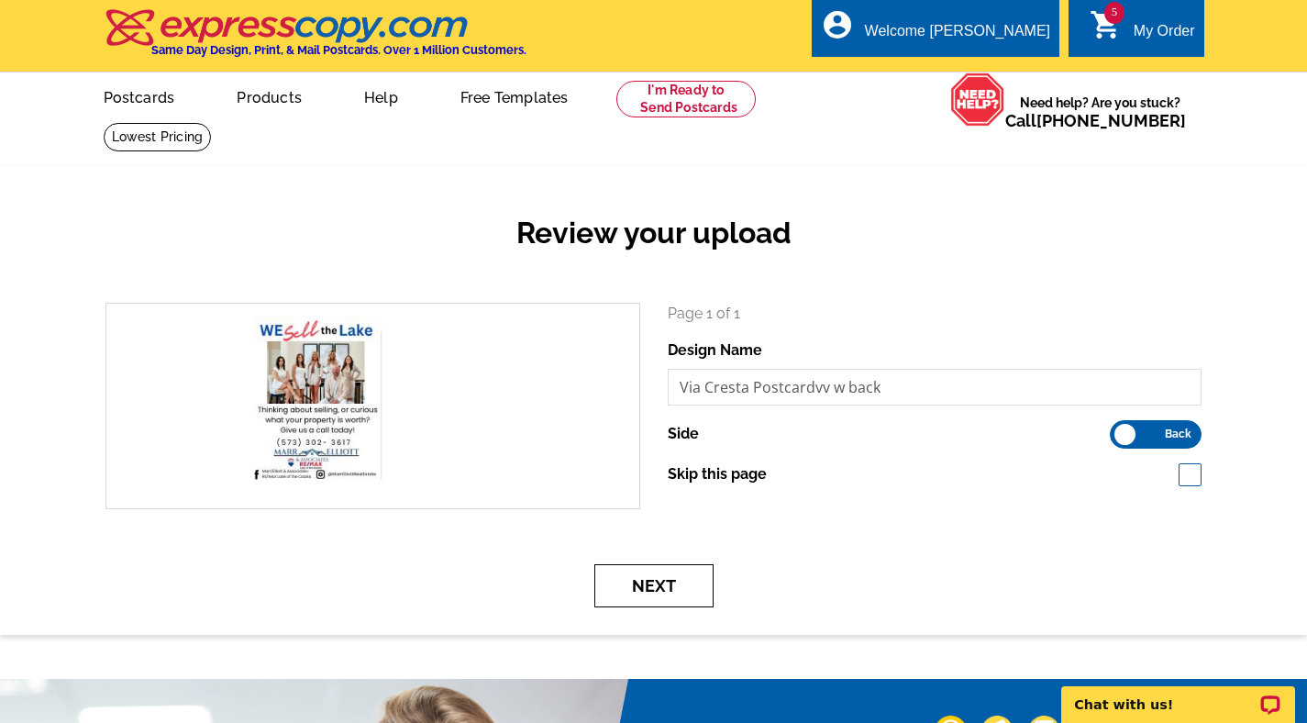
click at [660, 587] on button "Next" at bounding box center [653, 585] width 119 height 43
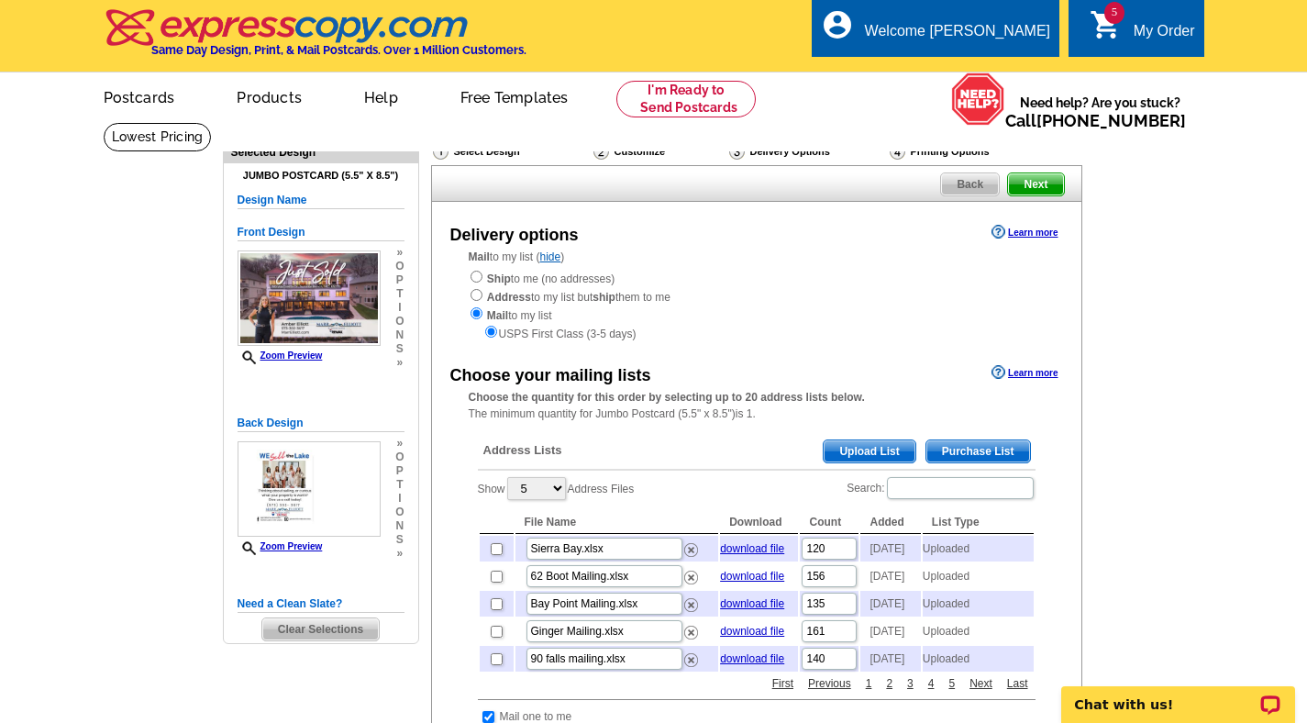
click at [879, 439] on link "Upload List" at bounding box center [869, 451] width 93 height 24
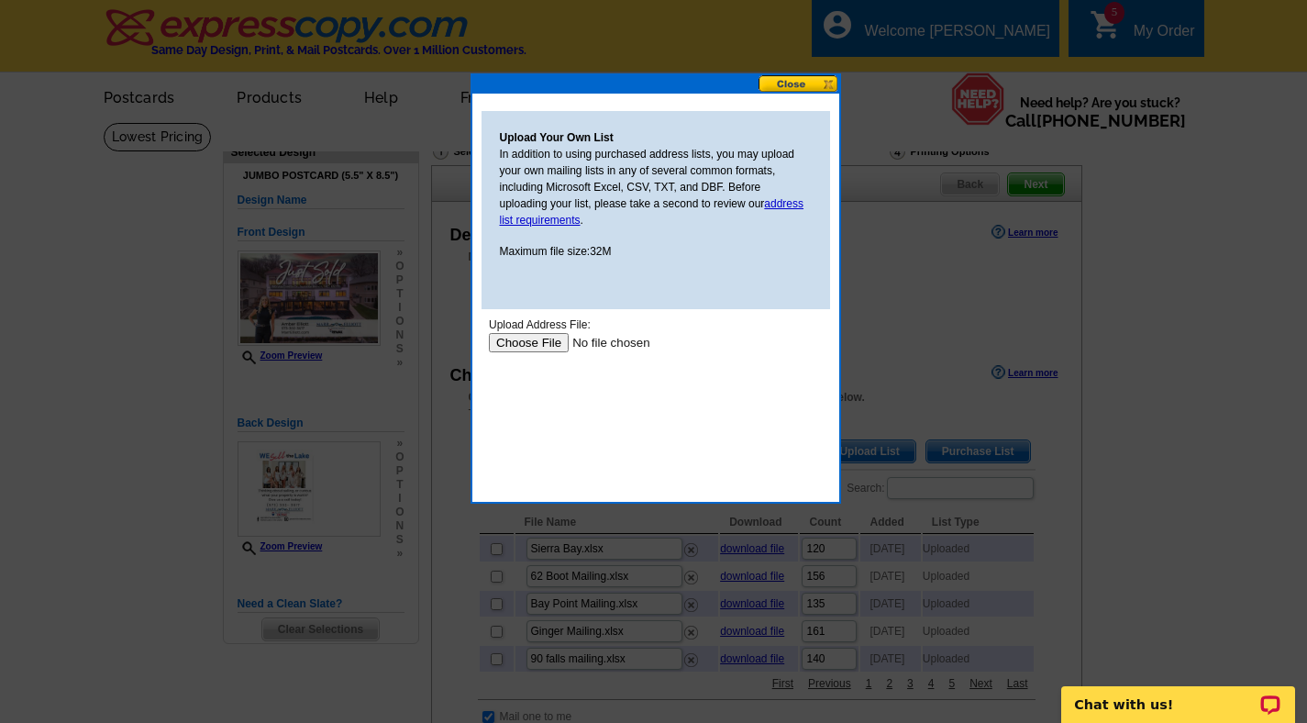
click at [542, 338] on input "file" at bounding box center [604, 342] width 232 height 19
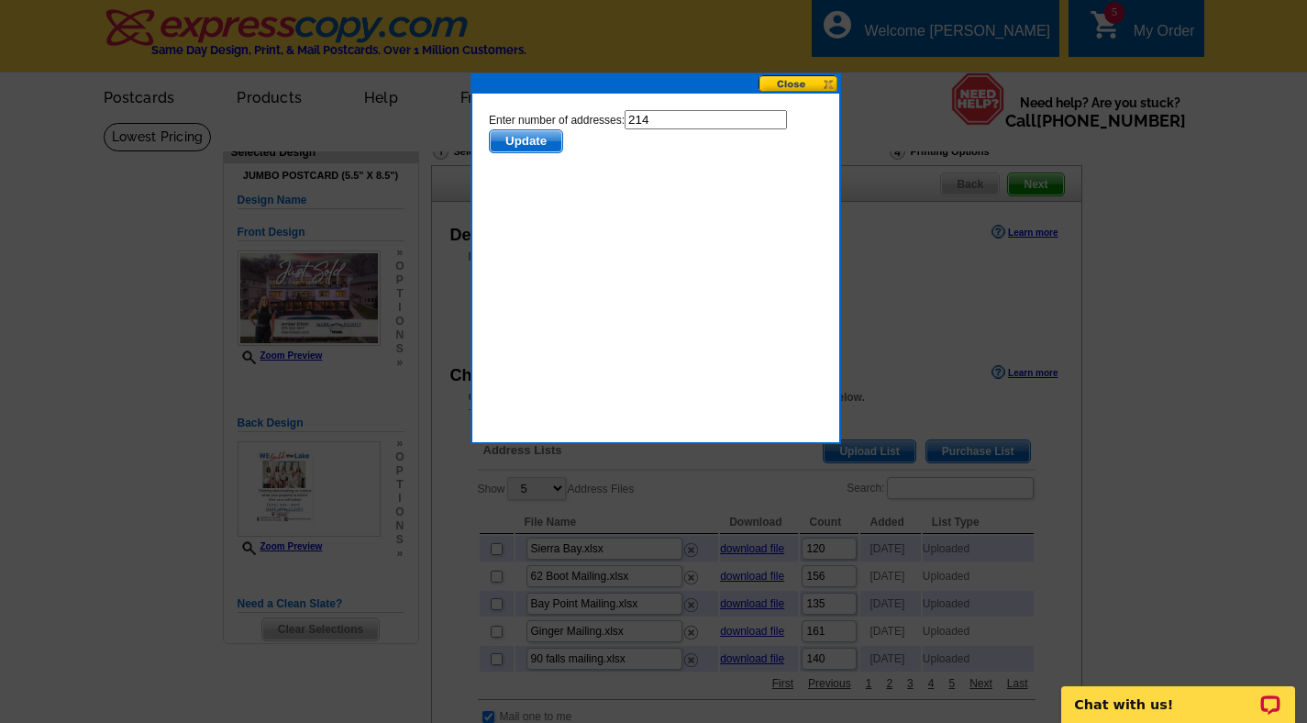
click at [528, 141] on span "Update" at bounding box center [525, 141] width 72 height 22
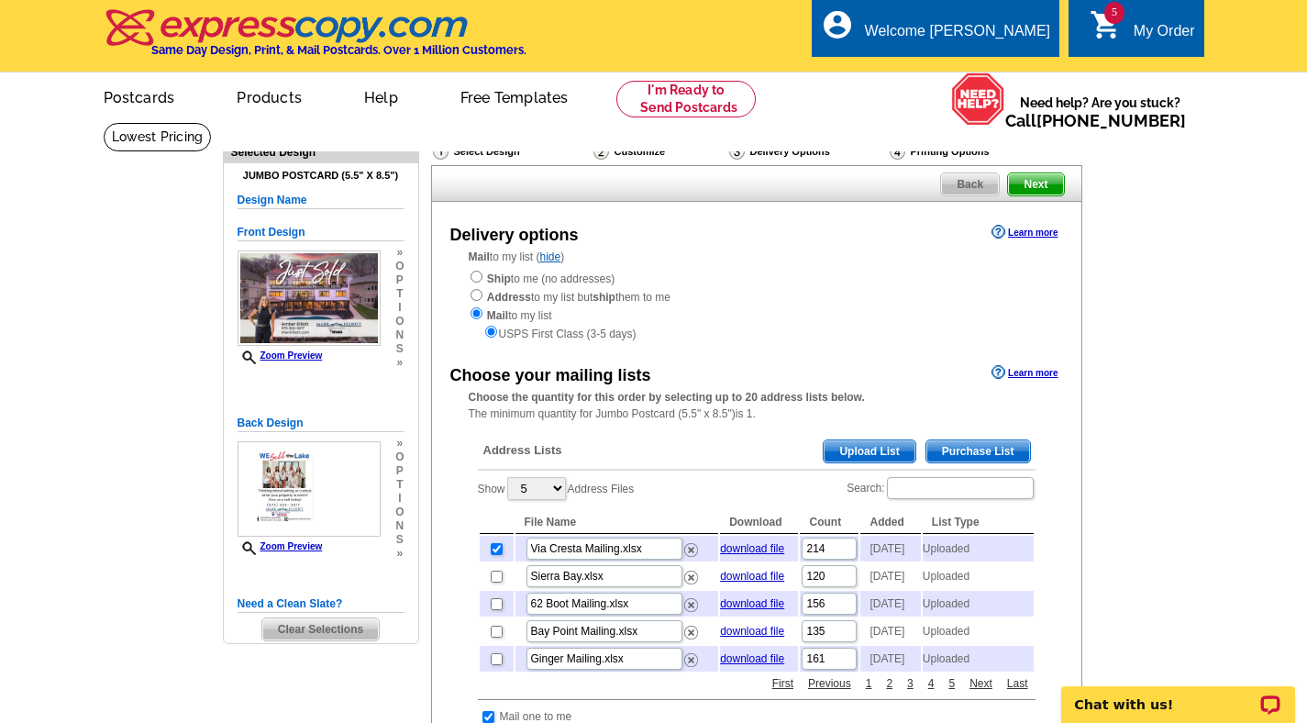
click at [1023, 184] on span "Next" at bounding box center [1035, 184] width 55 height 22
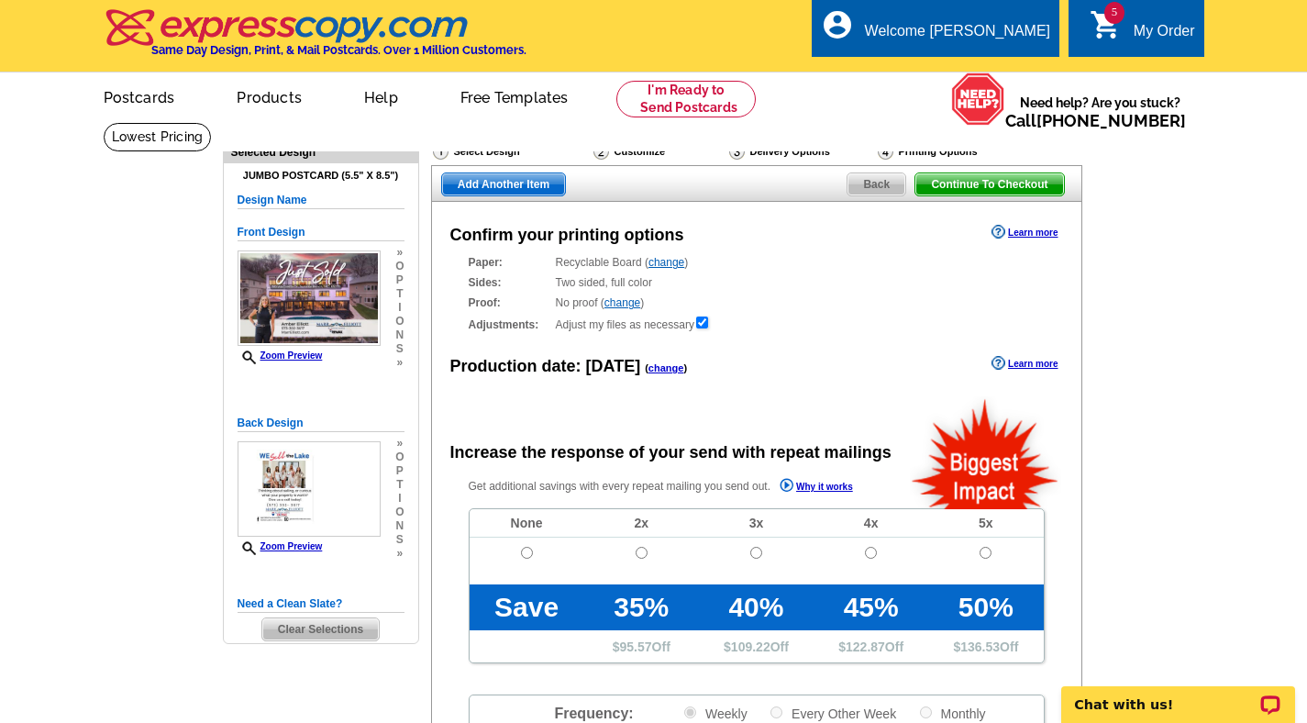
radio input "false"
click at [534, 555] on td at bounding box center [527, 560] width 115 height 47
click at [527, 554] on input "radio" at bounding box center [527, 553] width 12 height 12
radio input "true"
click at [1021, 185] on span "Continue To Checkout" at bounding box center [989, 184] width 148 height 22
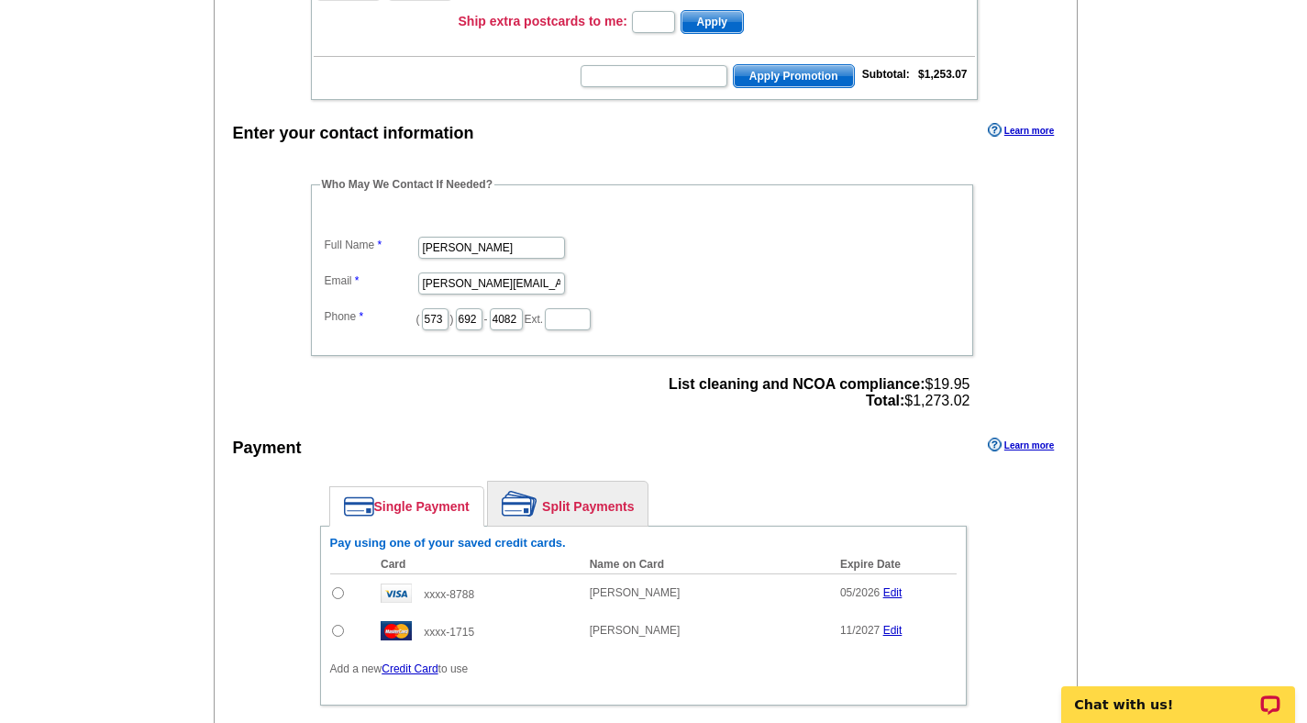
scroll to position [1015, 0]
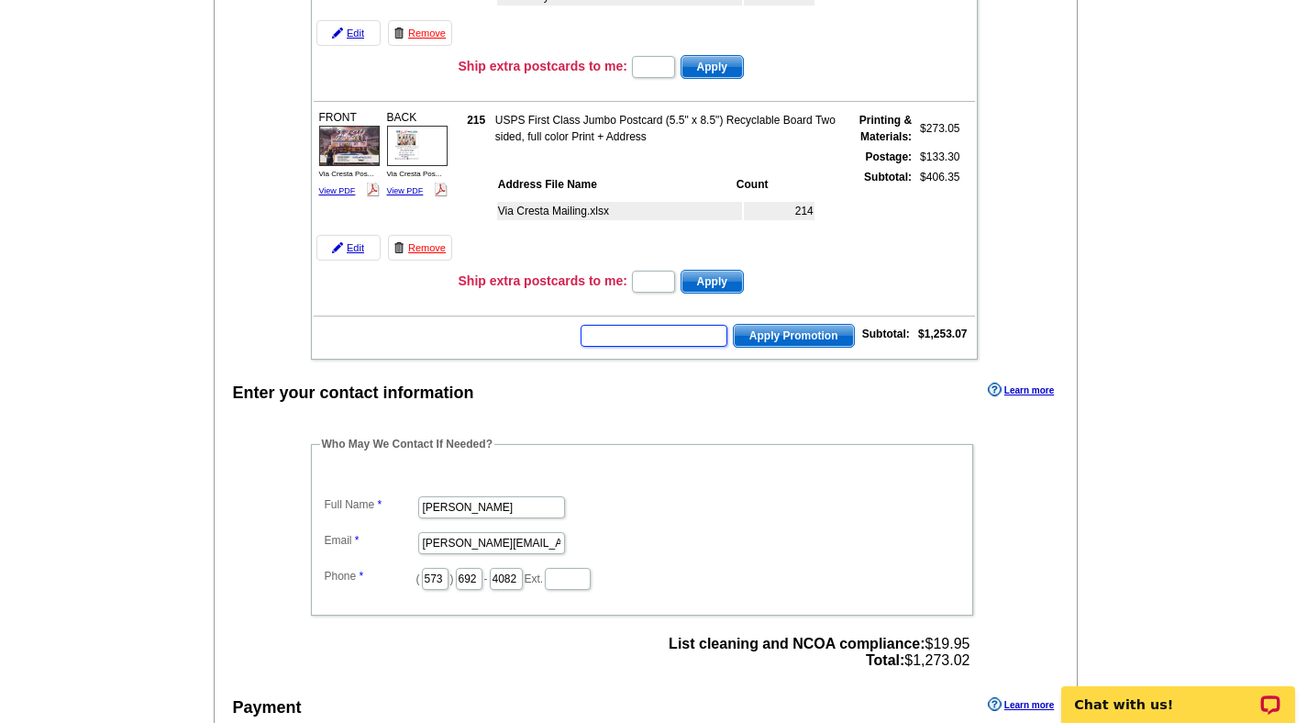
click at [650, 334] on input "text" at bounding box center [654, 336] width 147 height 22
type input "Grow0825"
click at [816, 335] on span "Apply Promotion" at bounding box center [794, 336] width 120 height 22
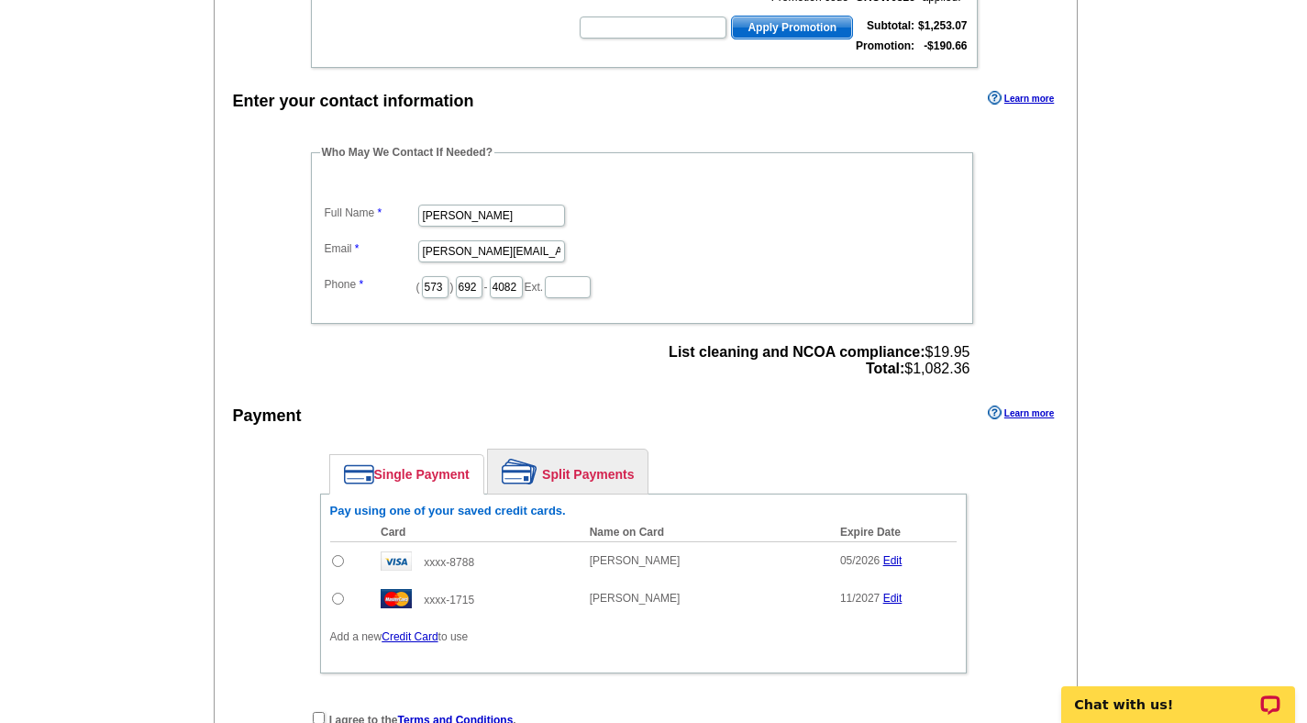
scroll to position [1523, 0]
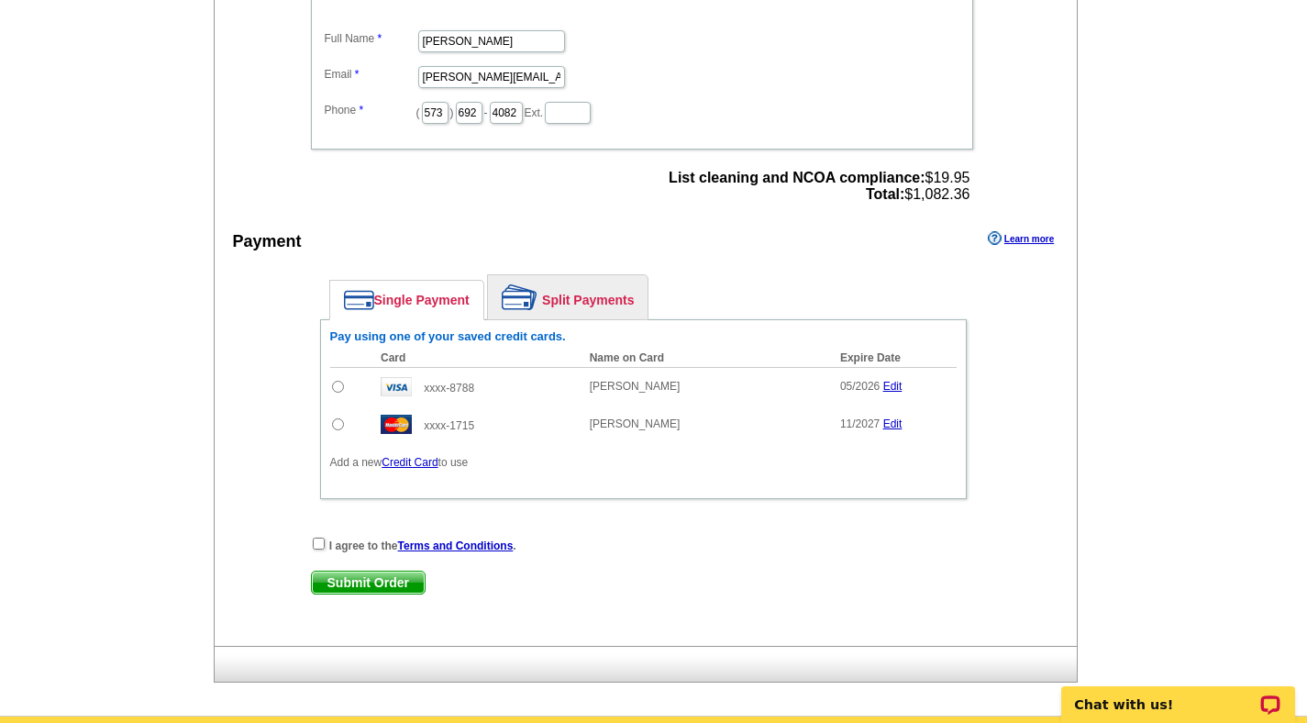
click at [387, 421] on img at bounding box center [396, 424] width 31 height 19
click at [337, 426] on input "radio" at bounding box center [338, 424] width 12 height 12
radio input "true"
click at [341, 541] on strong "I agree to the Terms and Conditions ." at bounding box center [422, 545] width 187 height 13
click at [309, 544] on div "I agree to the Terms and Conditions . Submit Order Submit Order" at bounding box center [643, 573] width 738 height 75
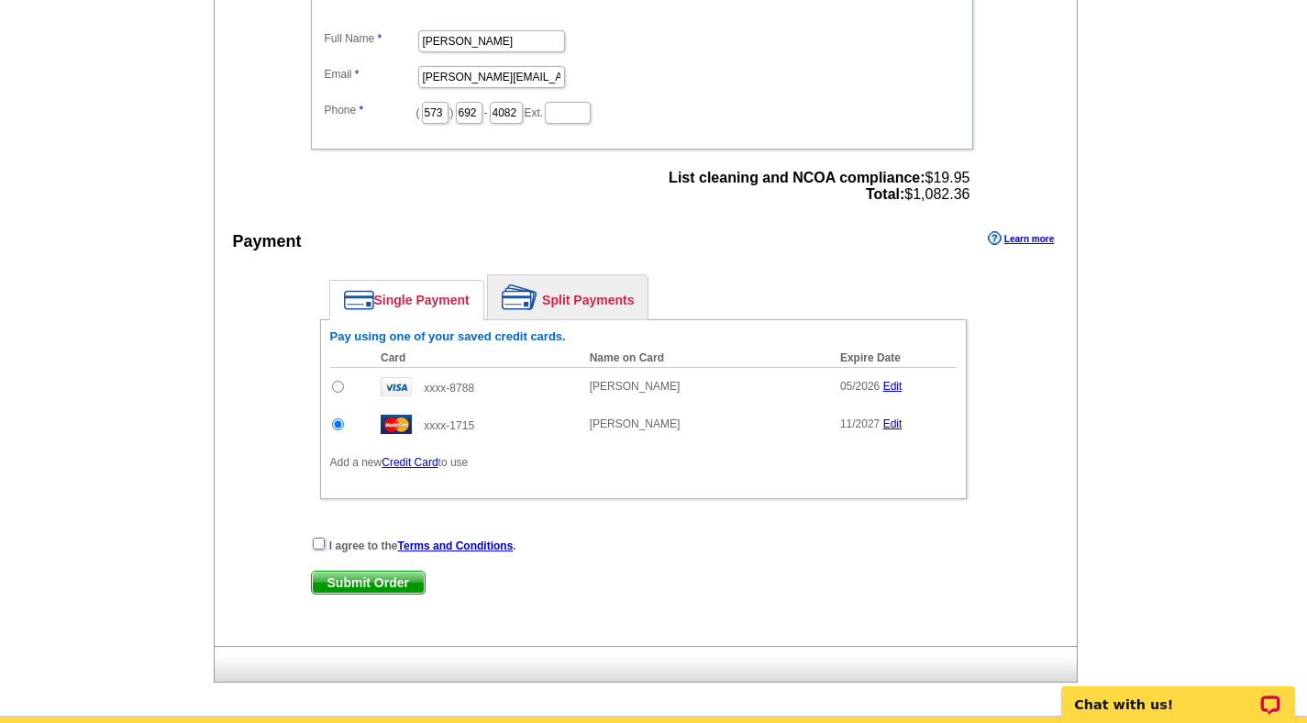
click at [315, 544] on input "checkbox" at bounding box center [319, 543] width 12 height 12
checkbox input "true"
click at [353, 579] on span "Submit Order" at bounding box center [368, 582] width 113 height 22
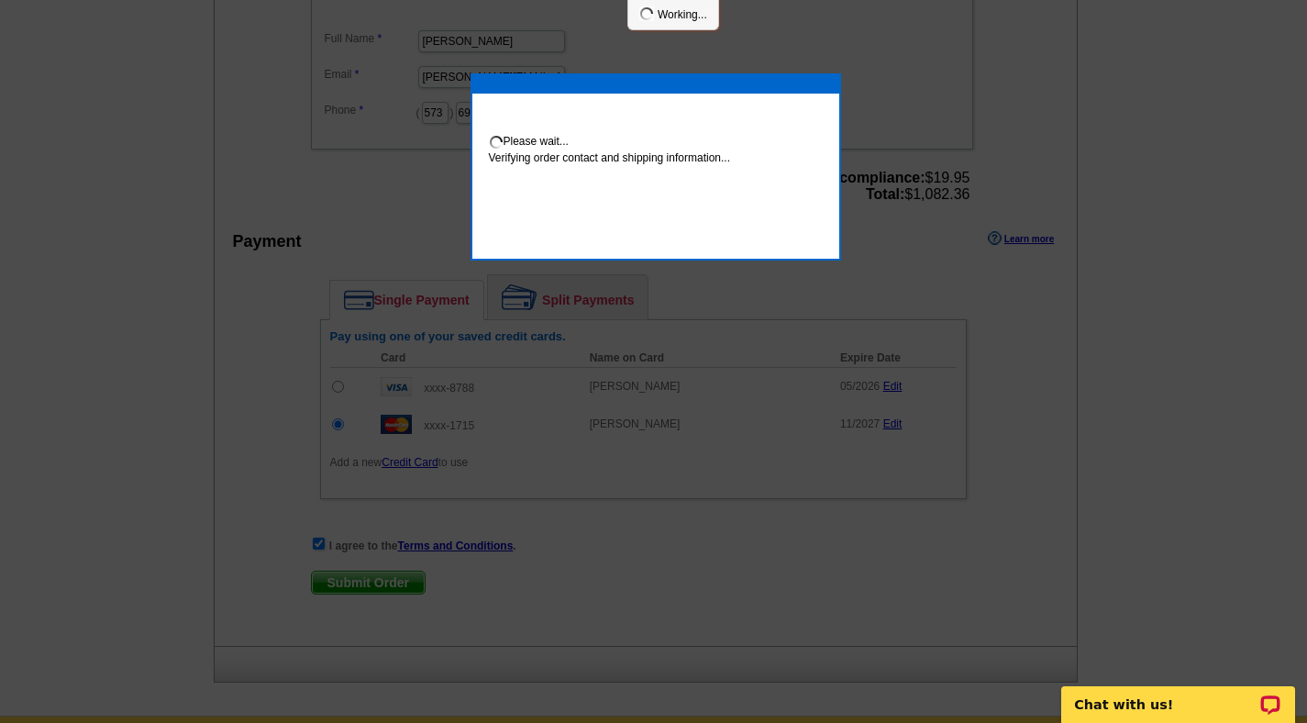
scroll to position [1516, 0]
